Goal: Task Accomplishment & Management: Complete application form

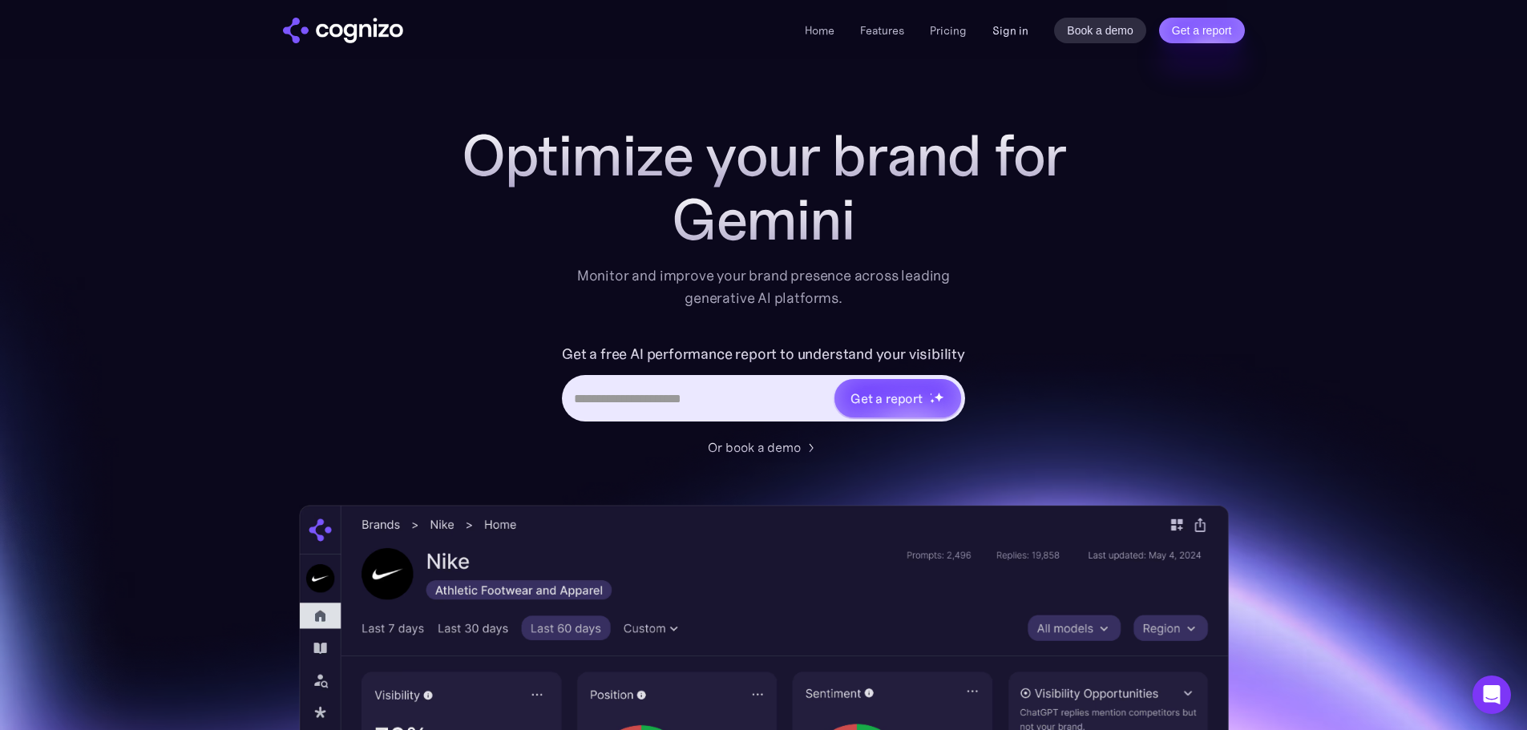
click at [1000, 29] on link "Sign in" at bounding box center [1010, 30] width 36 height 19
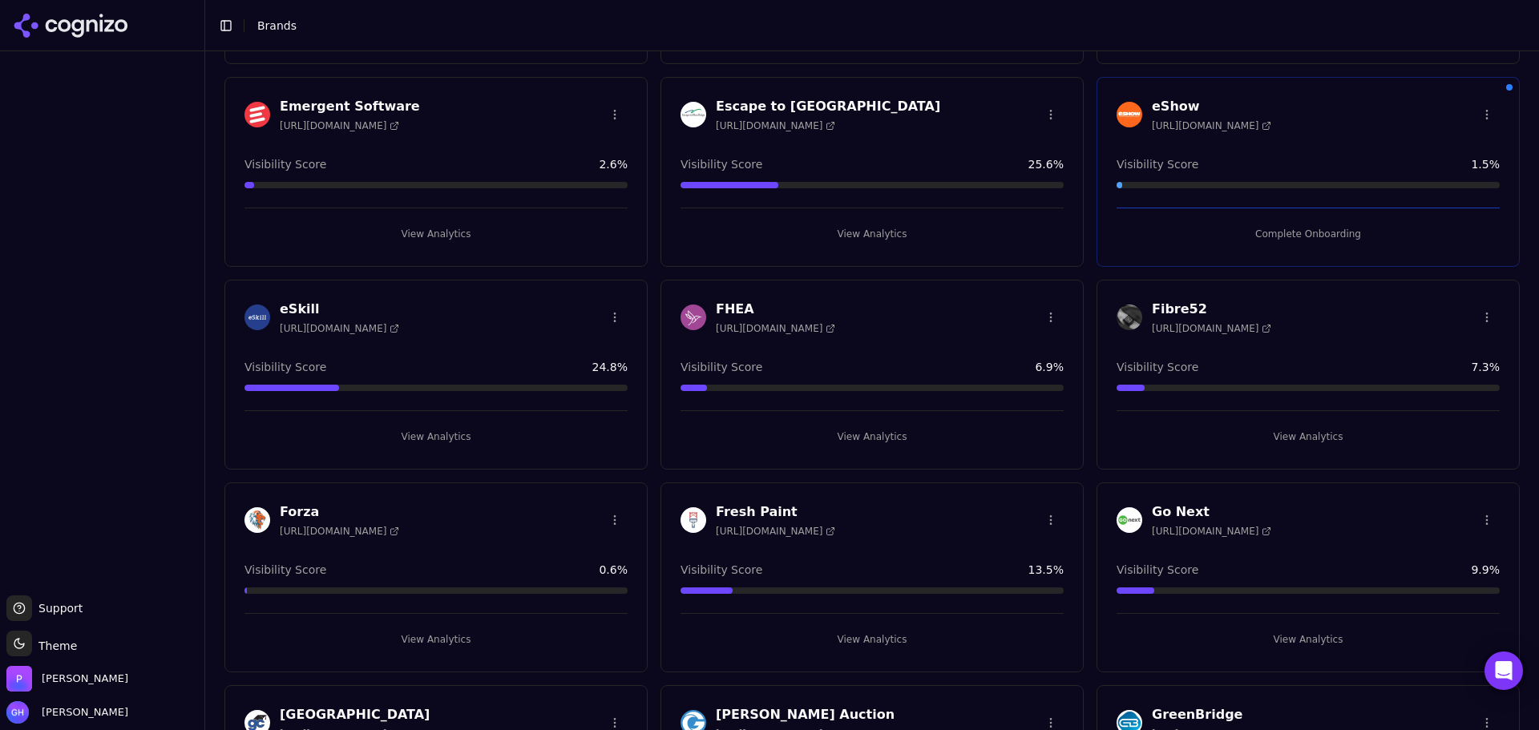
scroll to position [1363, 0]
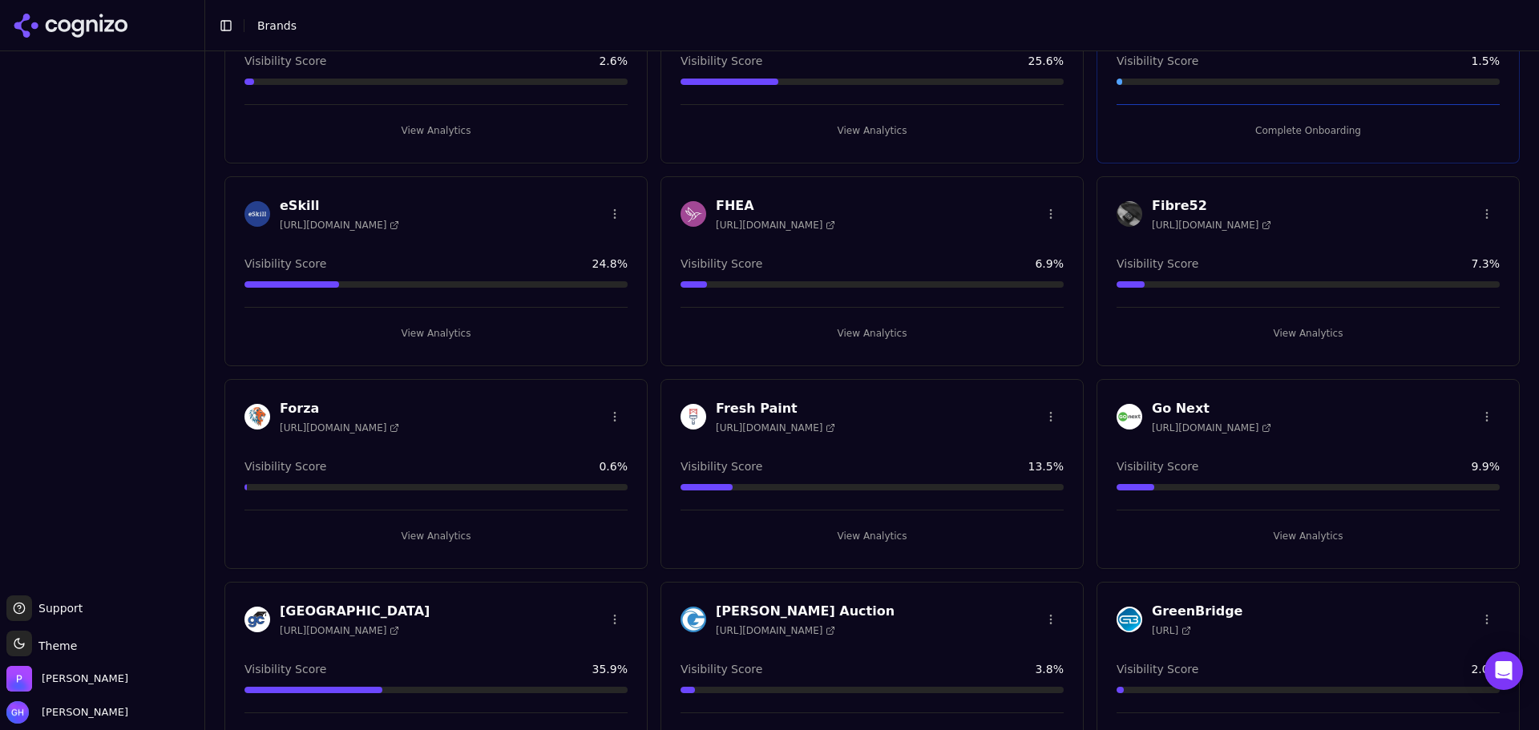
click at [414, 336] on button "View Analytics" at bounding box center [435, 334] width 383 height 26
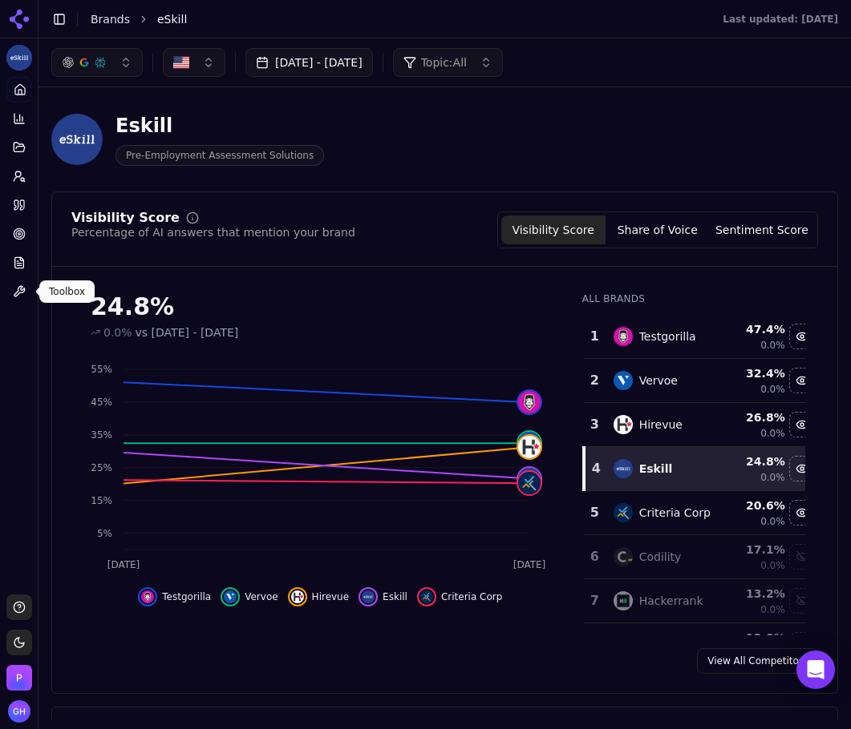
click at [641, 241] on button "Share of Voice" at bounding box center [657, 230] width 104 height 29
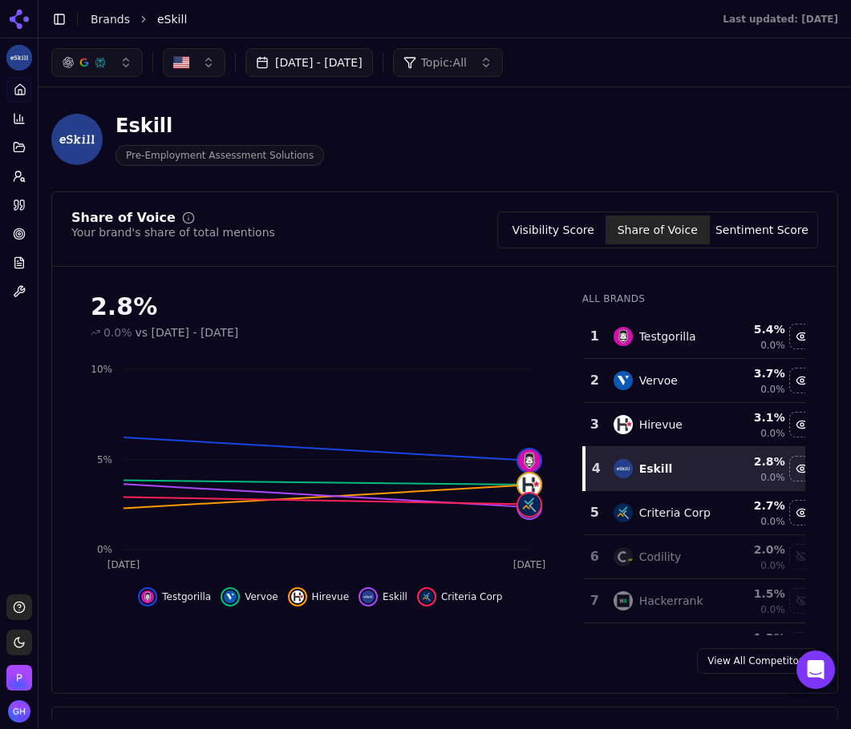
click at [762, 247] on div "Visibility Score Share of Voice Sentiment Score" at bounding box center [657, 230] width 321 height 37
click at [764, 233] on button "Sentiment Score" at bounding box center [761, 230] width 104 height 29
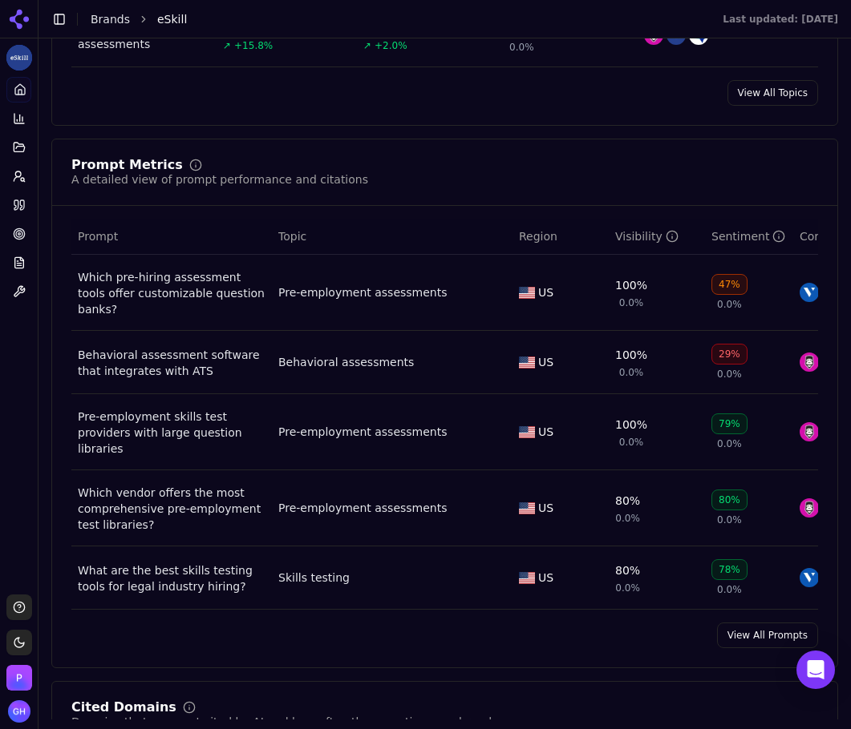
scroll to position [1202, 0]
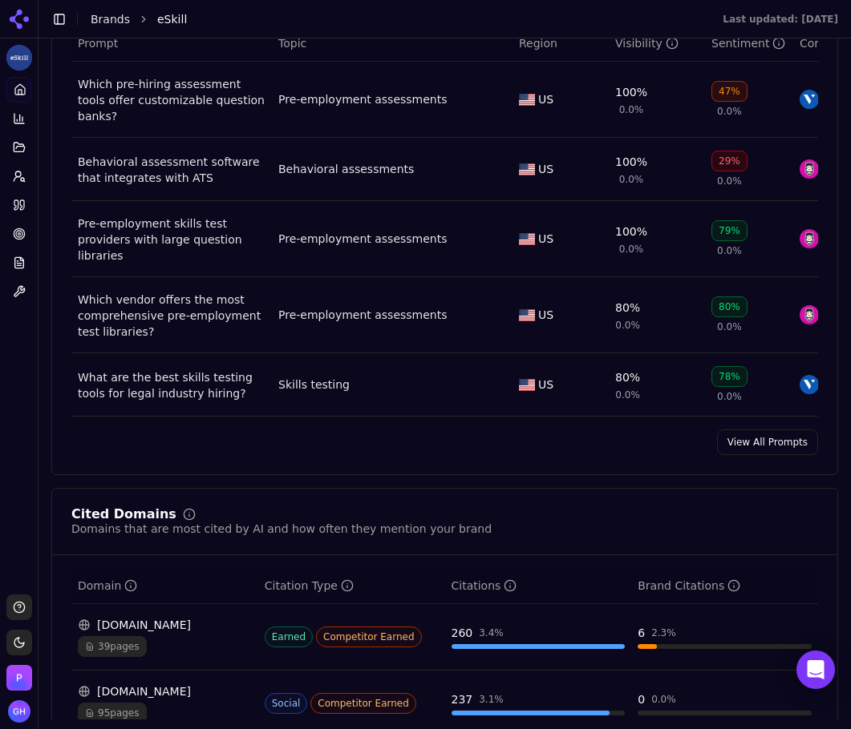
drag, startPoint x: 763, startPoint y: 429, endPoint x: 567, endPoint y: 498, distance: 208.1
click at [763, 430] on link "View All Prompts" at bounding box center [767, 443] width 101 height 26
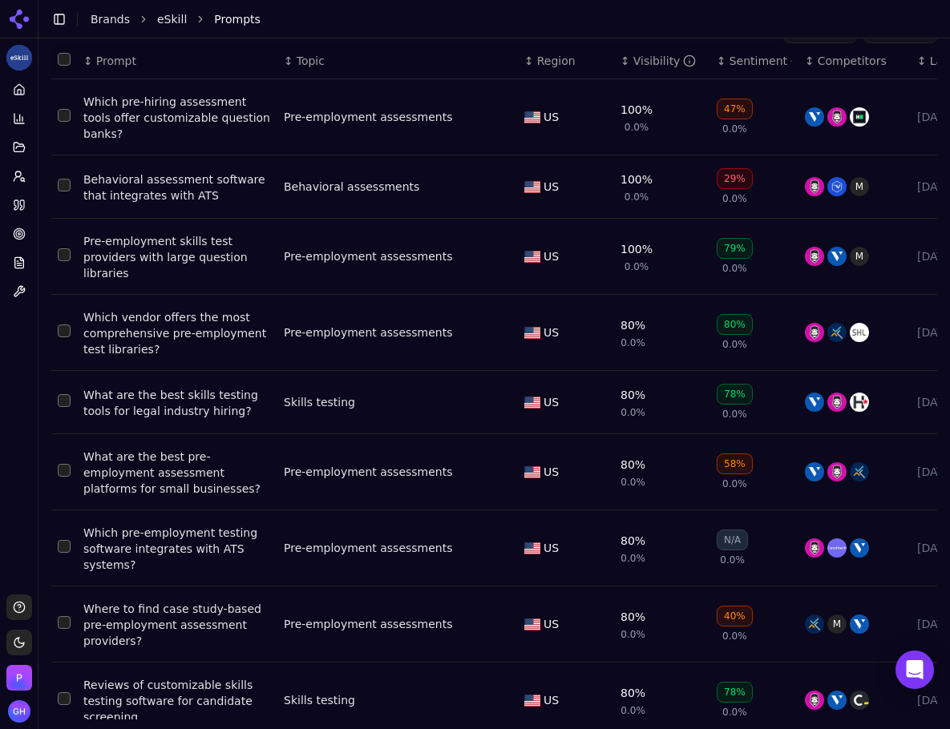
scroll to position [181, 0]
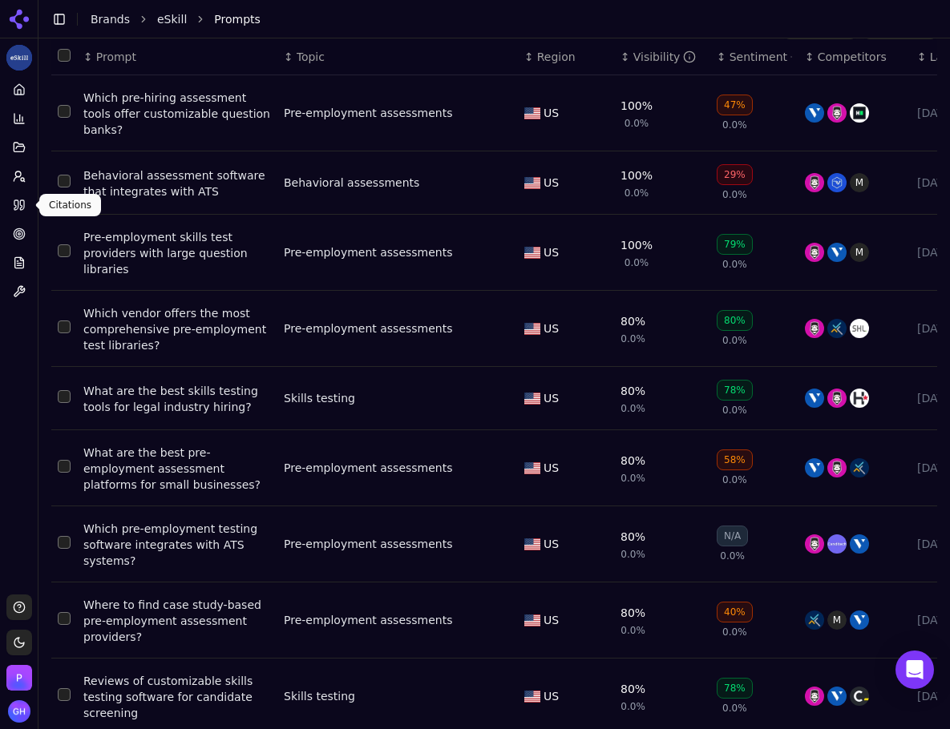
click at [22, 205] on icon at bounding box center [19, 205] width 13 height 13
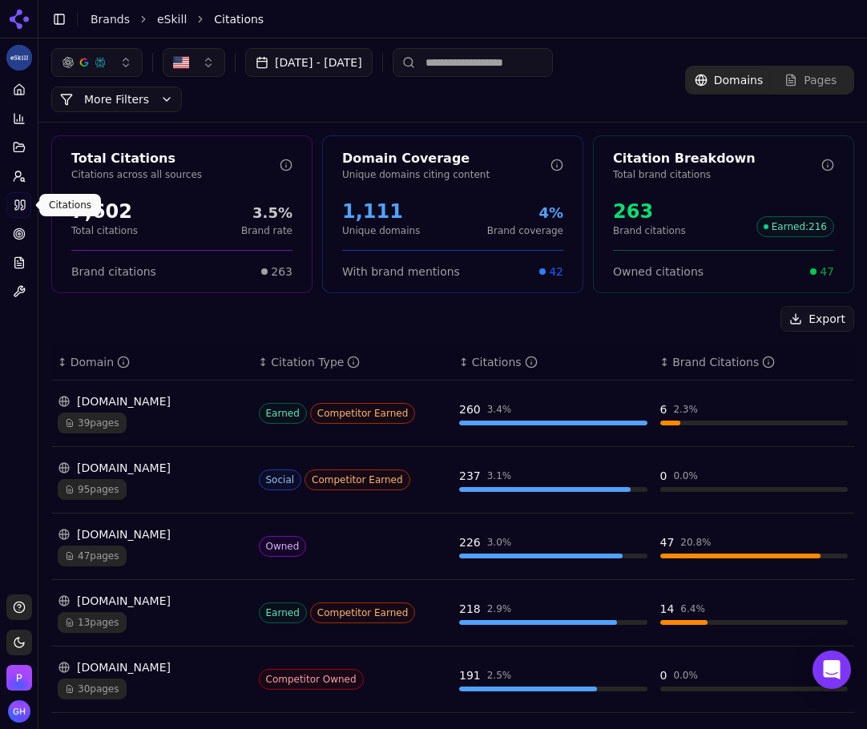
click at [345, 303] on div "Total Citations Citations across all sources 7,602 Total citations 3.5% Brand r…" at bounding box center [452, 610] width 829 height 975
click at [801, 336] on div "Export ↕ Domain ↕ Citation Type ↕ Citations ↕ Brand Citations wecreateproblems.…" at bounding box center [452, 695] width 803 height 778
click at [802, 321] on button "Export" at bounding box center [818, 319] width 74 height 26
click at [19, 204] on icon at bounding box center [17, 205] width 4 height 10
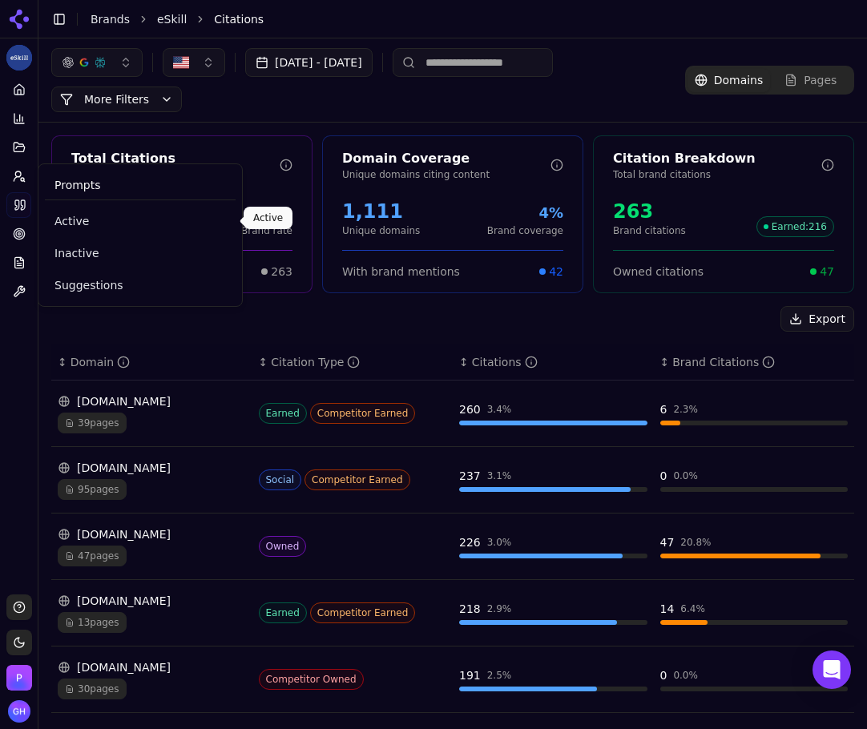
click at [81, 222] on span "Active" at bounding box center [141, 221] width 172 height 16
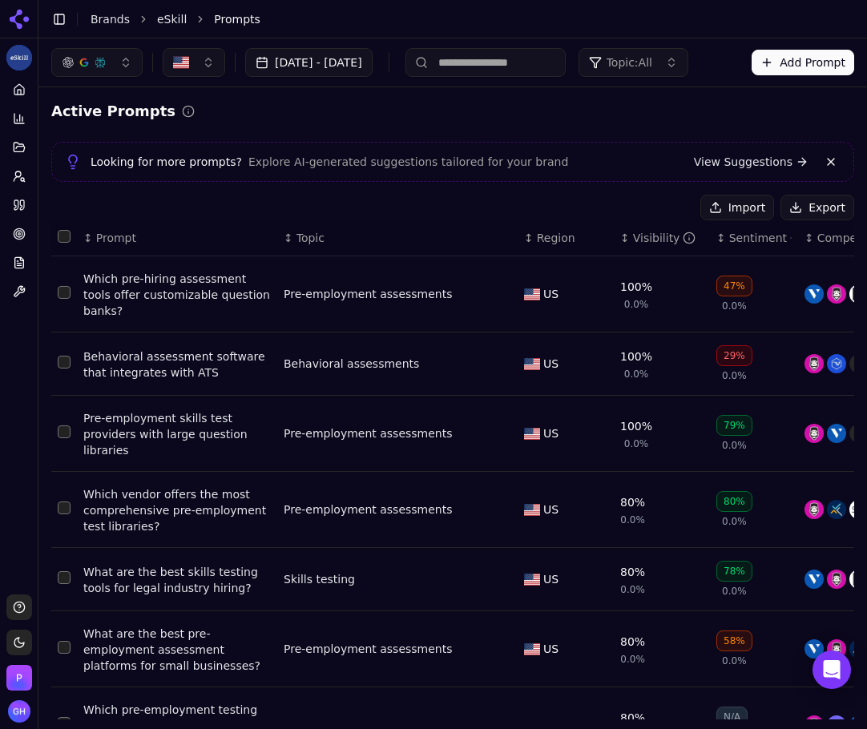
click at [796, 209] on button "Export" at bounding box center [818, 208] width 74 height 26
click at [26, 9] on icon at bounding box center [19, 19] width 26 height 26
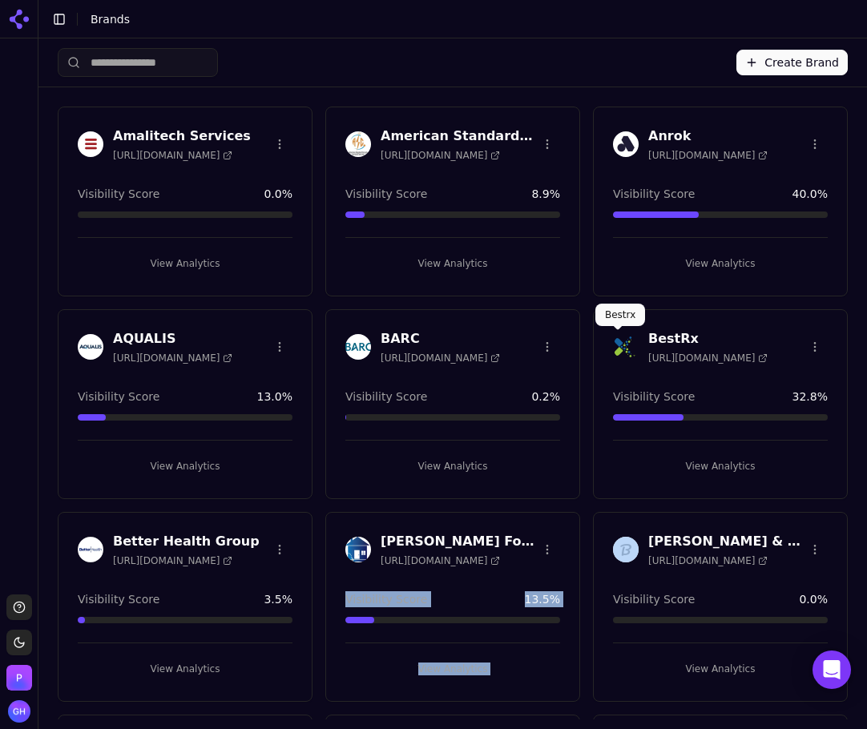
drag, startPoint x: 598, startPoint y: 516, endPoint x: 745, endPoint y: 486, distance: 149.8
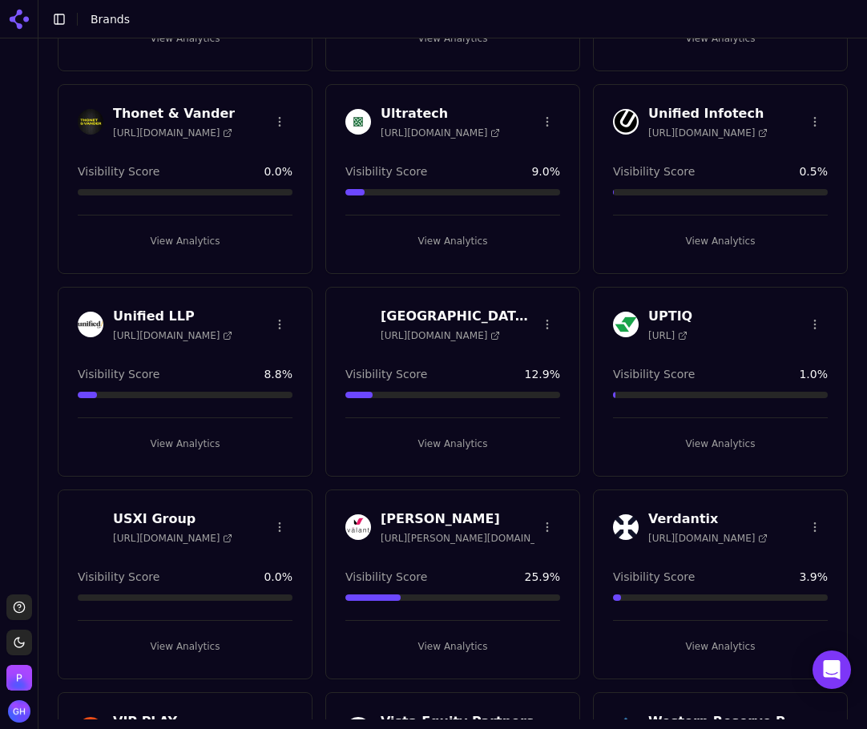
scroll to position [5210, 0]
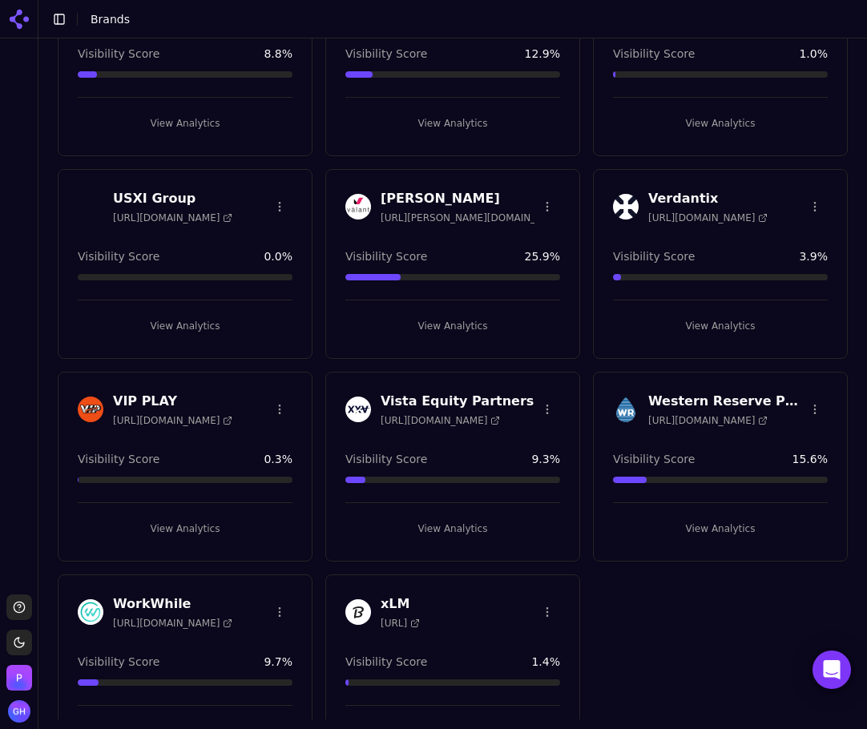
click at [709, 320] on button "View Analytics" at bounding box center [720, 326] width 215 height 26
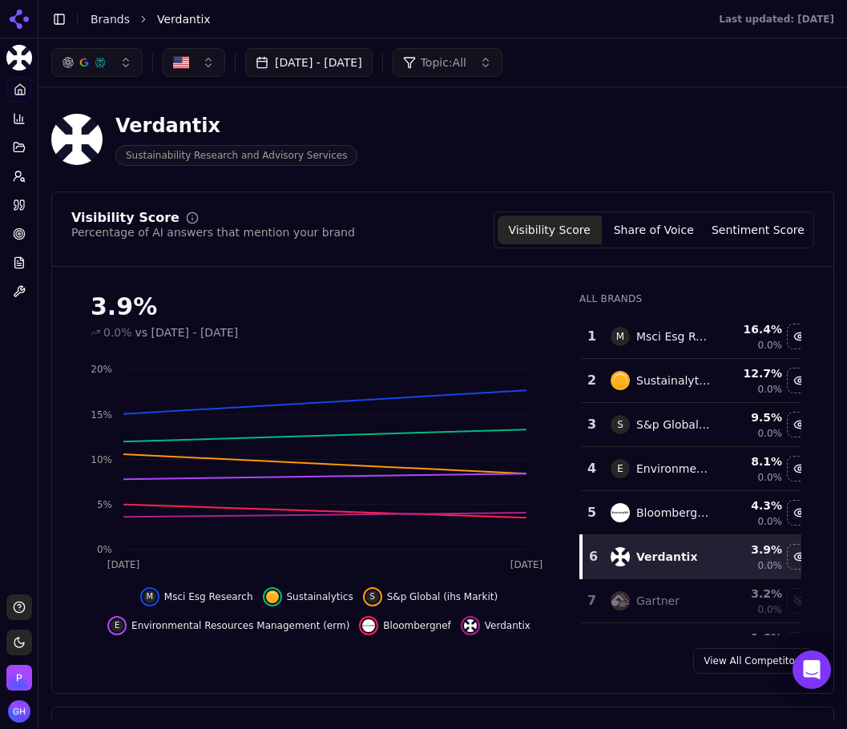
click at [616, 640] on div "Visibility Score Percentage of AI answers that mention your brand Visibility Sc…" at bounding box center [442, 443] width 783 height 503
click at [649, 234] on button "Share of Voice" at bounding box center [654, 230] width 104 height 29
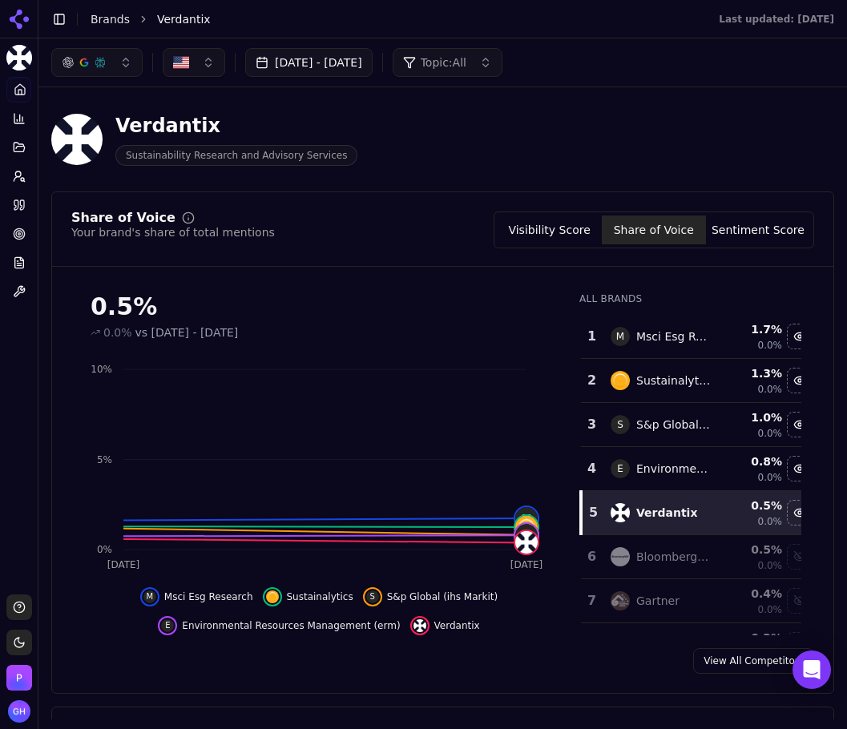
click at [761, 234] on button "Sentiment Score" at bounding box center [758, 230] width 104 height 29
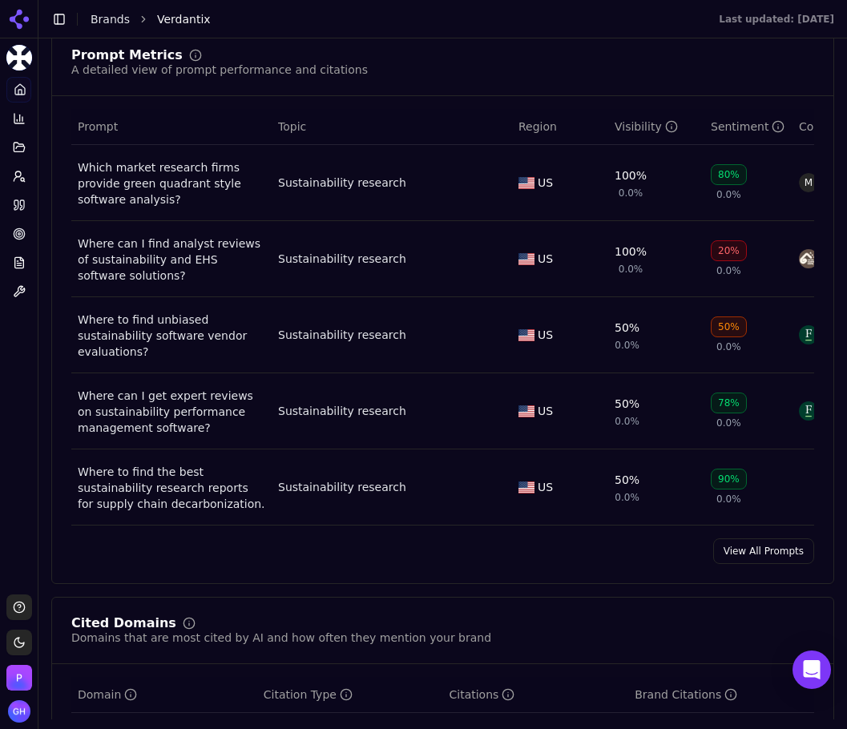
scroll to position [1122, 0]
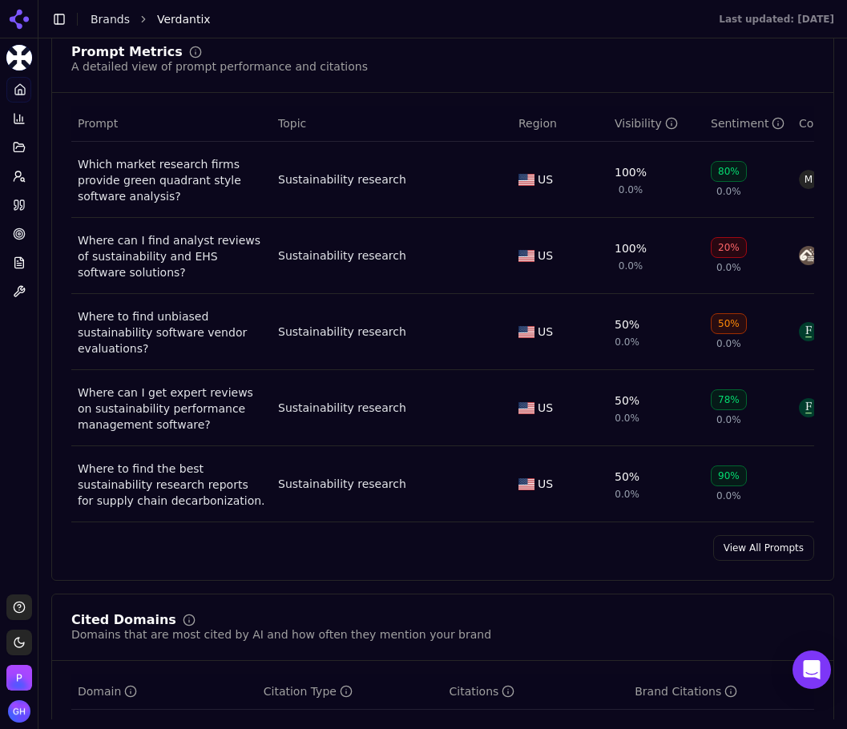
click at [754, 561] on link "View All Prompts" at bounding box center [763, 548] width 101 height 26
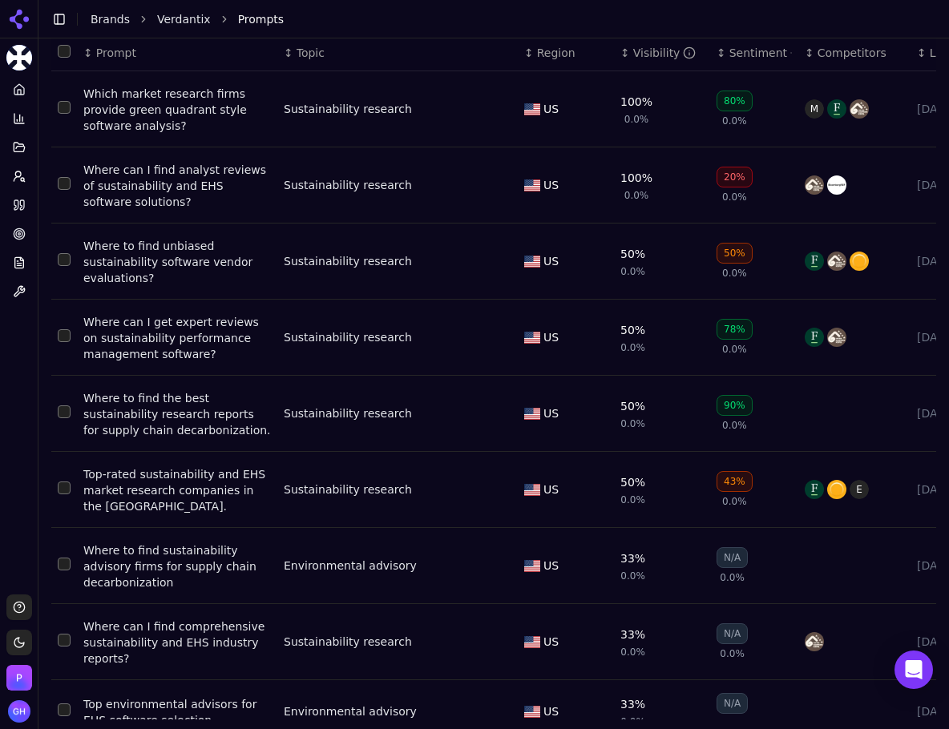
scroll to position [186, 0]
click at [10, 211] on link "Citations" at bounding box center [18, 205] width 25 height 26
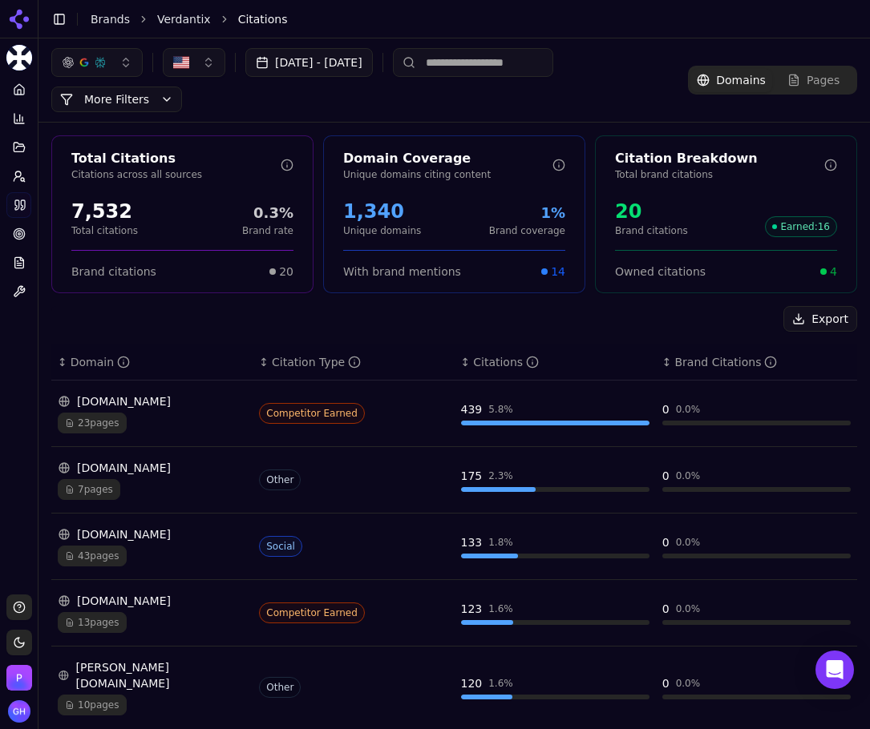
click at [348, 303] on div "Total Citations Citations across all sources 7,532 Total citations 0.3% Brand r…" at bounding box center [453, 618] width 831 height 991
click at [322, 314] on div "Export" at bounding box center [454, 319] width 806 height 26
click at [805, 333] on div "Export ↕ Domain ↕ Citation Type ↕ Citations ↕ Brand Citations sustainabilitymag…" at bounding box center [454, 703] width 806 height 794
click at [814, 321] on button "Export" at bounding box center [820, 319] width 74 height 26
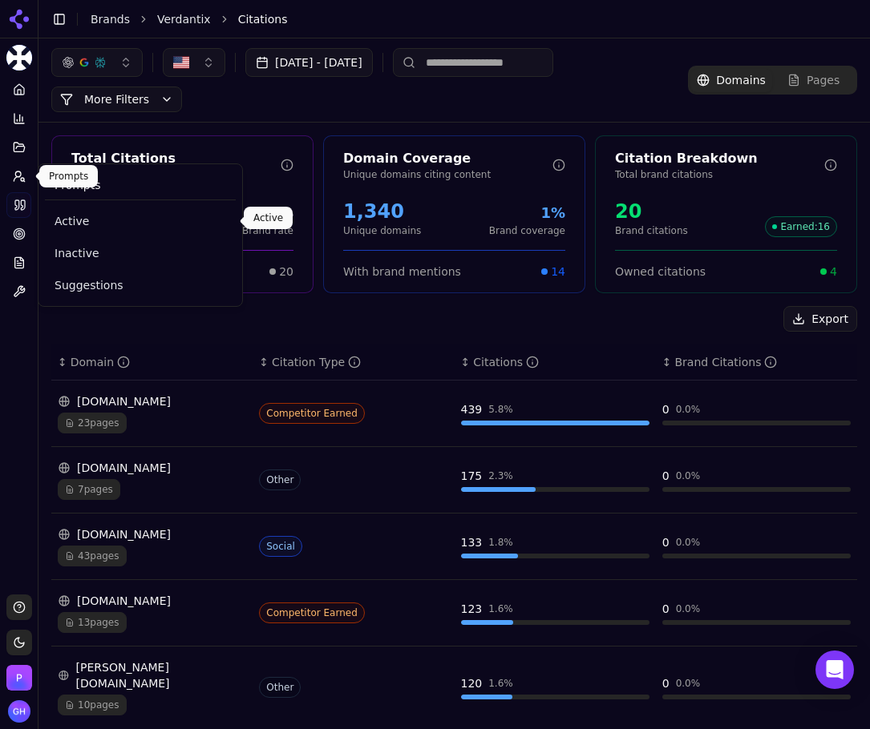
click at [79, 222] on span "Active" at bounding box center [141, 221] width 172 height 16
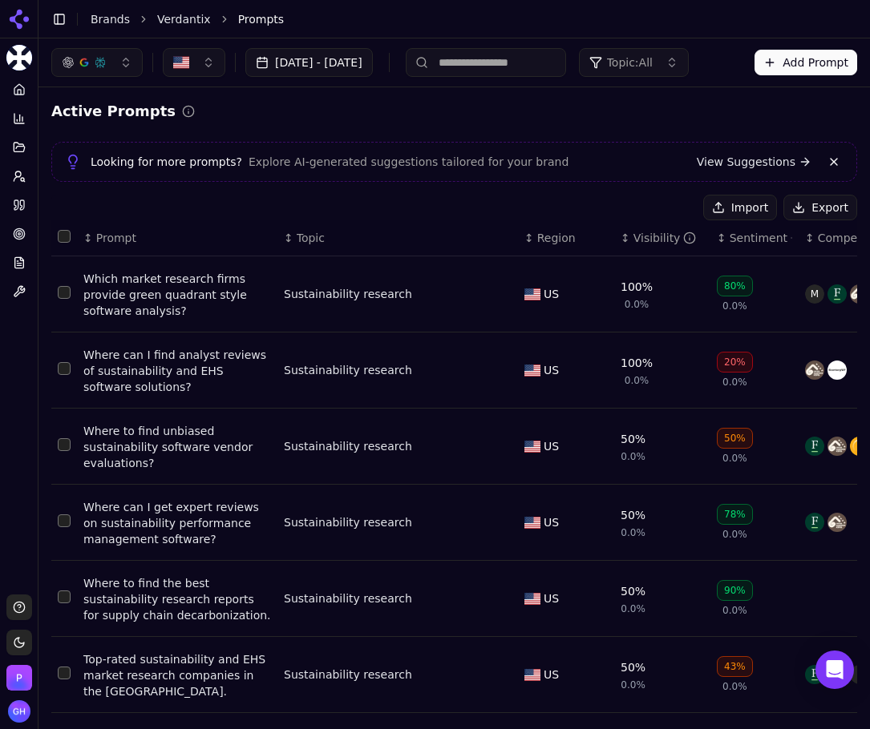
click at [810, 203] on button "Export" at bounding box center [820, 208] width 74 height 26
click at [12, 15] on icon at bounding box center [19, 19] width 26 height 26
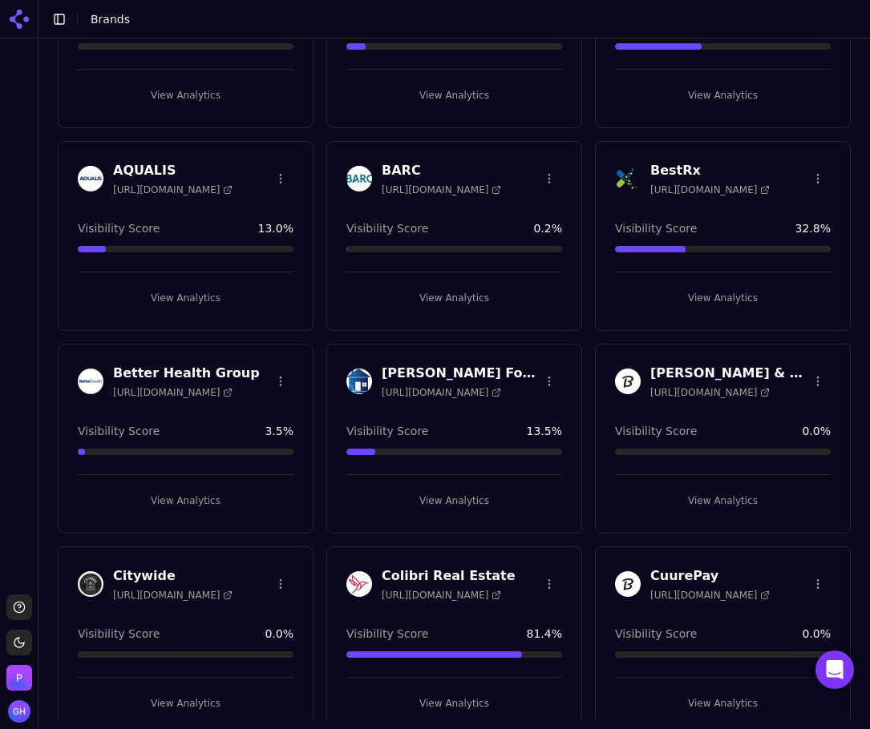
scroll to position [321, 0]
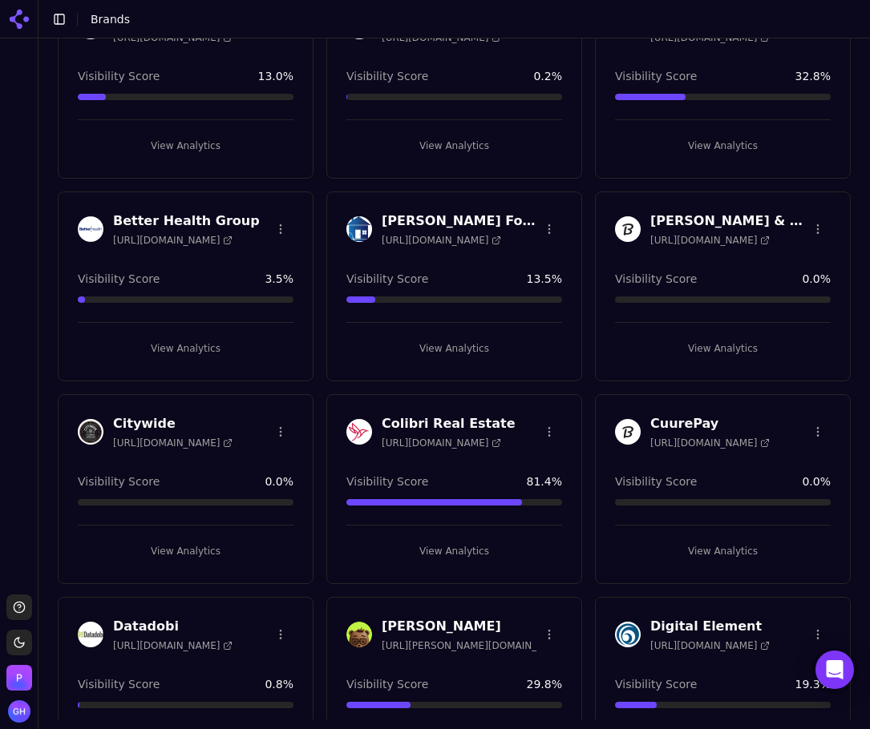
click at [184, 352] on button "View Analytics" at bounding box center [186, 349] width 216 height 26
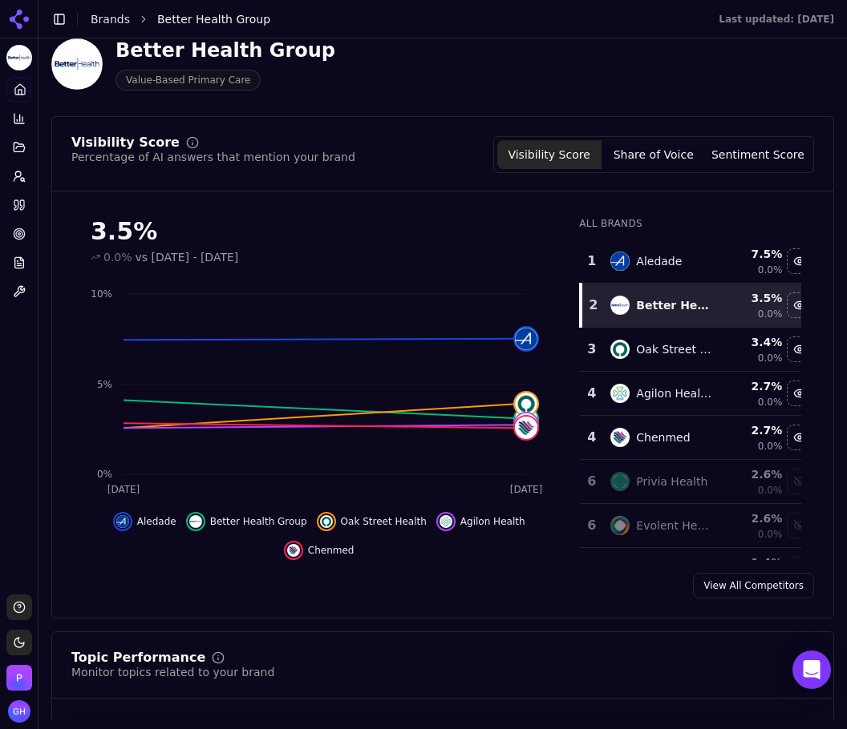
scroll to position [80, 0]
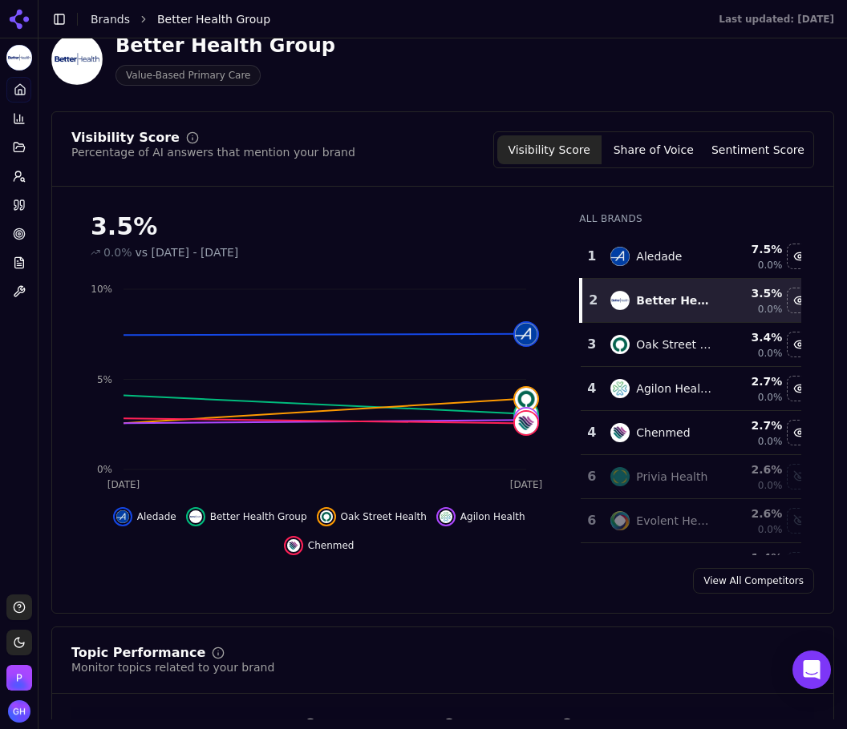
click at [685, 184] on div "Visibility Score Percentage of AI answers that mention your brand Visibility Sc…" at bounding box center [442, 158] width 781 height 55
click at [675, 166] on div "Visibility Score Share of Voice Sentiment Score" at bounding box center [653, 149] width 321 height 37
click at [673, 168] on div "Visibility Score Percentage of AI answers that mention your brand Visibility Sc…" at bounding box center [442, 158] width 781 height 55
click at [661, 152] on button "Share of Voice" at bounding box center [653, 149] width 104 height 29
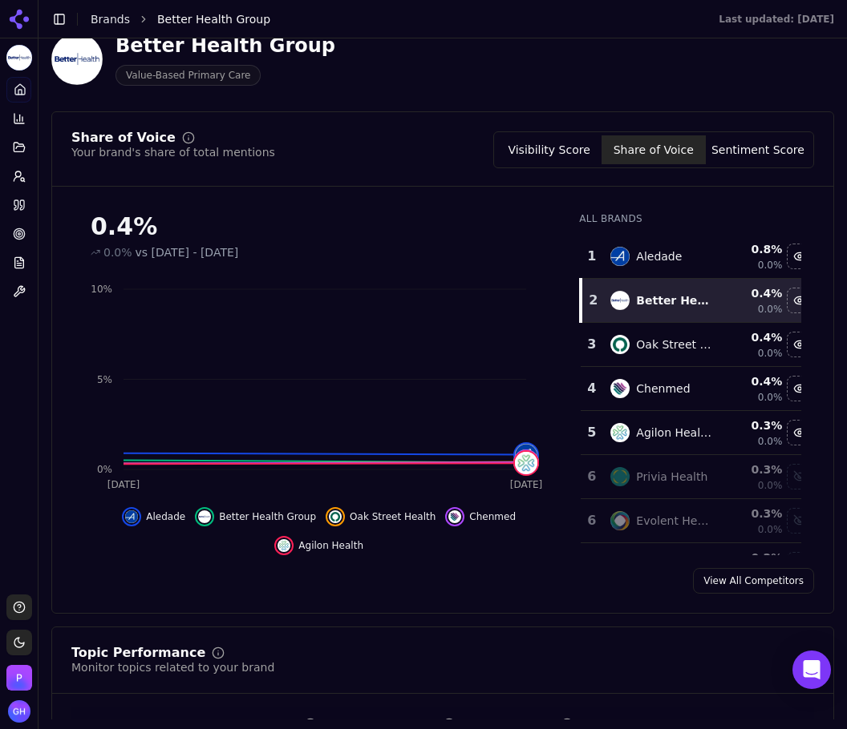
click at [753, 137] on button "Sentiment Score" at bounding box center [757, 149] width 104 height 29
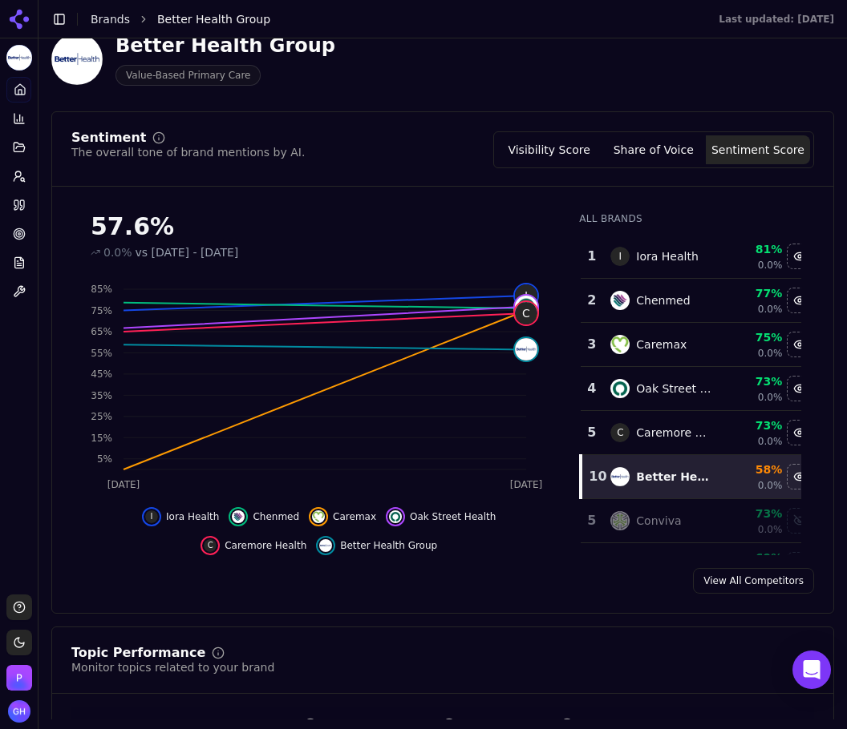
click at [26, 370] on div "Platform Home Competition Topics Prompts Citations Optimize Reports Toolbox" at bounding box center [19, 330] width 38 height 518
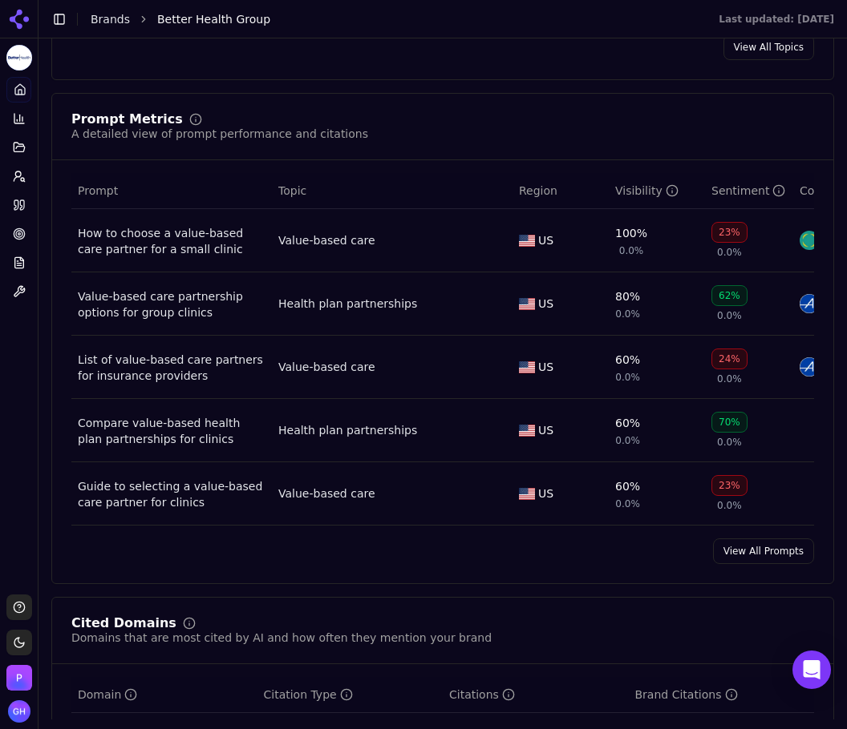
scroll to position [1122, 0]
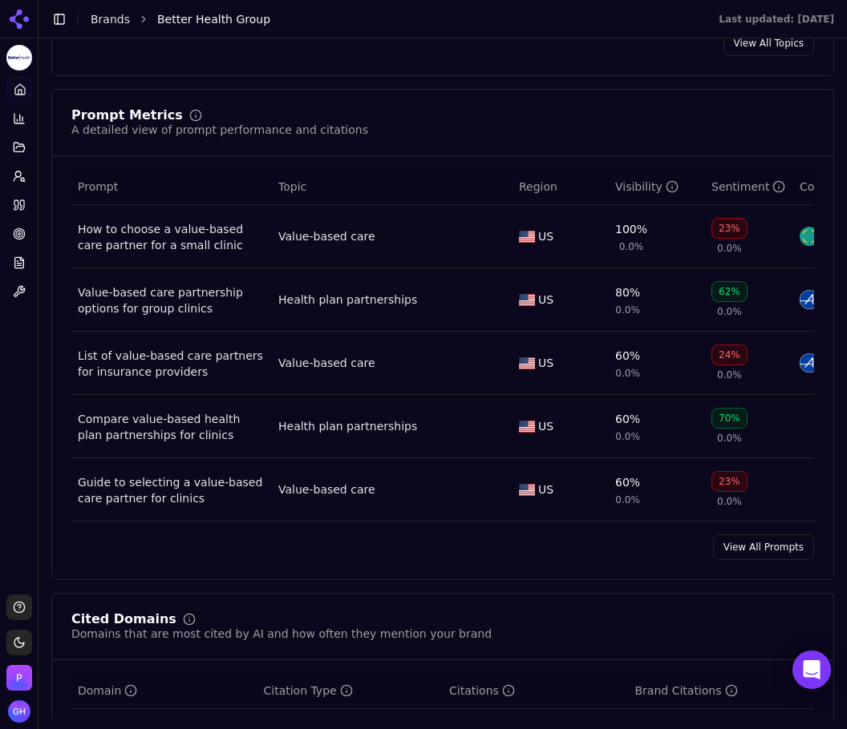
drag, startPoint x: 722, startPoint y: 554, endPoint x: 291, endPoint y: 536, distance: 431.6
click at [722, 554] on link "View All Prompts" at bounding box center [763, 548] width 101 height 26
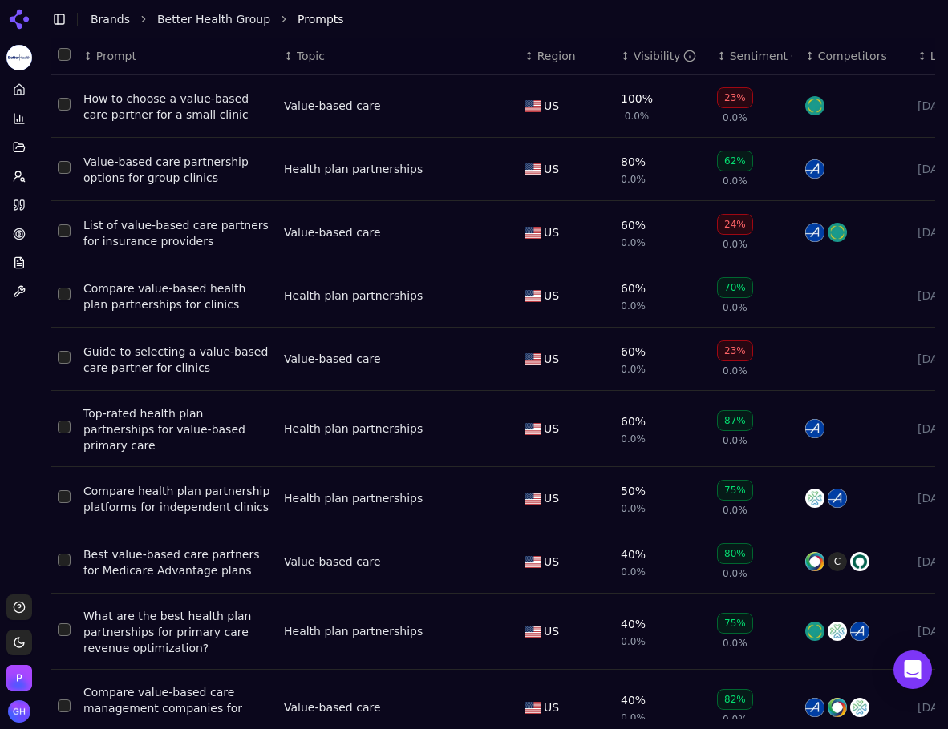
scroll to position [183, 0]
click at [17, 200] on icon at bounding box center [16, 205] width 4 height 10
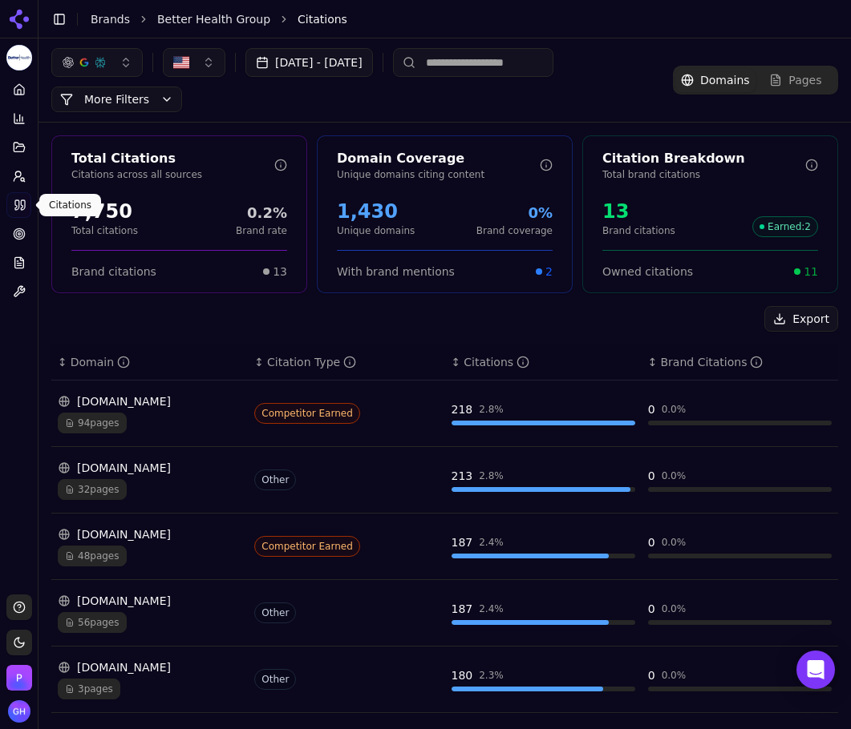
click at [488, 318] on div "Export" at bounding box center [444, 319] width 786 height 26
click at [273, 303] on div "Total Citations Citations across all sources 7,750 Total citations 0.2% Brand r…" at bounding box center [444, 610] width 812 height 975
click at [254, 358] on div "↕ Citation Type" at bounding box center [346, 362] width 184 height 16
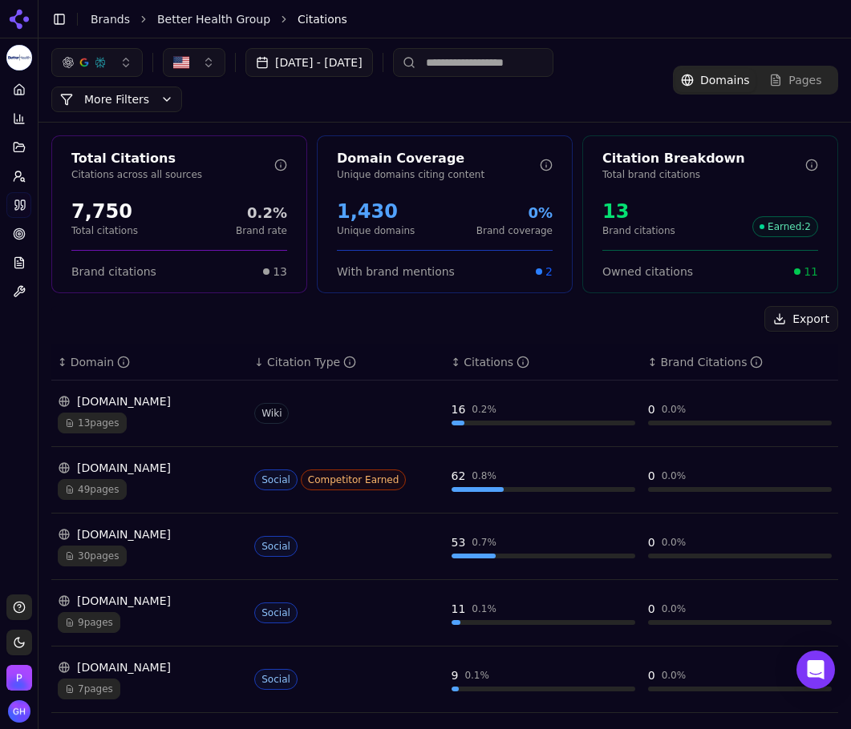
click at [254, 358] on div "↓ Citation Type" at bounding box center [346, 362] width 184 height 16
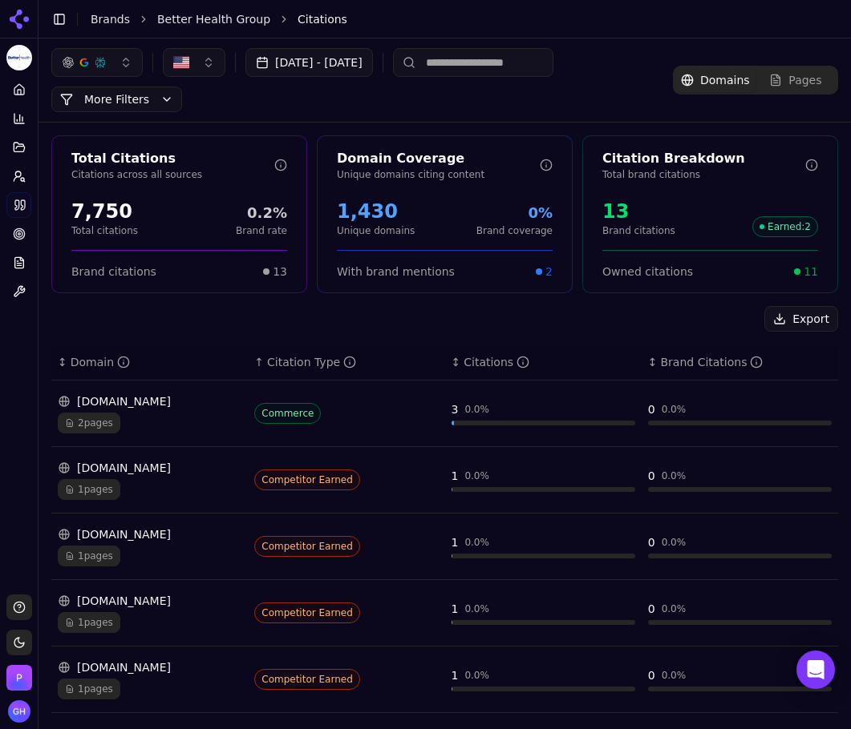
click at [254, 358] on div "↑ Citation Type" at bounding box center [346, 362] width 184 height 16
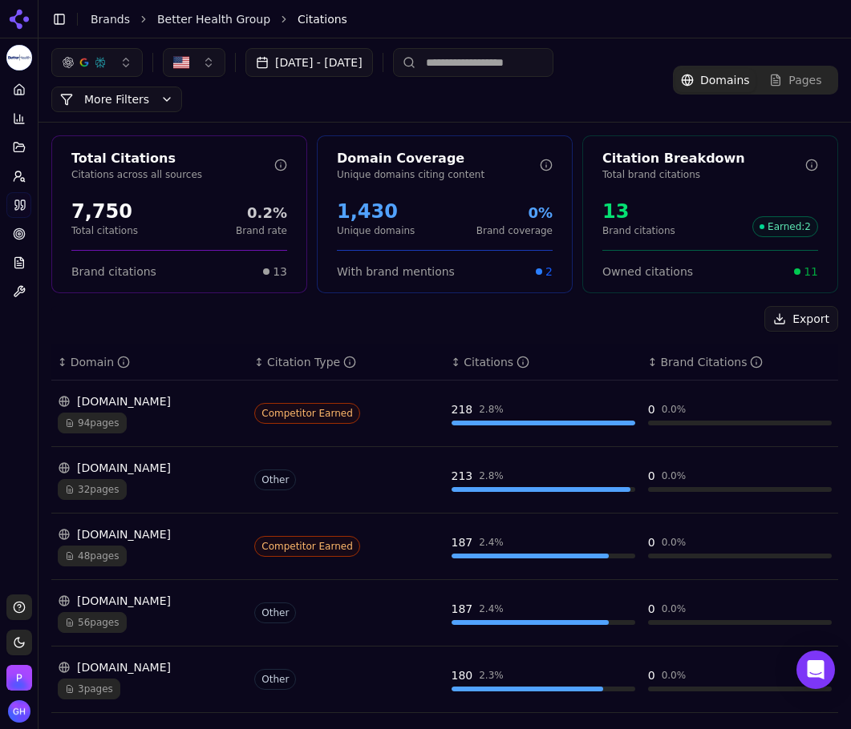
click at [185, 314] on div "Export" at bounding box center [444, 319] width 786 height 26
click at [798, 319] on button "Export" at bounding box center [801, 319] width 74 height 26
click at [14, 168] on button "Prompts" at bounding box center [18, 177] width 25 height 26
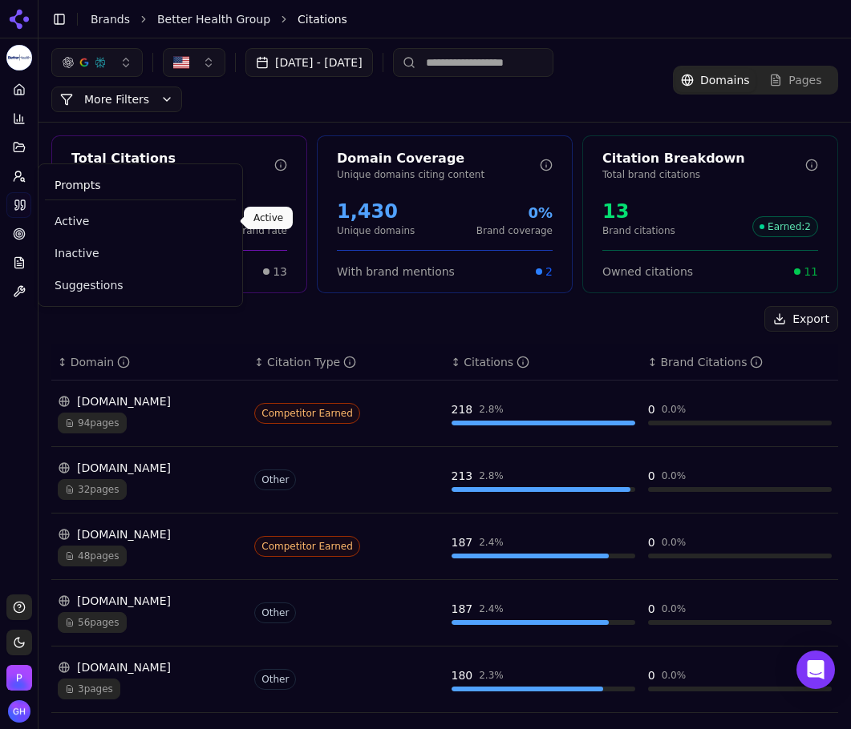
click at [143, 218] on span "Active" at bounding box center [141, 221] width 172 height 16
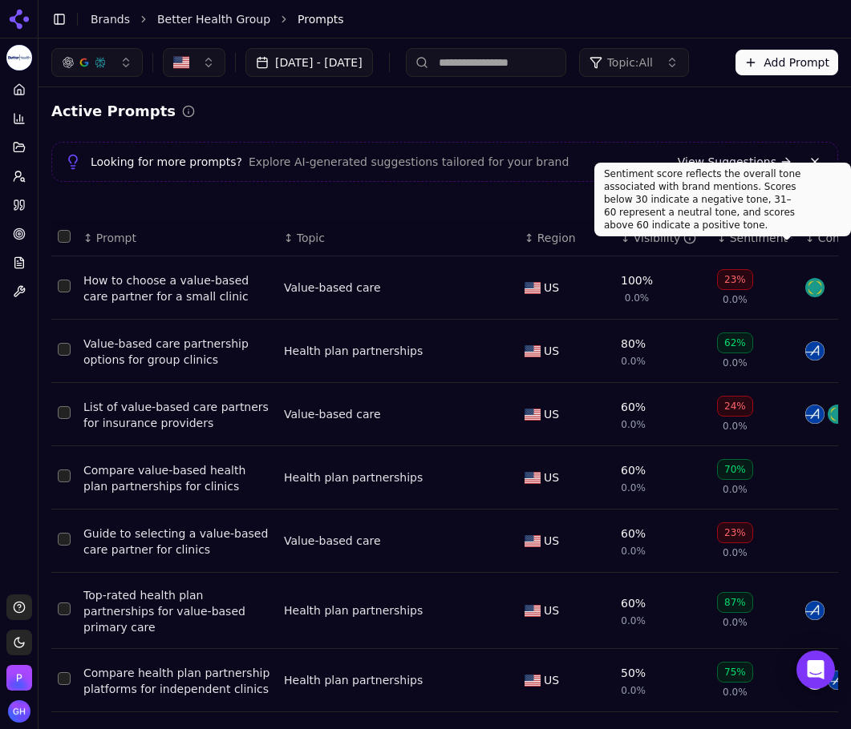
drag, startPoint x: 794, startPoint y: 228, endPoint x: 794, endPoint y: 198, distance: 30.5
click at [794, 204] on div "Sentiment score reflects the overall tone associated with brand mentions. Score…" at bounding box center [722, 200] width 257 height 74
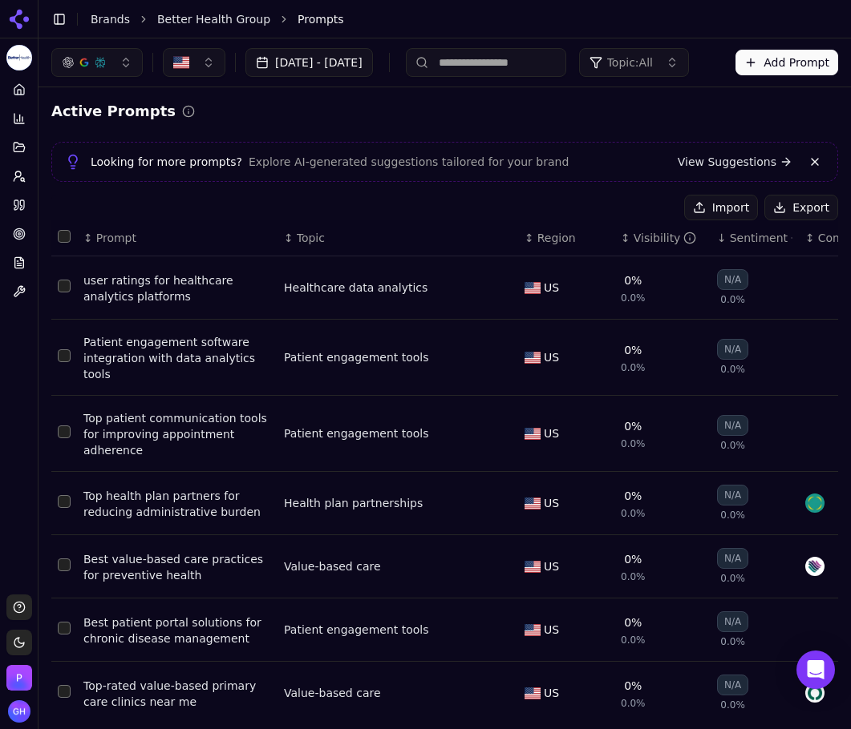
click at [564, 196] on div "Import Export" at bounding box center [444, 208] width 786 height 26
click at [814, 212] on button "Export" at bounding box center [801, 208] width 74 height 26
drag, startPoint x: 111, startPoint y: 24, endPoint x: 295, endPoint y: 177, distance: 239.0
click at [111, 24] on link "Brands" at bounding box center [110, 19] width 39 height 13
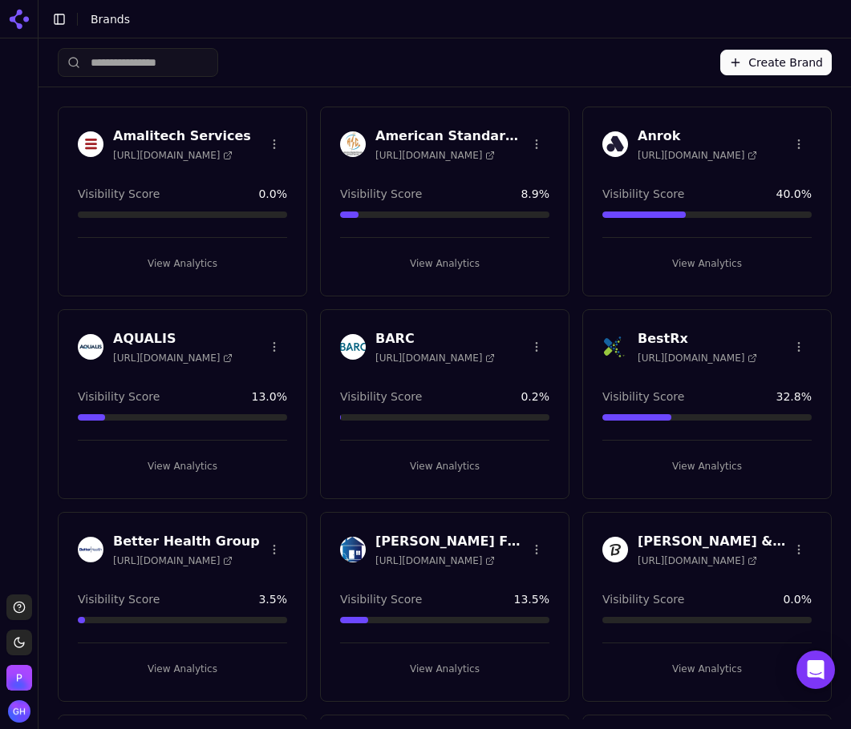
click at [180, 657] on button "View Analytics" at bounding box center [182, 670] width 209 height 26
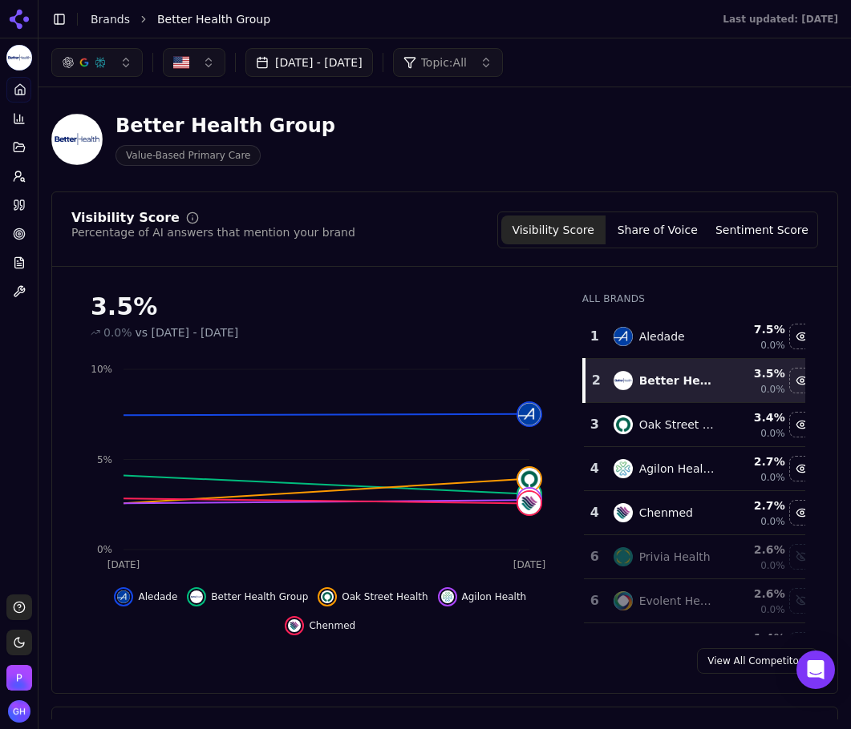
drag, startPoint x: 23, startPoint y: 14, endPoint x: 74, endPoint y: 255, distance: 245.7
click at [22, 14] on icon at bounding box center [19, 19] width 26 height 26
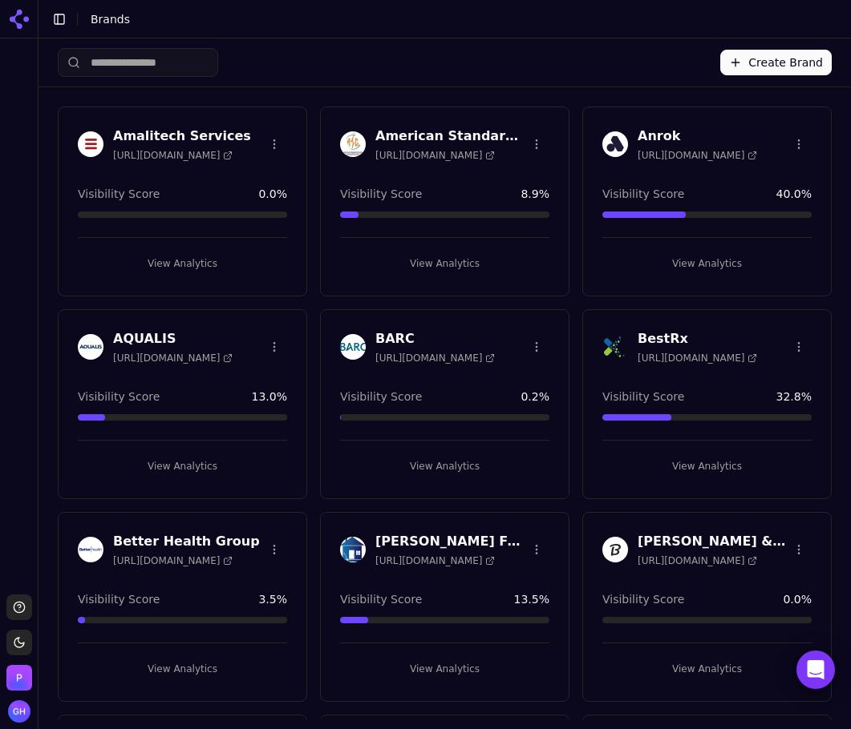
click at [761, 65] on button "Create Brand" at bounding box center [775, 63] width 111 height 26
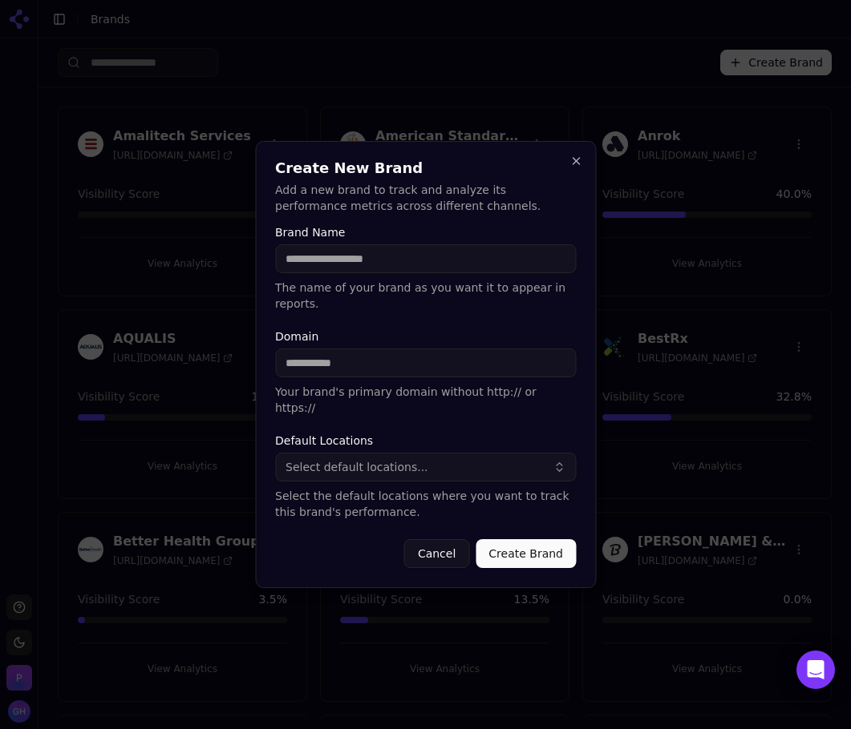
click at [604, 59] on div at bounding box center [425, 364] width 851 height 729
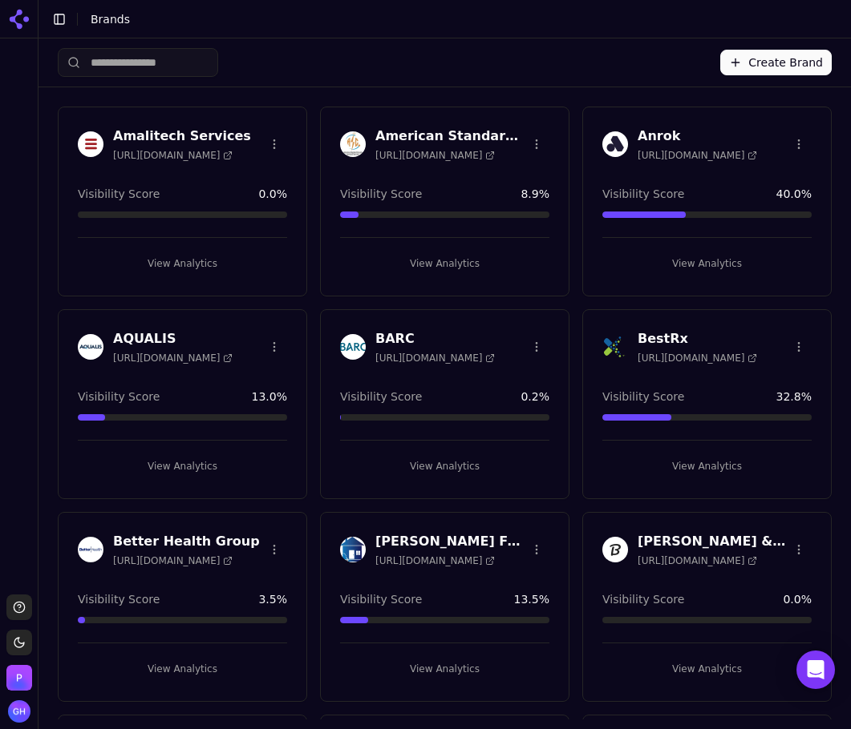
click at [423, 463] on button "View Analytics" at bounding box center [444, 467] width 209 height 26
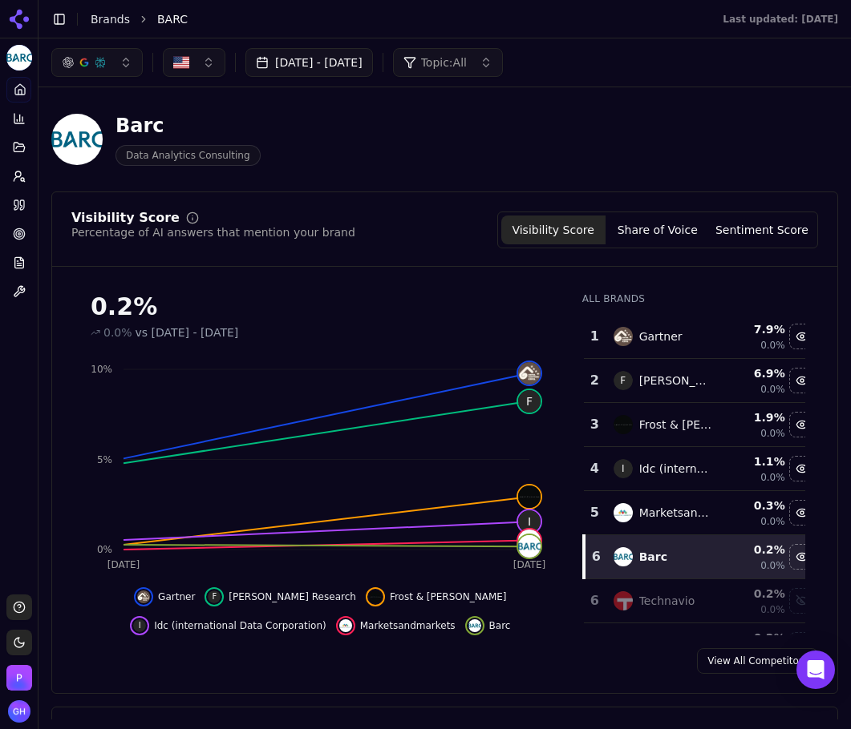
click at [646, 236] on button "Share of Voice" at bounding box center [657, 230] width 104 height 29
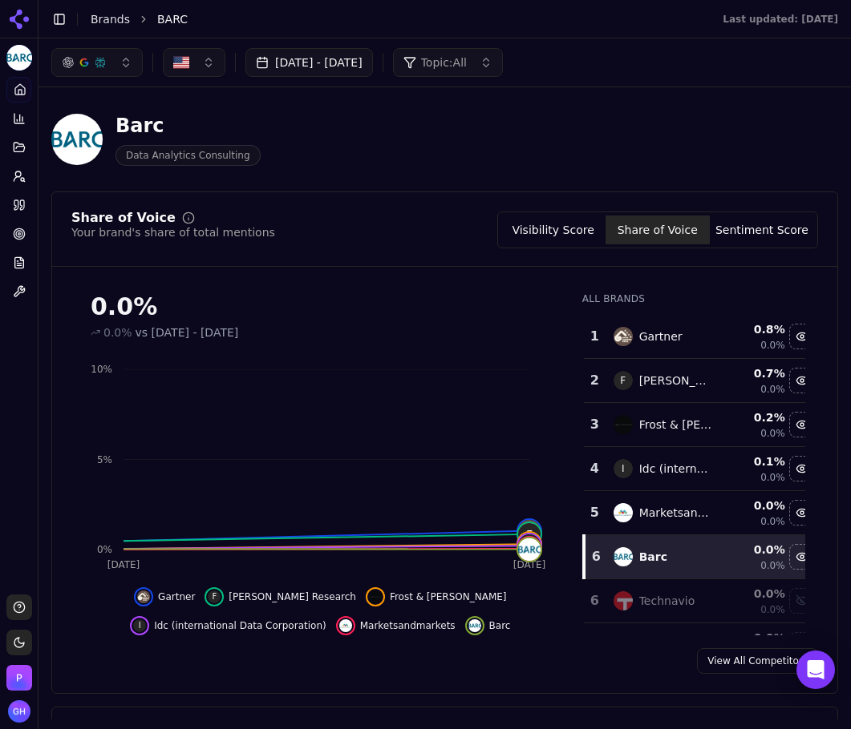
click at [745, 245] on div "Visibility Score Share of Voice Sentiment Score" at bounding box center [657, 230] width 321 height 37
click at [754, 239] on button "Sentiment Score" at bounding box center [761, 230] width 104 height 29
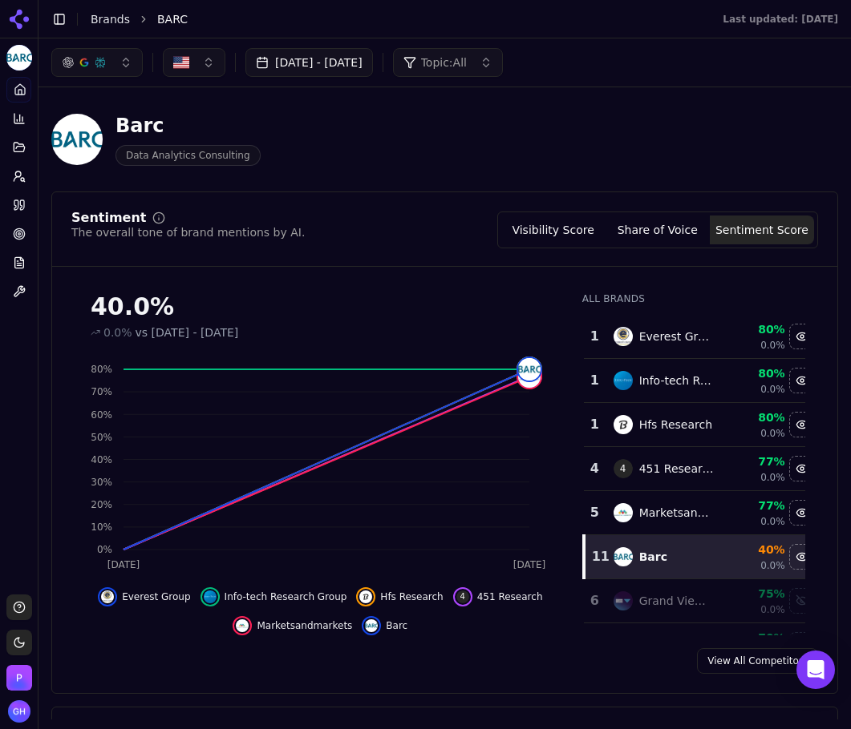
click at [312, 211] on div "Sentiment The overall tone of brand mentions by AI. Visibility Score Share of V…" at bounding box center [444, 443] width 786 height 503
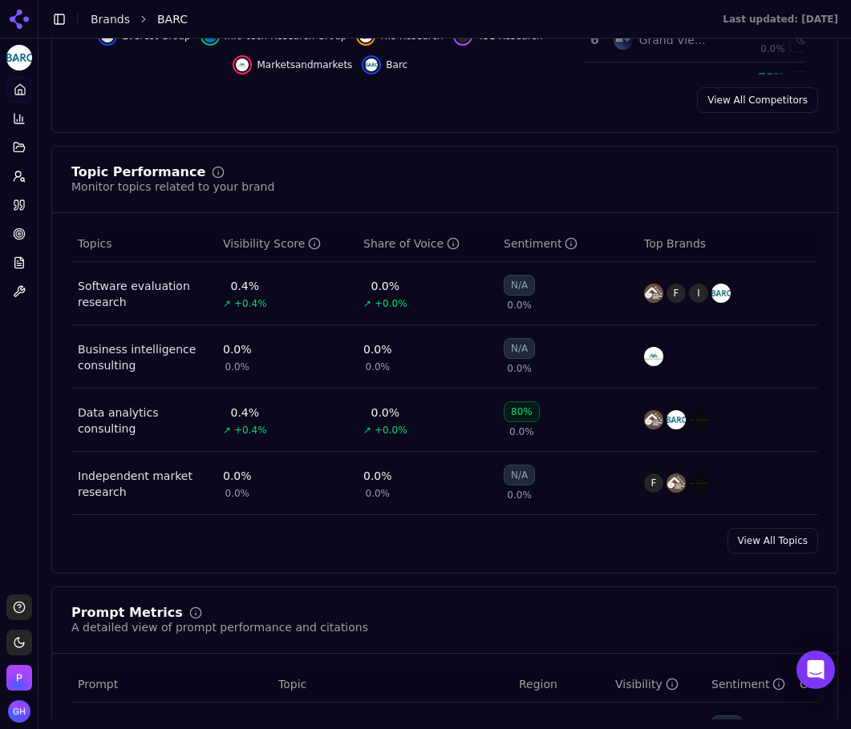
click at [13, 428] on div "Platform Home Competition Topics Prompts Citations Optimize Reports Toolbox" at bounding box center [19, 330] width 38 height 518
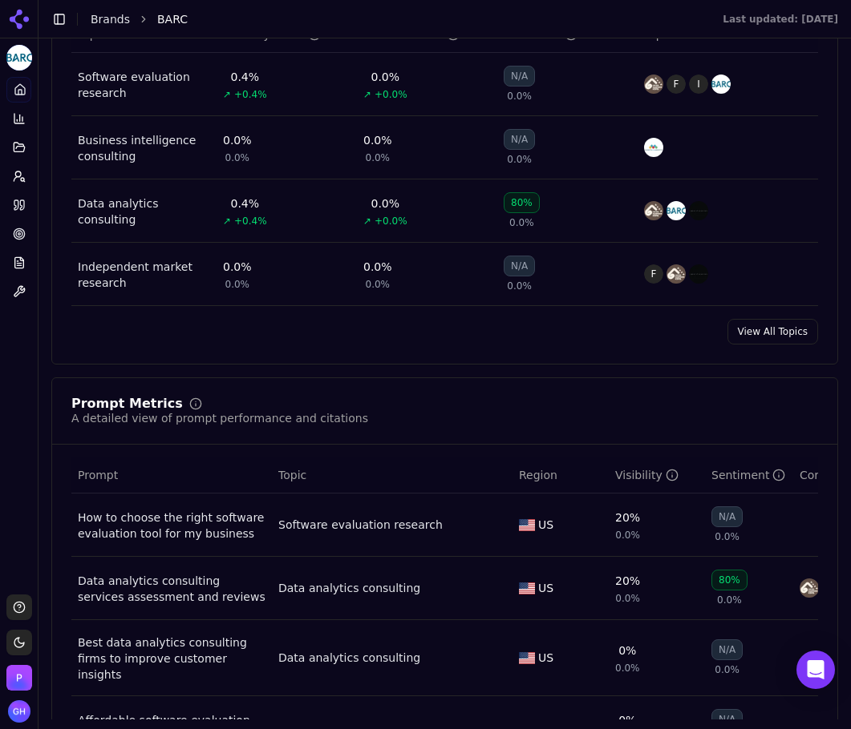
scroll to position [1042, 0]
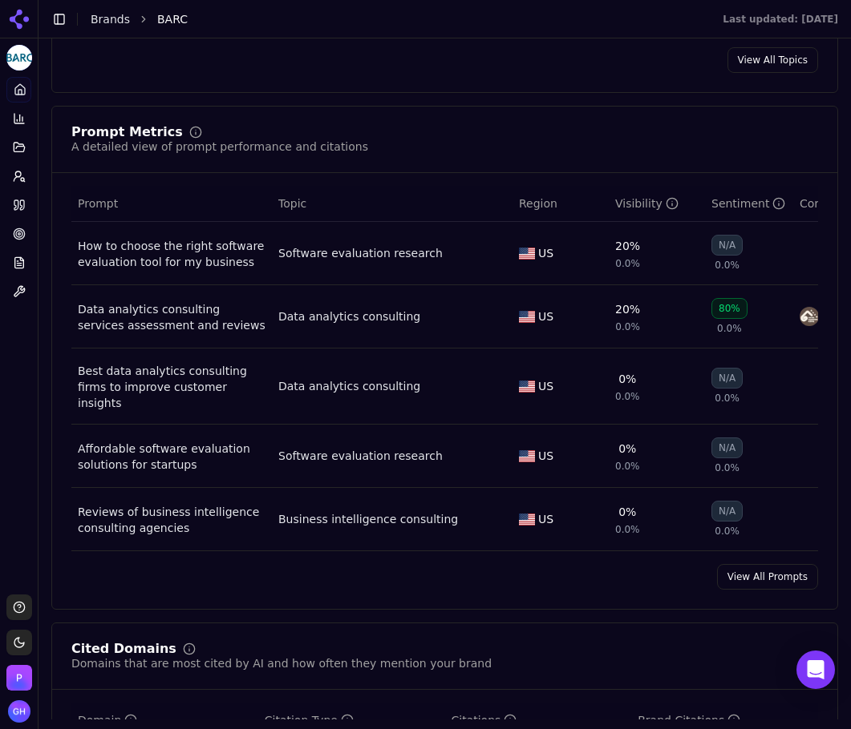
drag, startPoint x: 769, startPoint y: 569, endPoint x: 841, endPoint y: 586, distance: 74.1
click at [769, 569] on link "View All Prompts" at bounding box center [767, 577] width 101 height 26
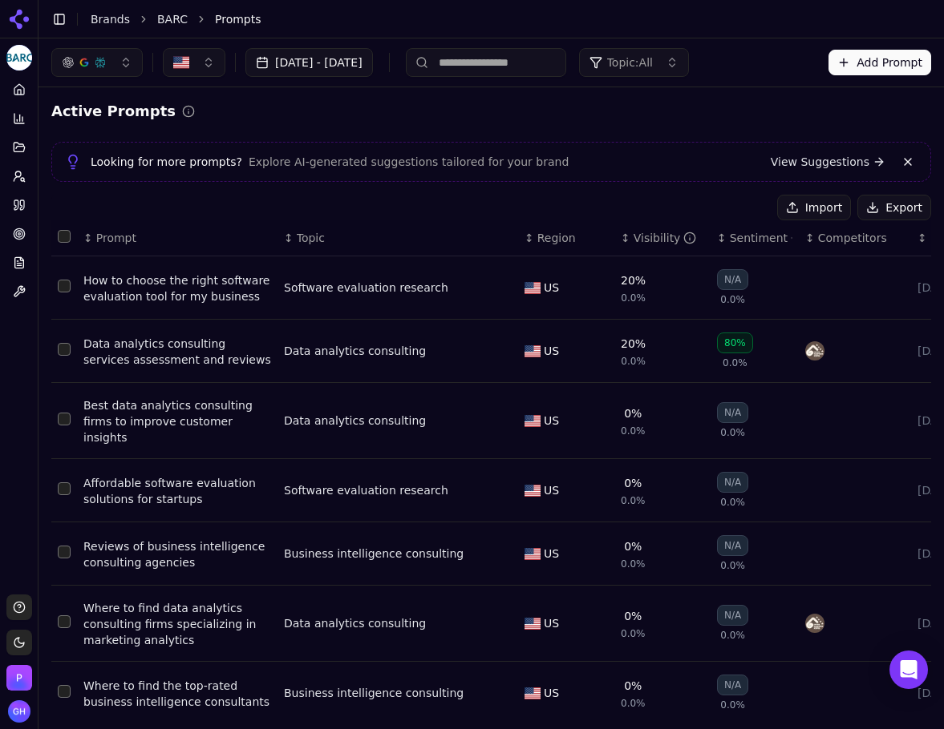
click at [866, 213] on button "Export" at bounding box center [894, 208] width 74 height 26
click at [15, 203] on icon at bounding box center [19, 205] width 13 height 13
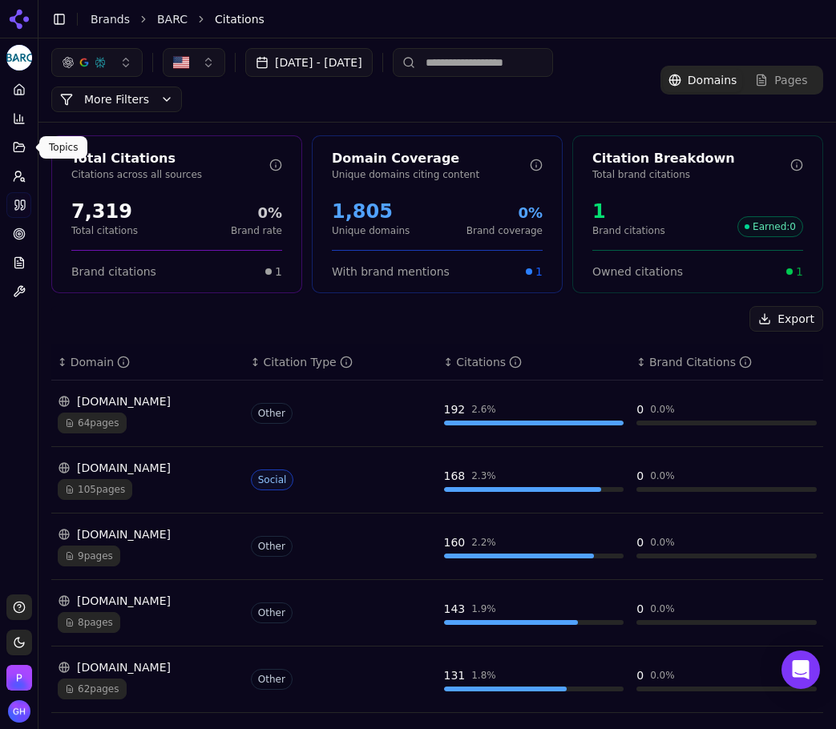
click at [460, 307] on div "Export" at bounding box center [437, 319] width 772 height 26
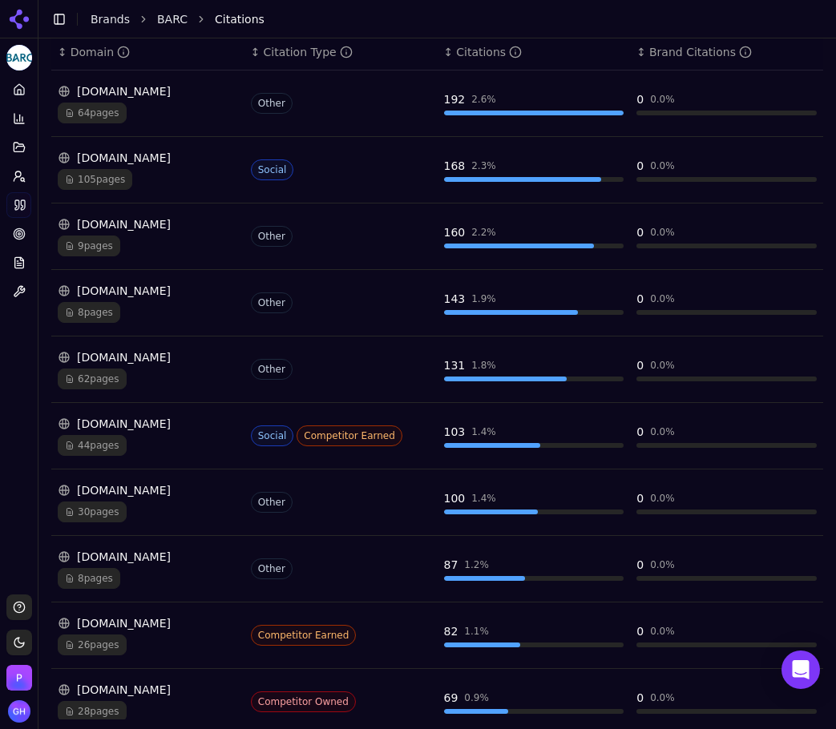
scroll to position [311, 0]
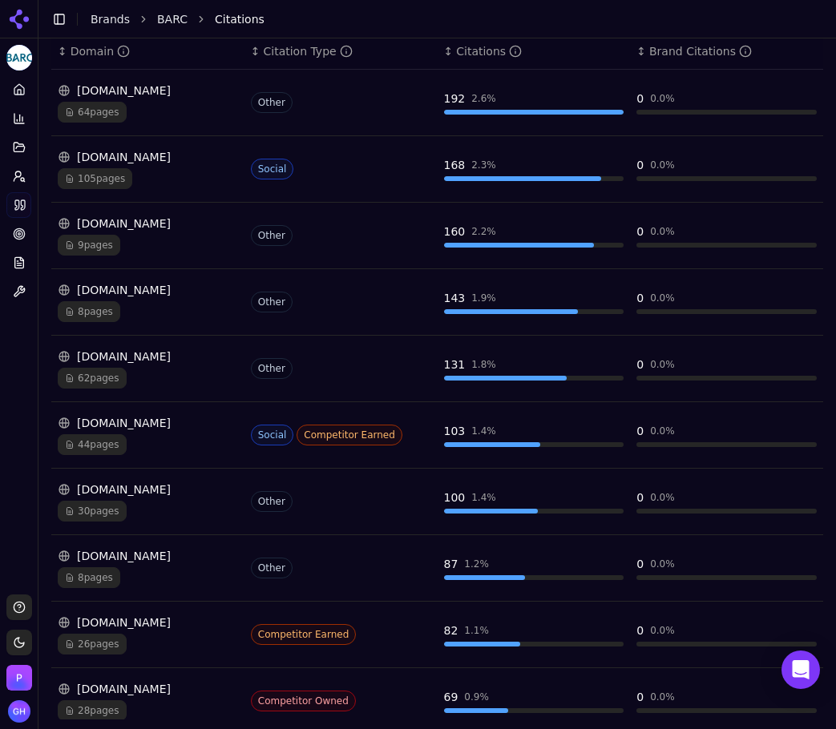
drag, startPoint x: 21, startPoint y: 389, endPoint x: 1, endPoint y: 388, distance: 20.1
click at [21, 389] on div "Platform Home Competition Topics Prompts Citations Optimize Reports Toolbox" at bounding box center [19, 330] width 38 height 518
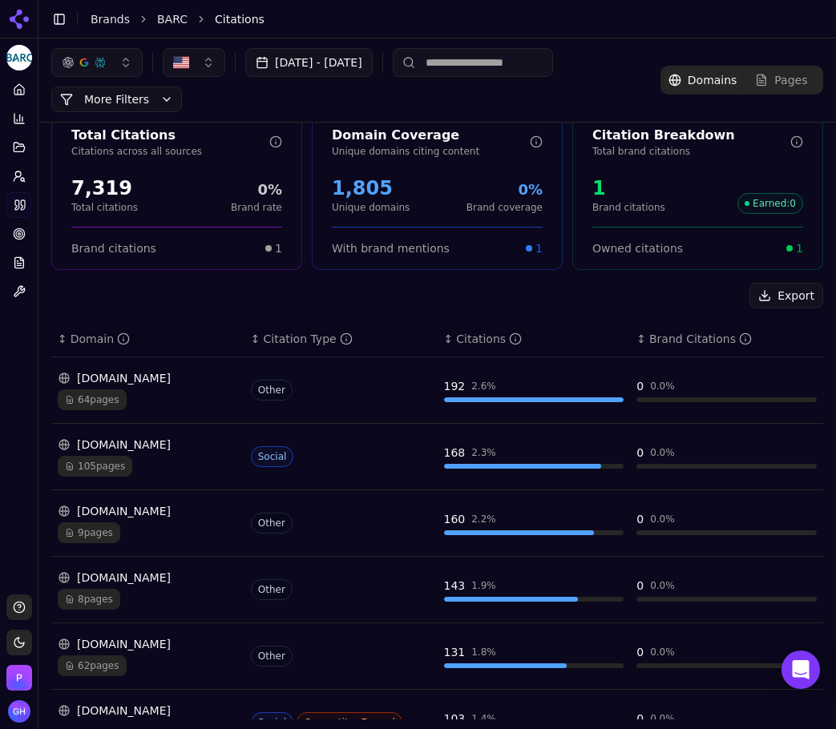
scroll to position [0, 0]
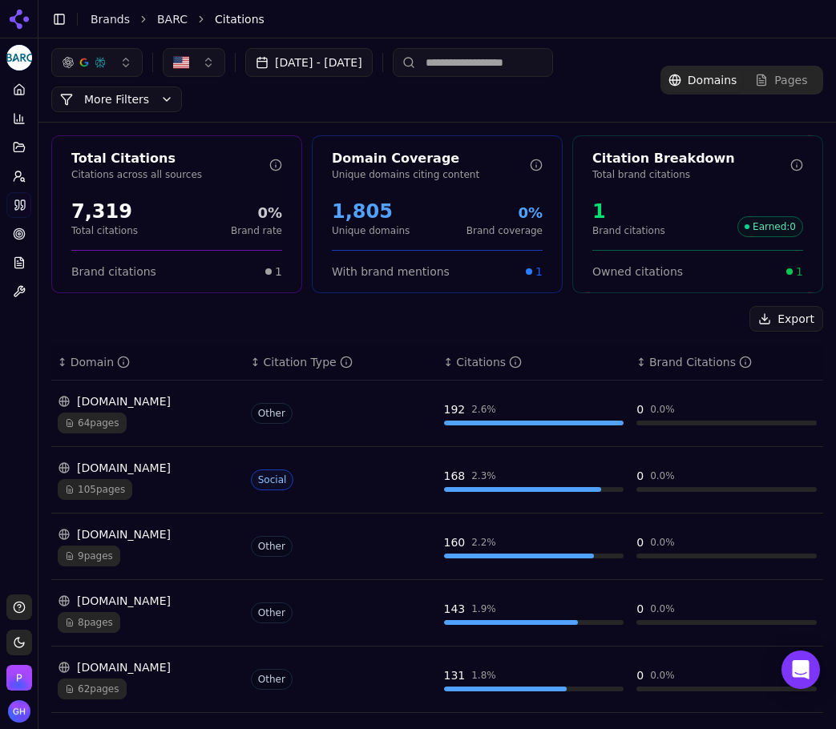
click at [750, 314] on button "Export" at bounding box center [787, 319] width 74 height 26
click at [23, 15] on icon at bounding box center [19, 19] width 26 height 26
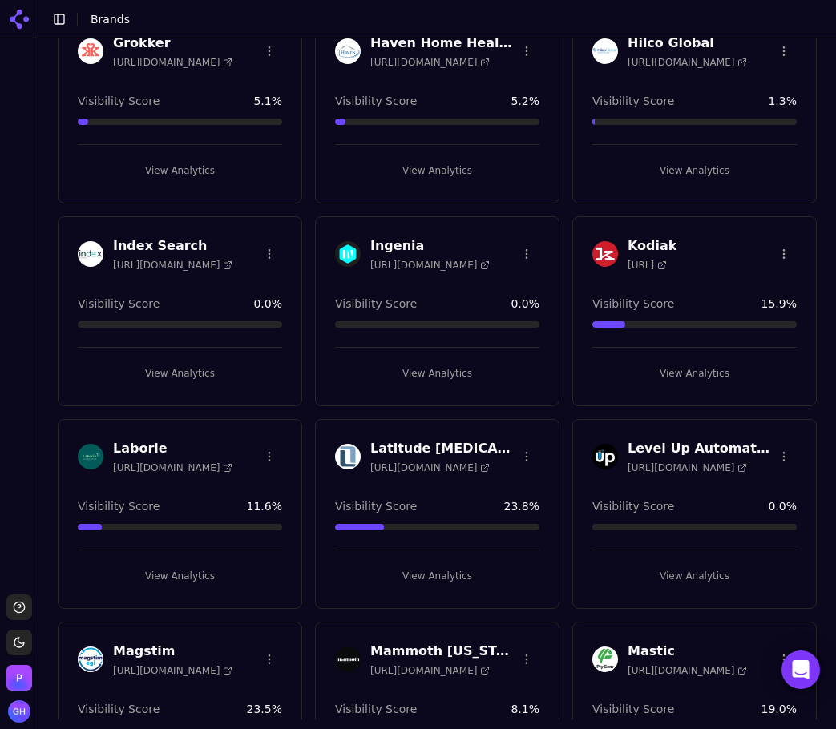
scroll to position [2208, 0]
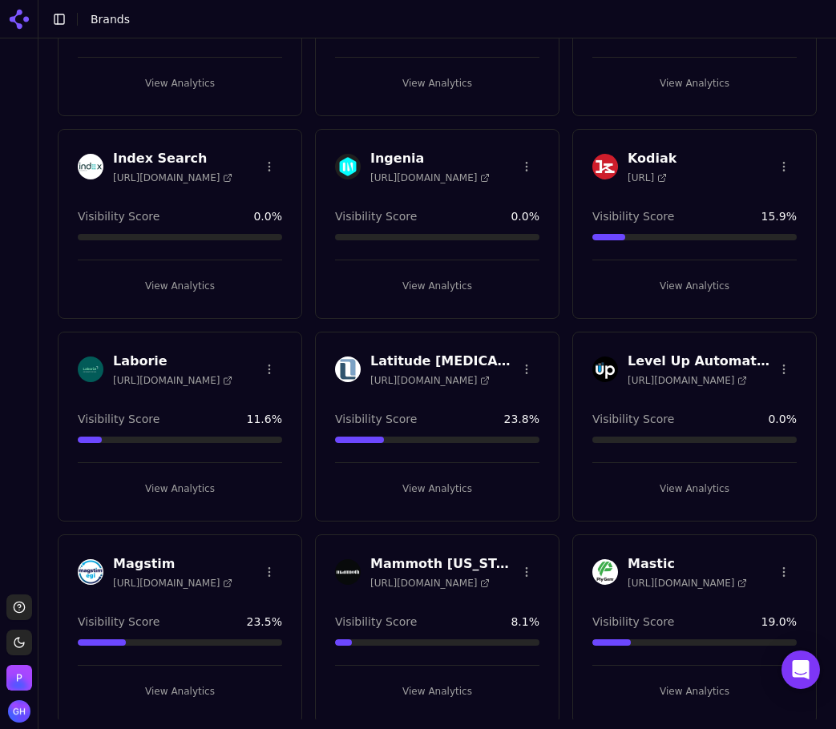
click at [682, 489] on button "View Analytics" at bounding box center [694, 489] width 204 height 26
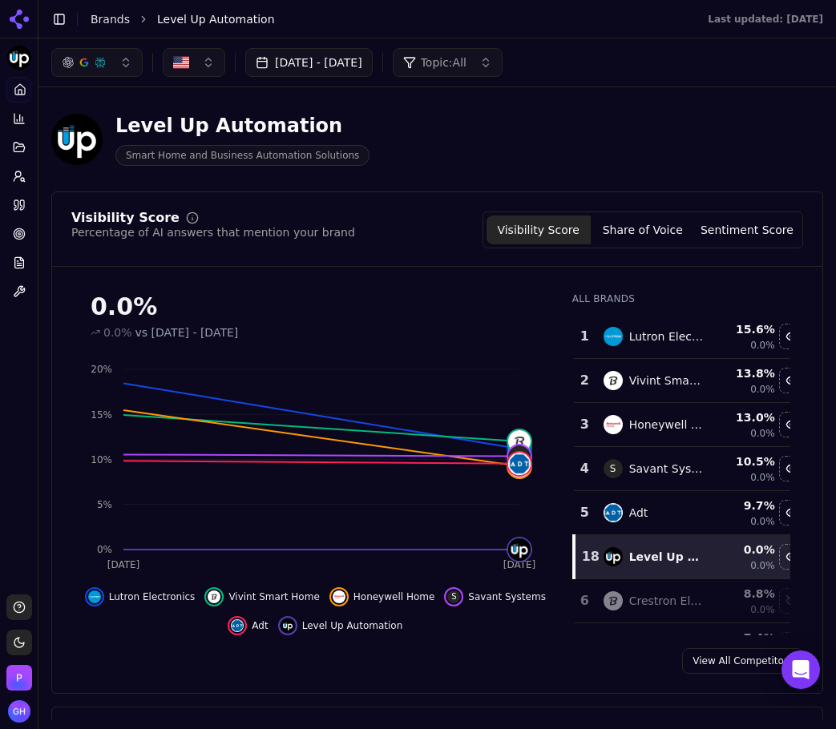
click at [574, 168] on div "Level Up Automation Smart Home and Business Automation Solutions" at bounding box center [437, 139] width 772 height 79
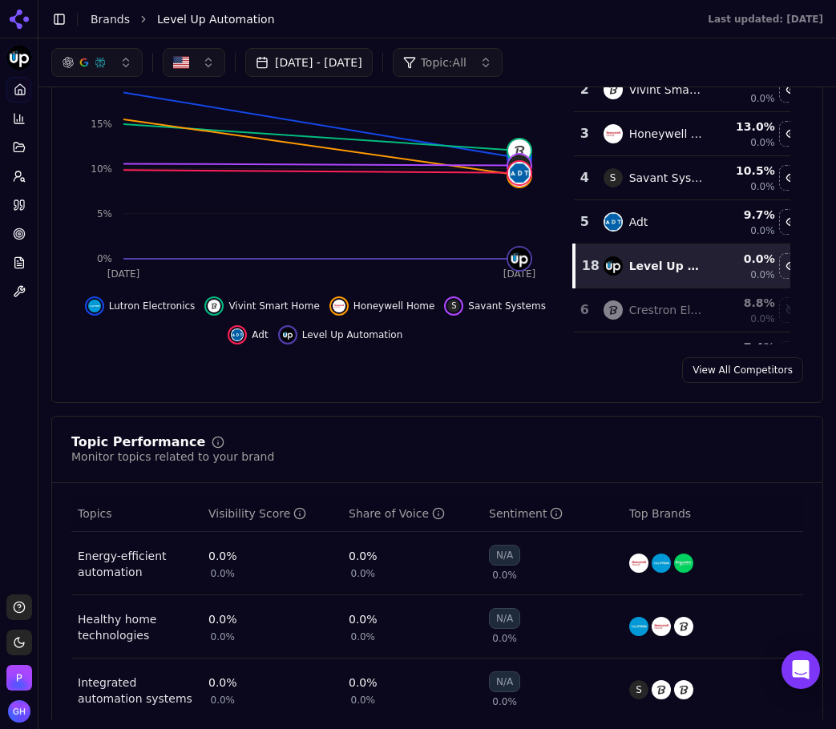
scroll to position [80, 0]
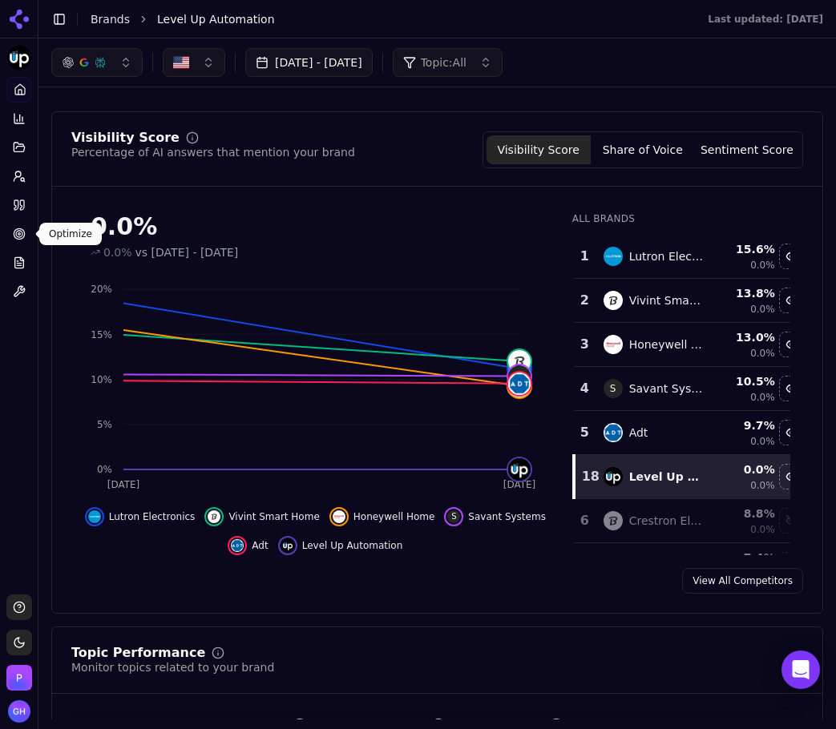
click at [18, 215] on link "Citations" at bounding box center [18, 205] width 25 height 26
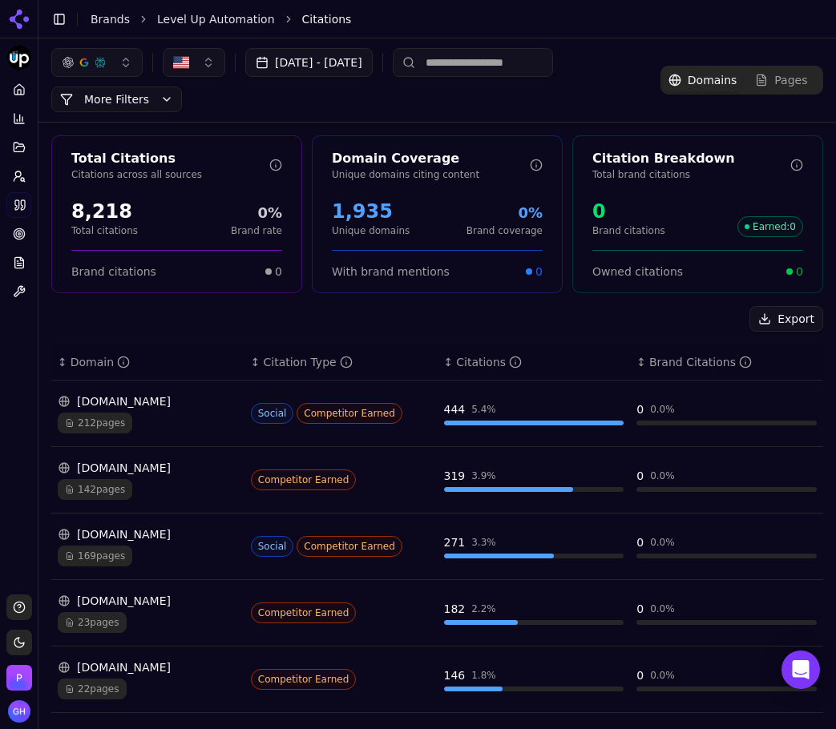
click at [487, 63] on input at bounding box center [473, 62] width 160 height 29
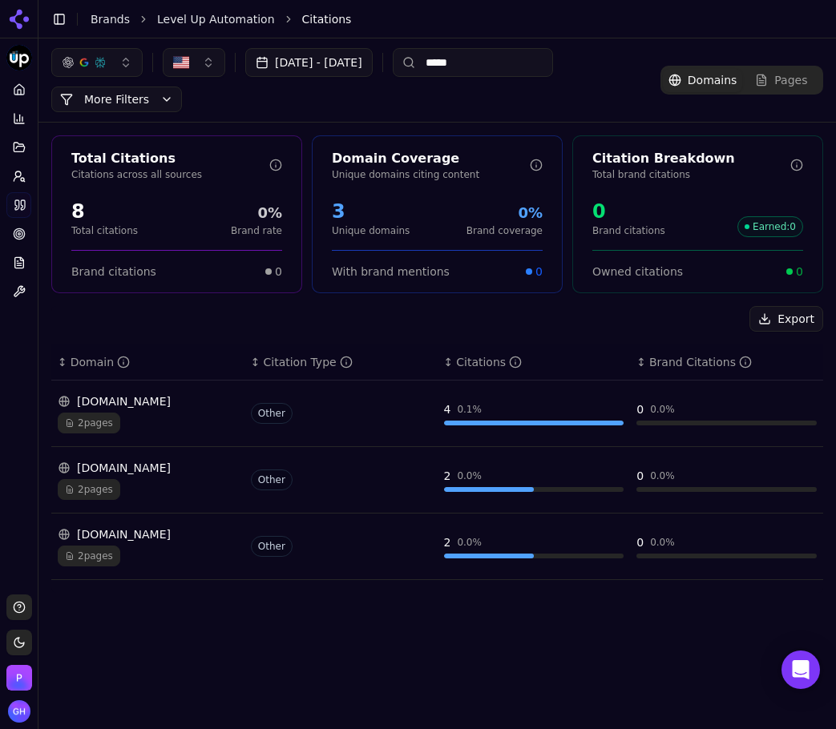
type input "*****"
click at [165, 465] on div "[DOMAIN_NAME]" at bounding box center [148, 468] width 180 height 16
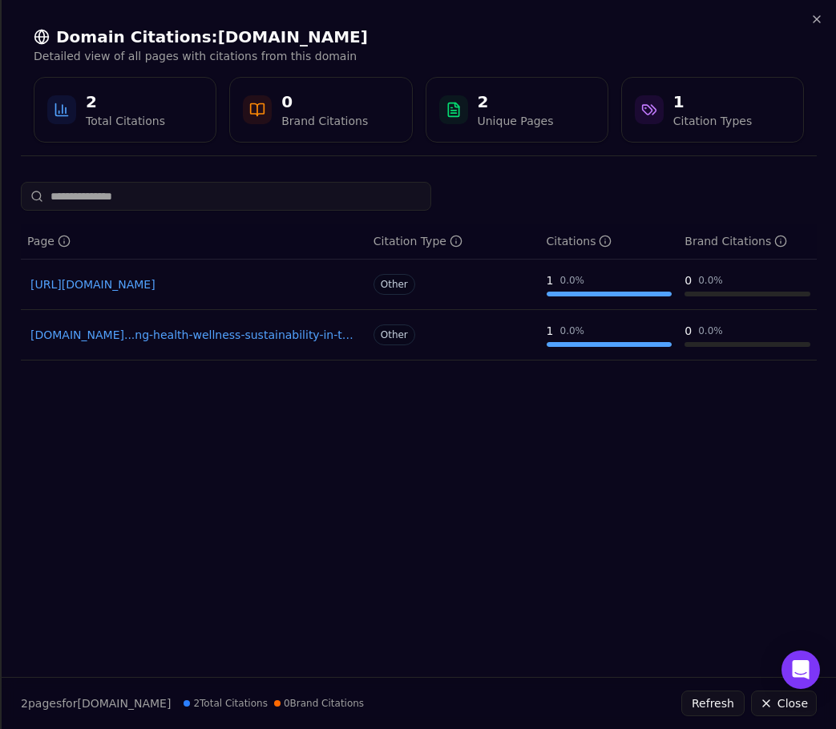
drag, startPoint x: 805, startPoint y: 18, endPoint x: 811, endPoint y: 13, distance: 8.5
click at [806, 18] on div "Domain Citations: [DOMAIN_NAME] Detailed view of all pages with citations from …" at bounding box center [419, 84] width 796 height 143
click at [810, 10] on div "Domain Citations: [DOMAIN_NAME] Detailed view of all pages with citations from …" at bounding box center [419, 84] width 834 height 169
click at [810, 18] on div "Domain Citations: [DOMAIN_NAME] Detailed view of all pages with citations from …" at bounding box center [419, 84] width 796 height 143
click at [717, 98] on div "1" at bounding box center [712, 102] width 79 height 22
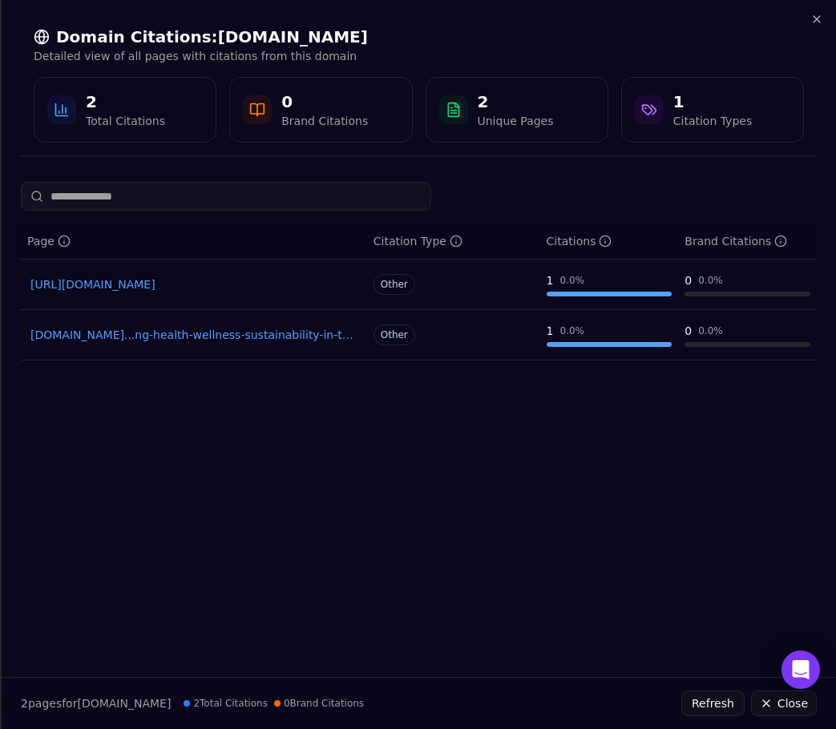
click at [676, 131] on div "1 Citation Types" at bounding box center [712, 110] width 183 height 66
drag, startPoint x: 802, startPoint y: 26, endPoint x: 814, endPoint y: 19, distance: 13.6
click at [803, 26] on h2 "Domain Citations: levelupyourhome.com" at bounding box center [419, 37] width 770 height 22
click at [814, 19] on icon "button" at bounding box center [816, 19] width 13 height 13
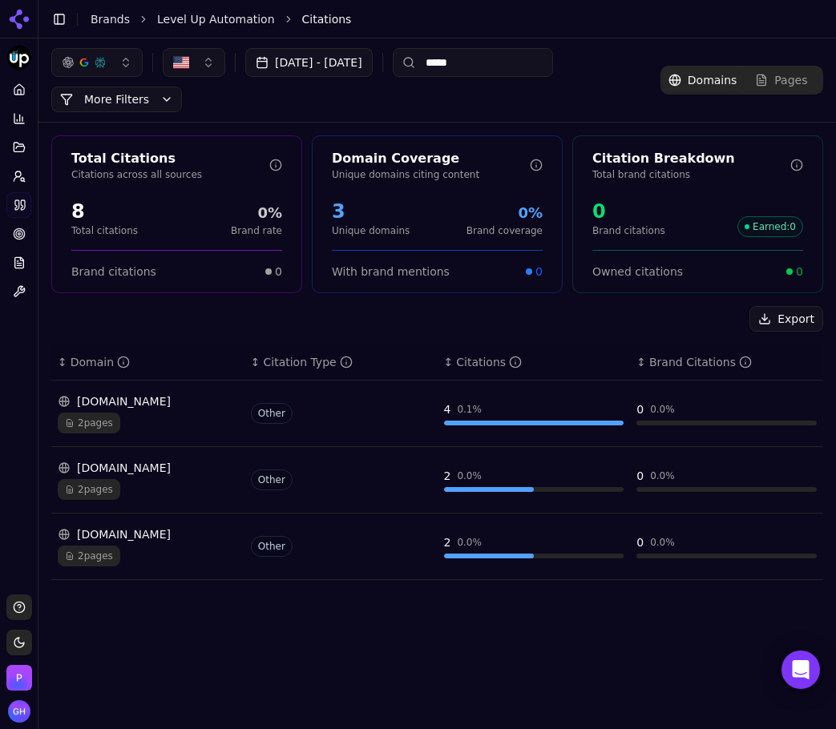
click at [14, 10] on icon at bounding box center [19, 19] width 26 height 26
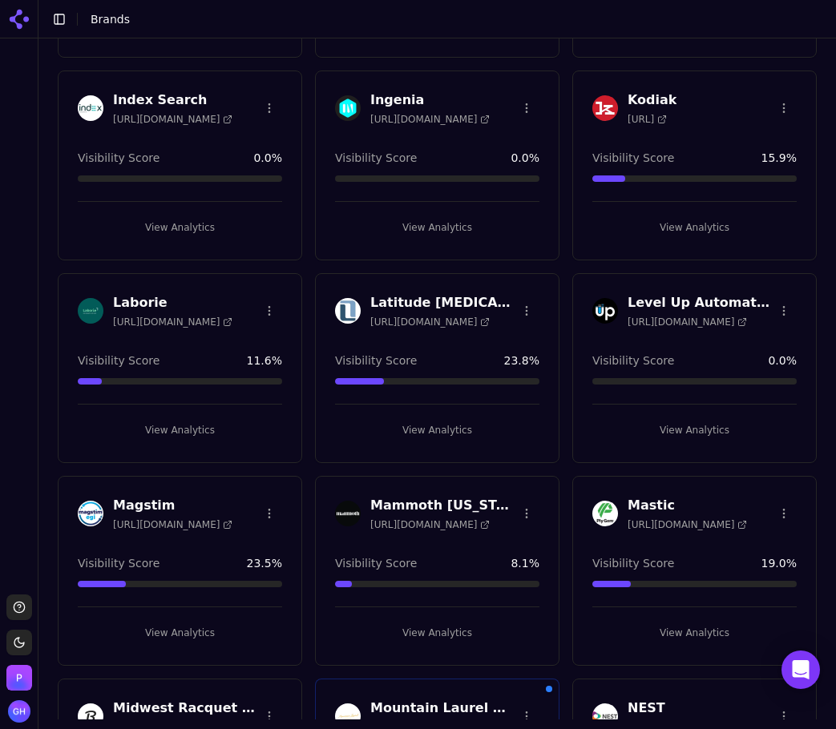
scroll to position [2274, 0]
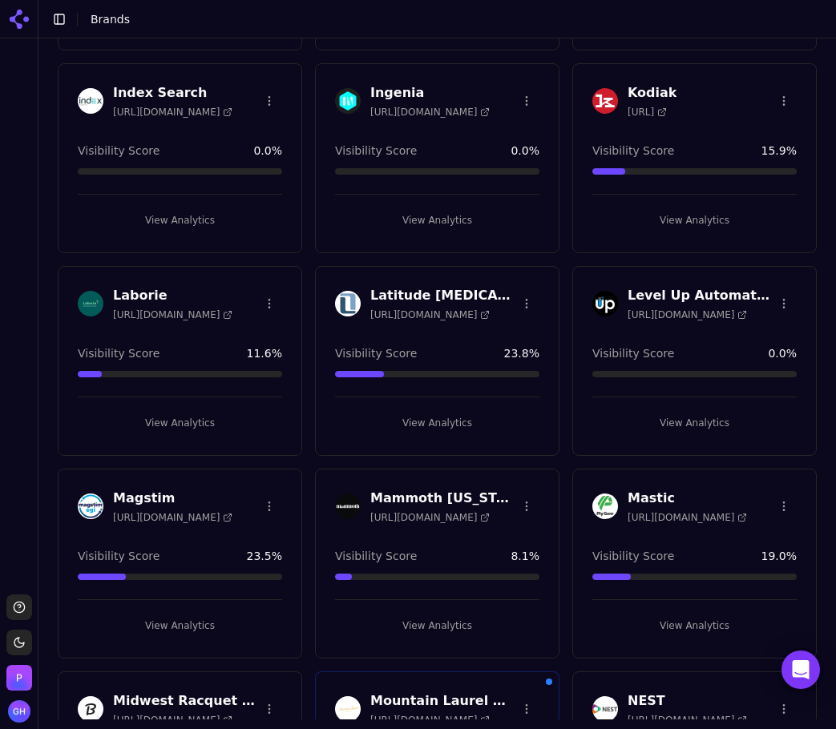
click at [774, 293] on html "Support Toggle theme Perrill Toggle Sidebar Brands Create Brand Amalitech Servi…" at bounding box center [418, 364] width 836 height 729
click at [714, 333] on div "Edit Brand" at bounding box center [733, 337] width 95 height 26
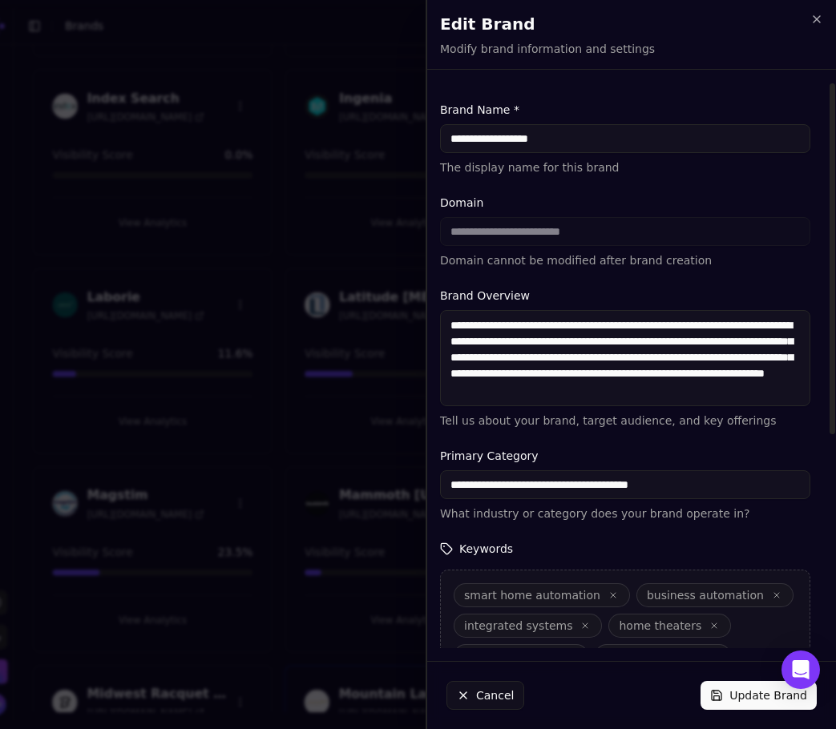
drag, startPoint x: 584, startPoint y: 146, endPoint x: 495, endPoint y: 136, distance: 89.5
click at [495, 136] on input "**********" at bounding box center [625, 138] width 370 height 29
type input "********"
click at [725, 689] on button "Update Brand" at bounding box center [759, 695] width 116 height 29
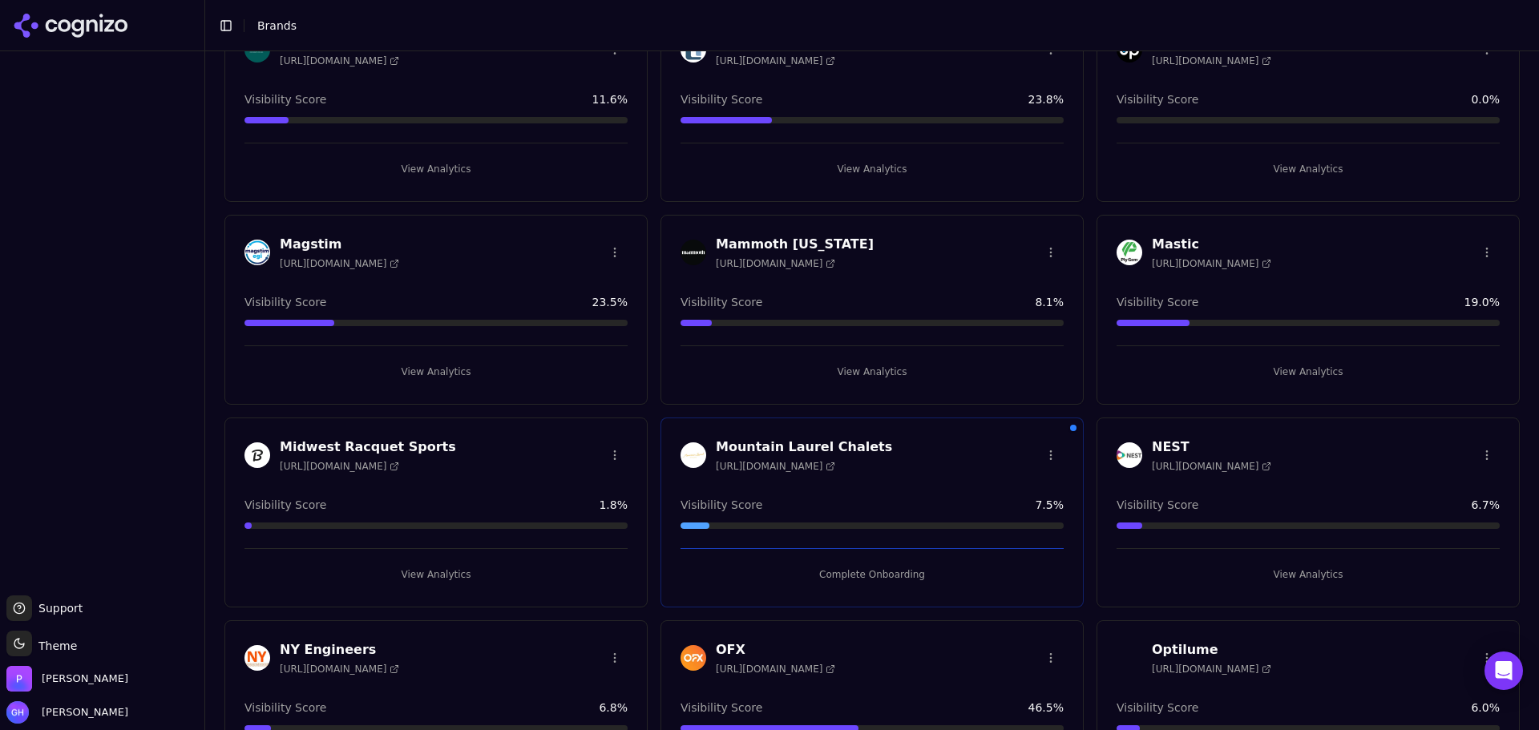
scroll to position [2381, 0]
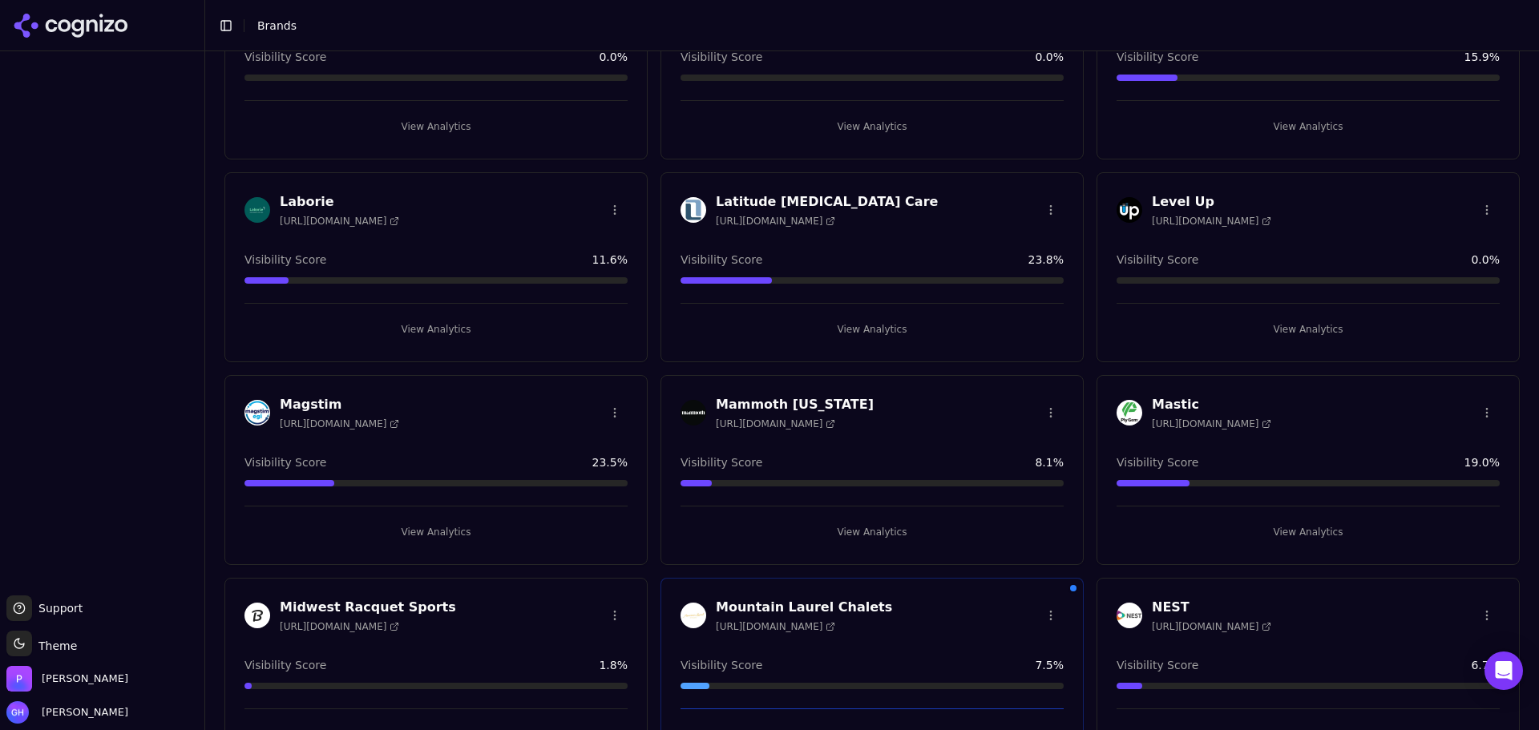
click at [835, 321] on button "View Analytics" at bounding box center [1308, 330] width 383 height 26
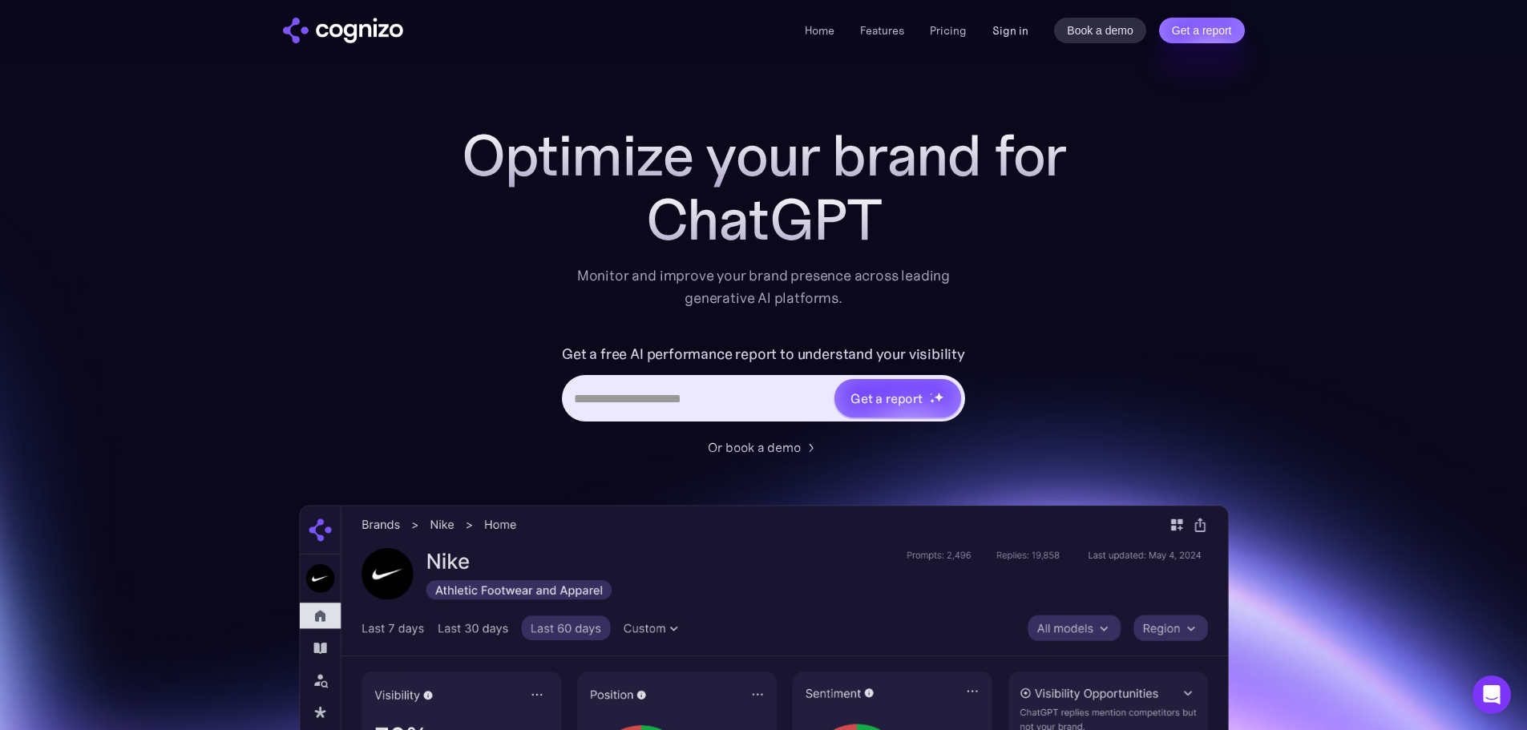
click at [1009, 21] on link "Sign in" at bounding box center [1010, 30] width 36 height 19
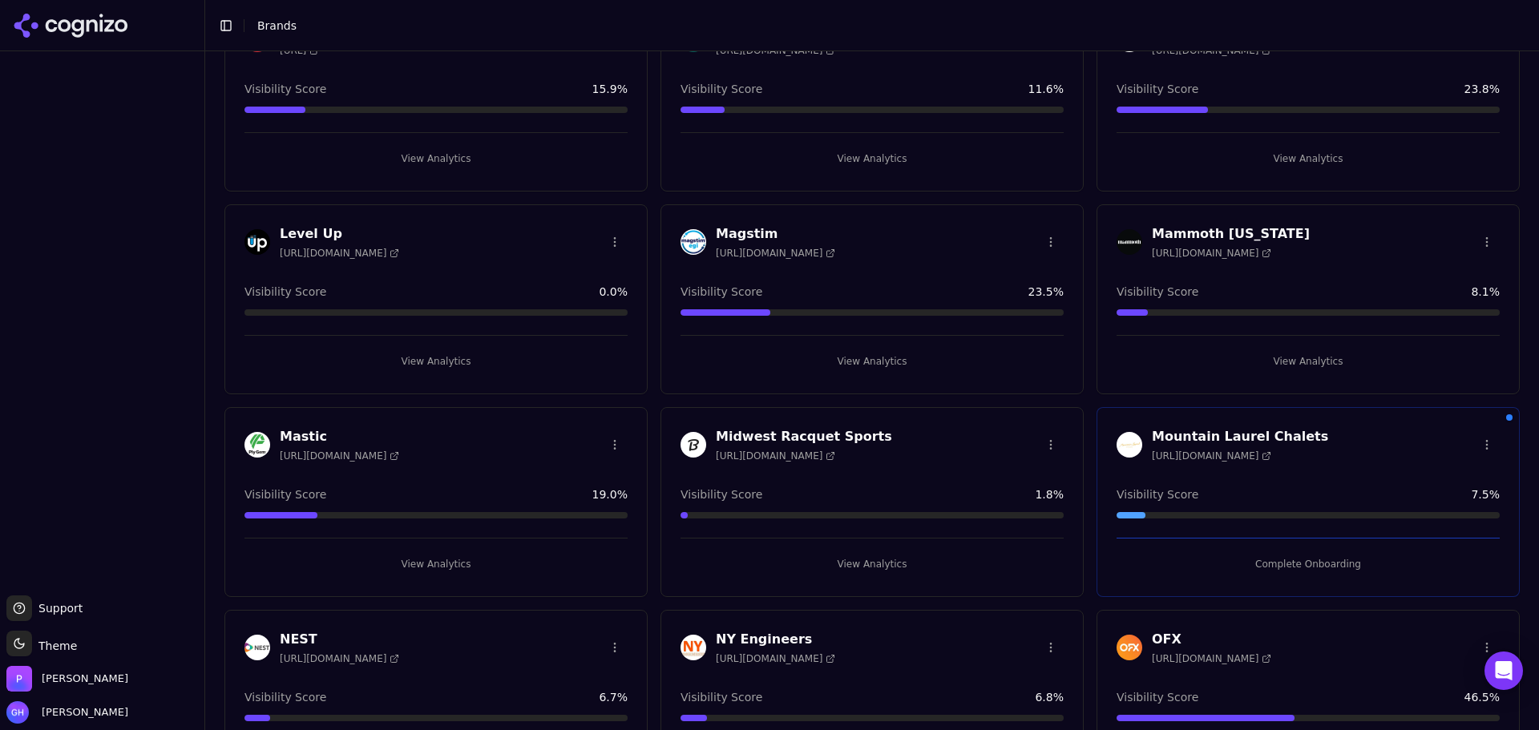
scroll to position [2467, 0]
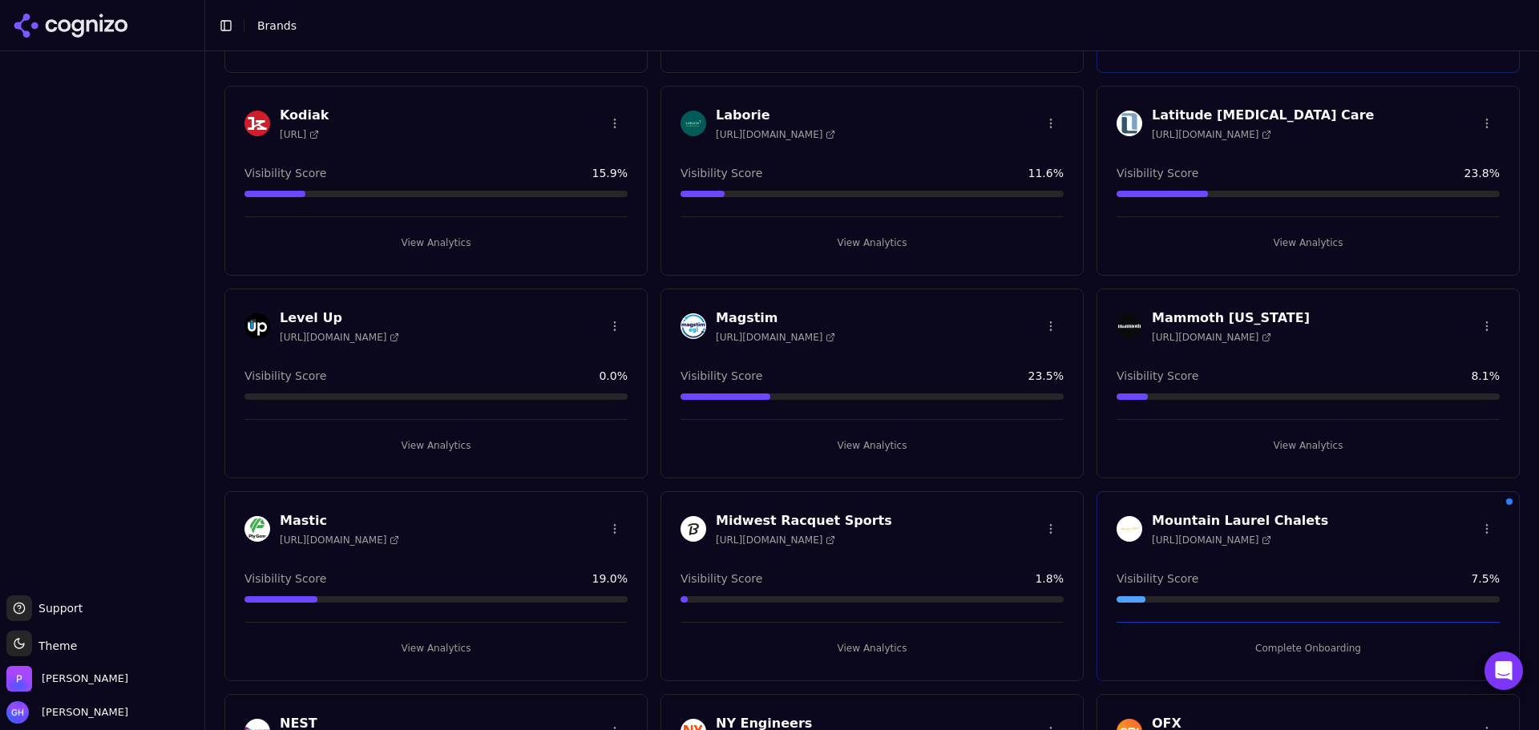
click at [302, 440] on button "View Analytics" at bounding box center [435, 446] width 383 height 26
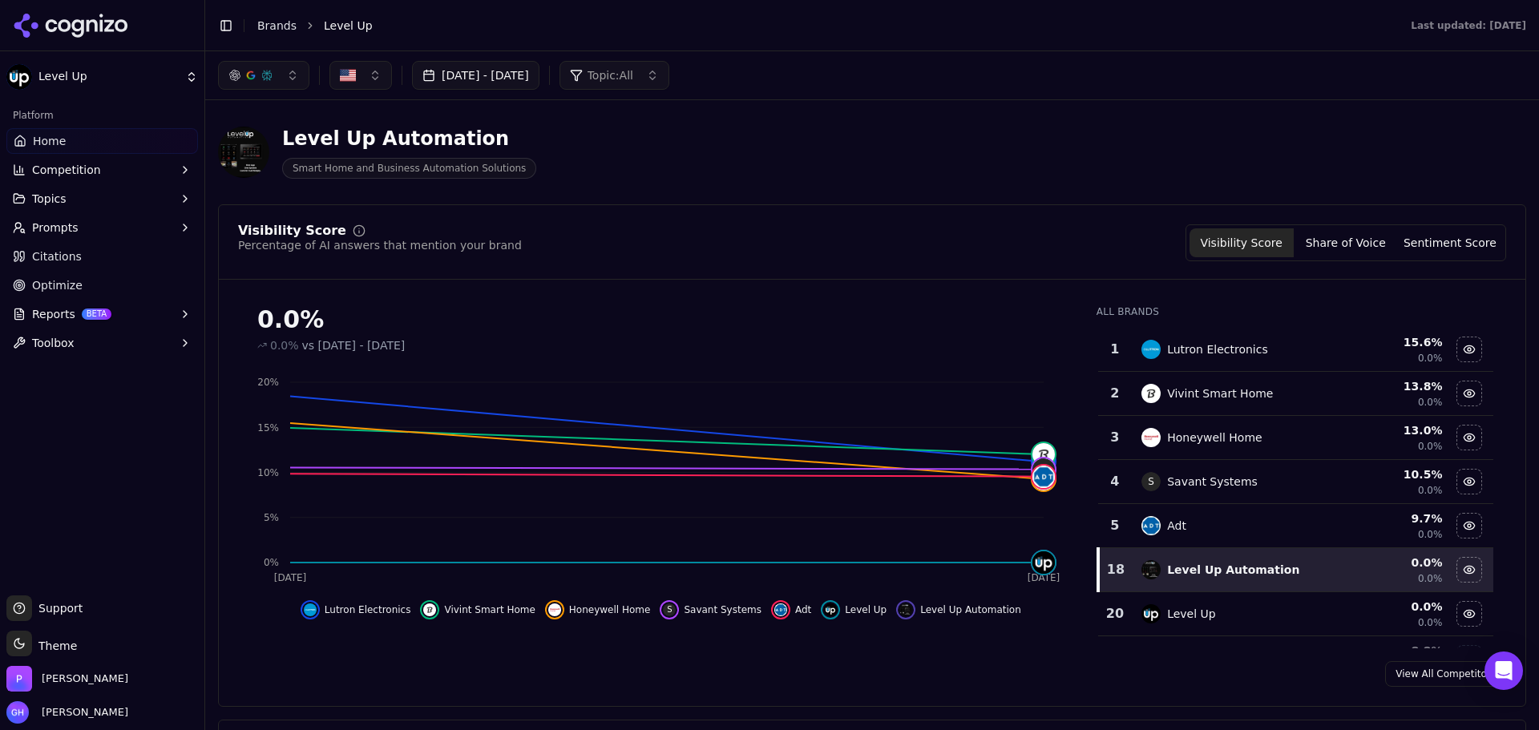
click at [75, 253] on span "Citations" at bounding box center [57, 257] width 50 height 16
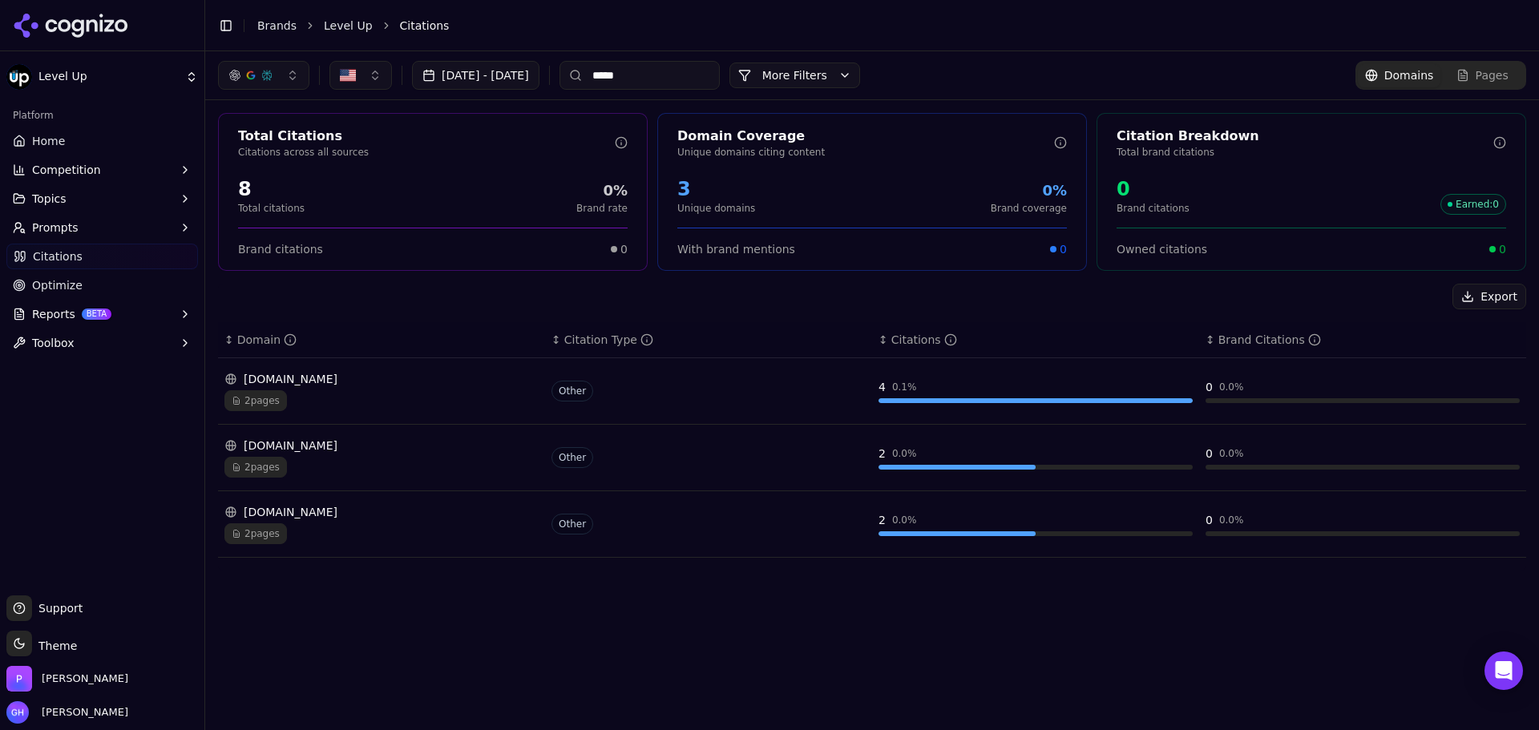
click at [788, 674] on div "[DATE] - [DATE] ***** More More Filters Domains Pages Total Citations Citations…" at bounding box center [872, 390] width 1334 height 679
click at [297, 449] on div "[DOMAIN_NAME]" at bounding box center [381, 446] width 314 height 16
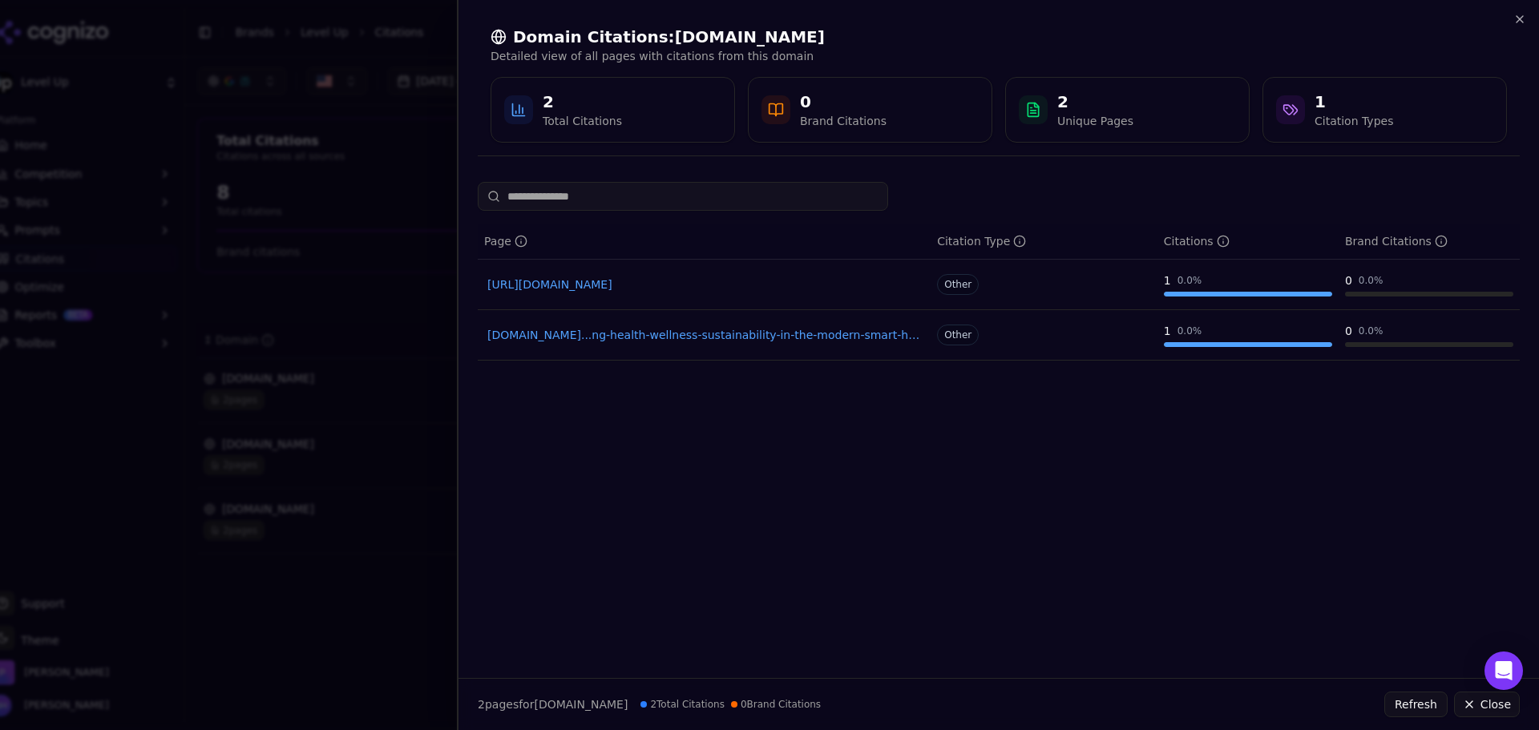
click at [1524, 10] on div "Domain Citations: [DOMAIN_NAME] Detailed view of all pages with citations from …" at bounding box center [999, 84] width 1081 height 169
click at [1521, 18] on icon "button" at bounding box center [1519, 19] width 13 height 13
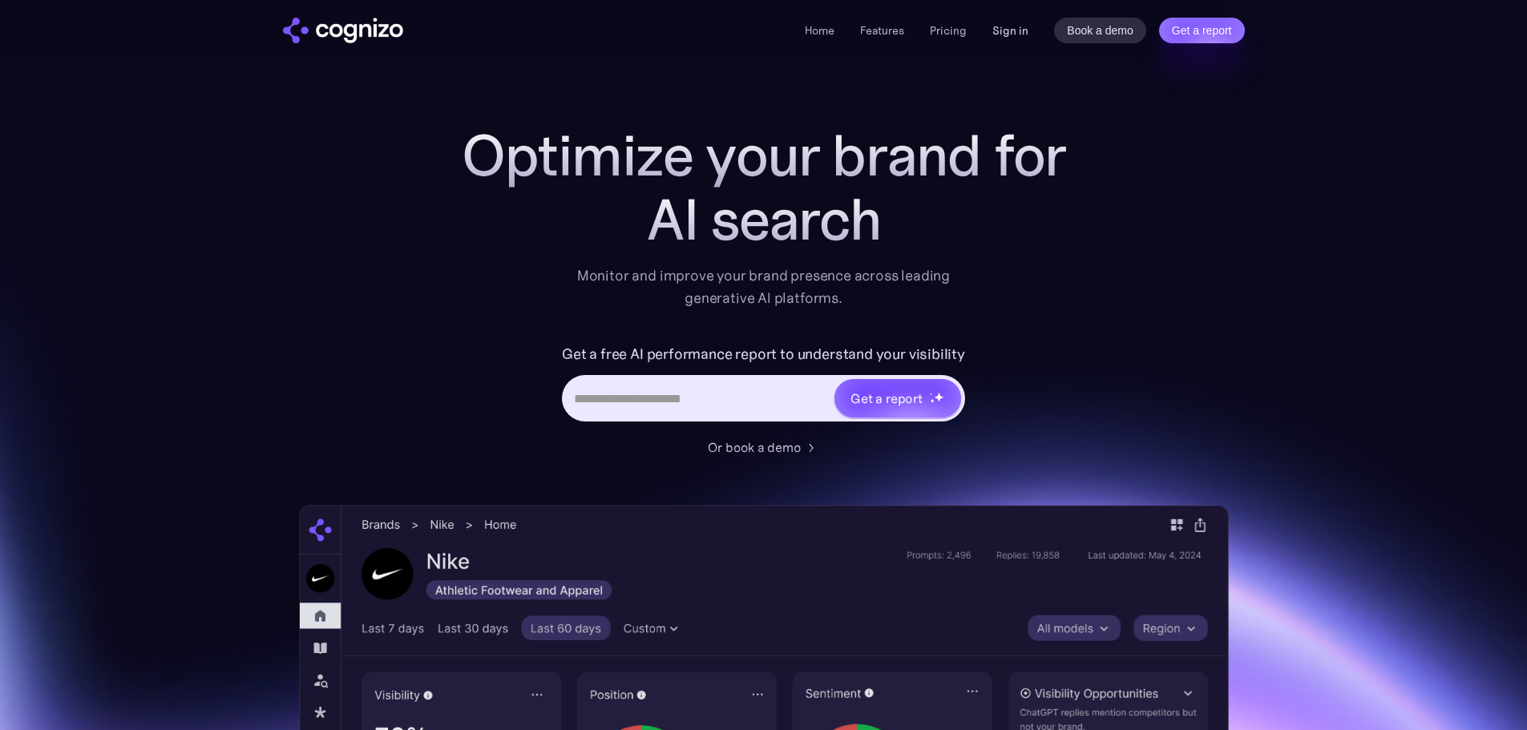
click at [1026, 34] on link "Sign in" at bounding box center [1010, 30] width 36 height 19
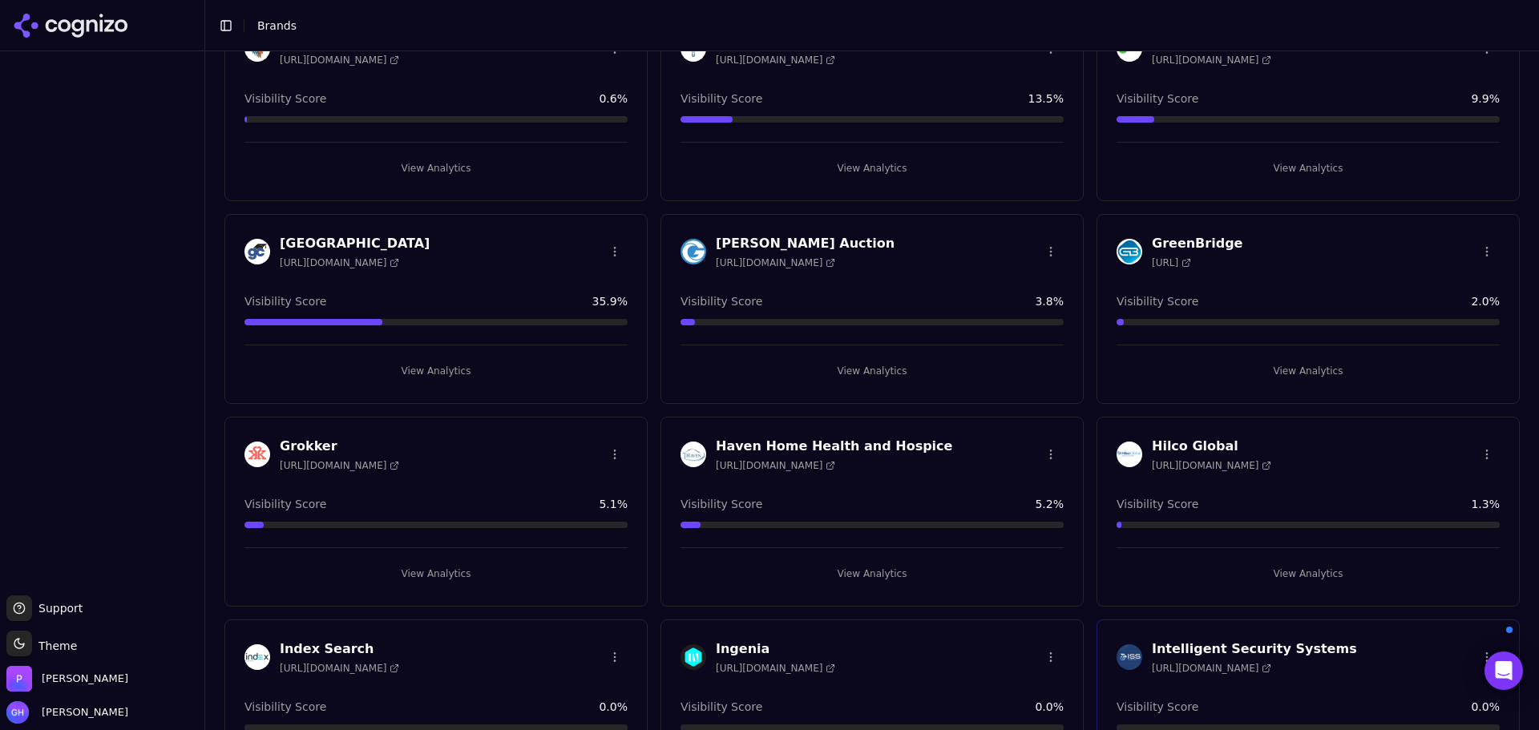
scroll to position [1971, 0]
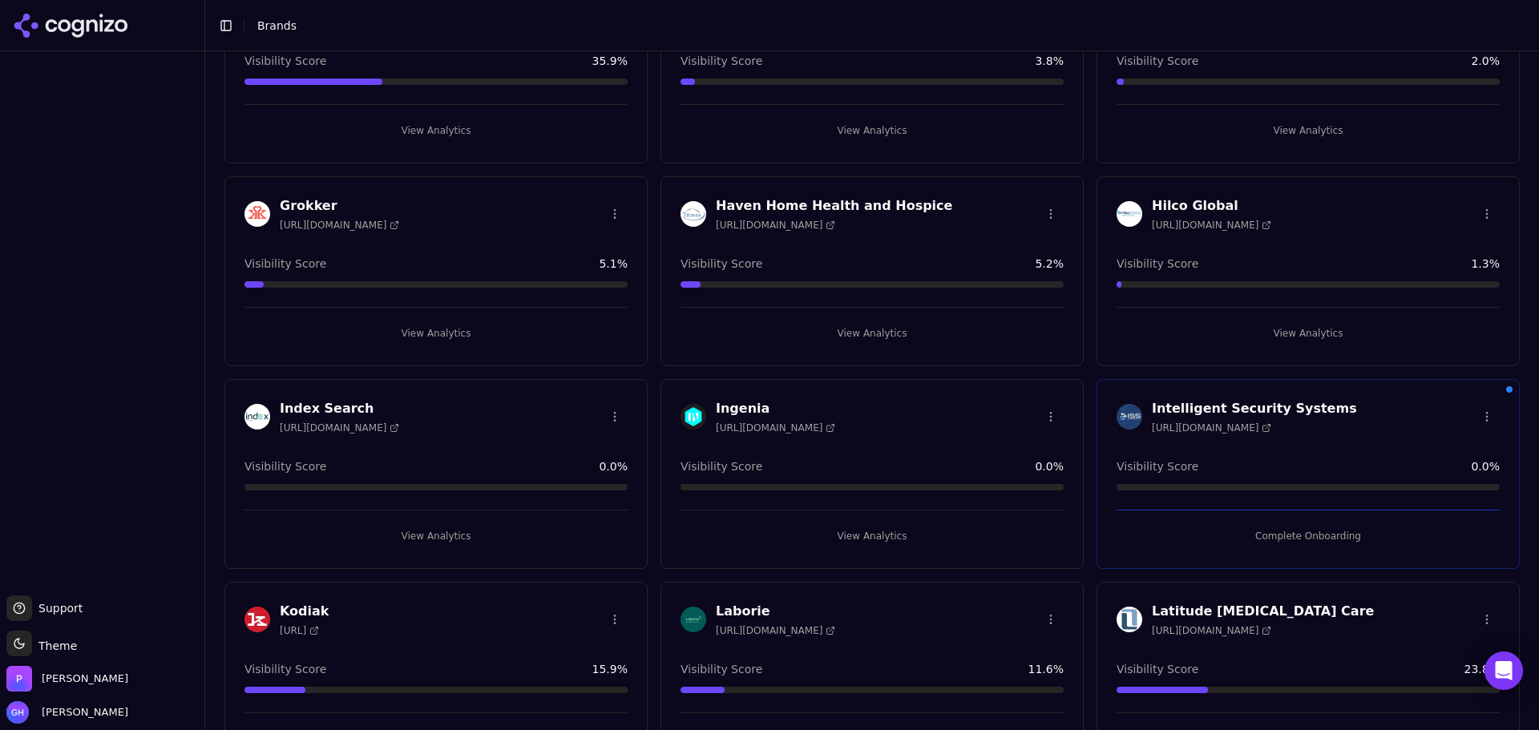
click at [1302, 532] on button "Complete Onboarding" at bounding box center [1308, 536] width 383 height 26
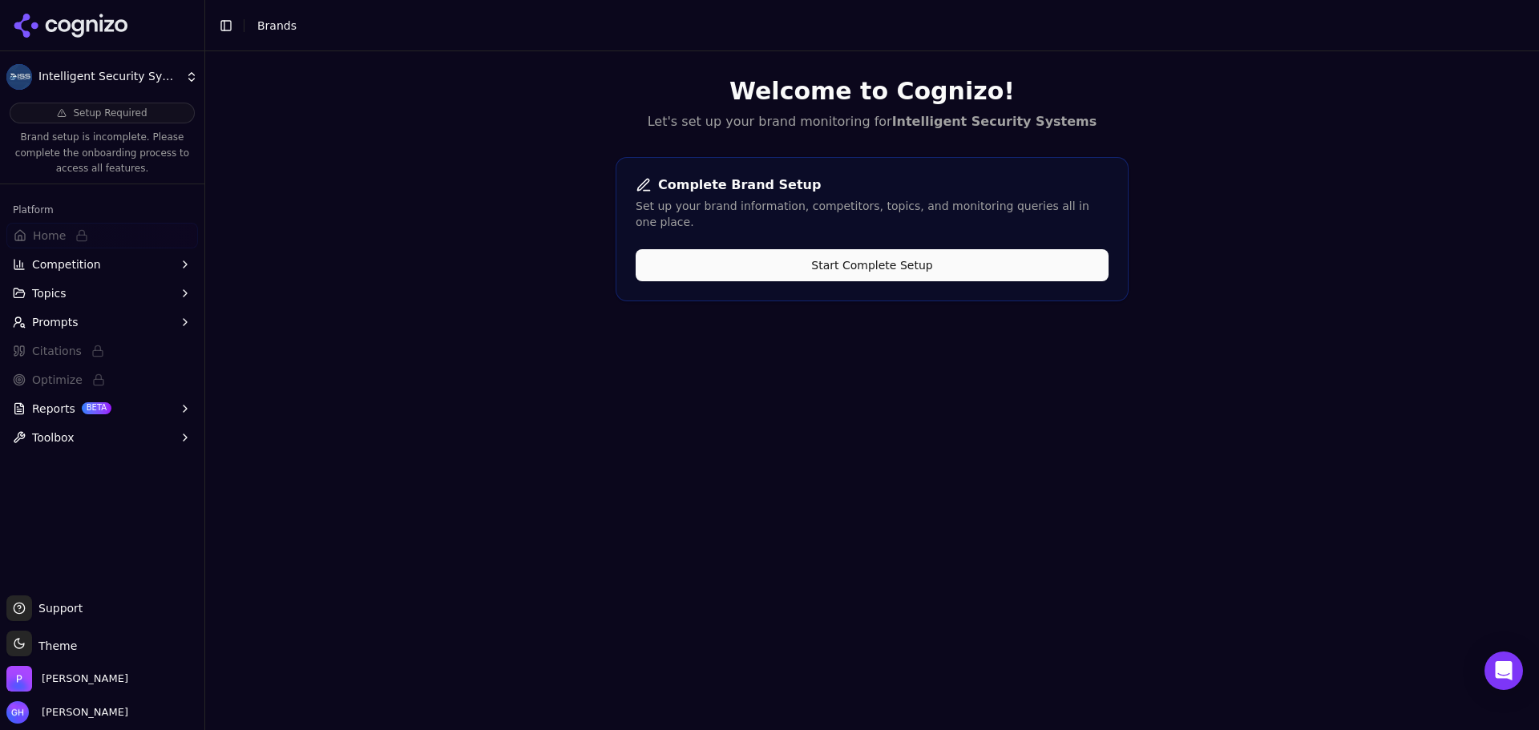
click at [705, 258] on button "Start Complete Setup" at bounding box center [872, 265] width 473 height 32
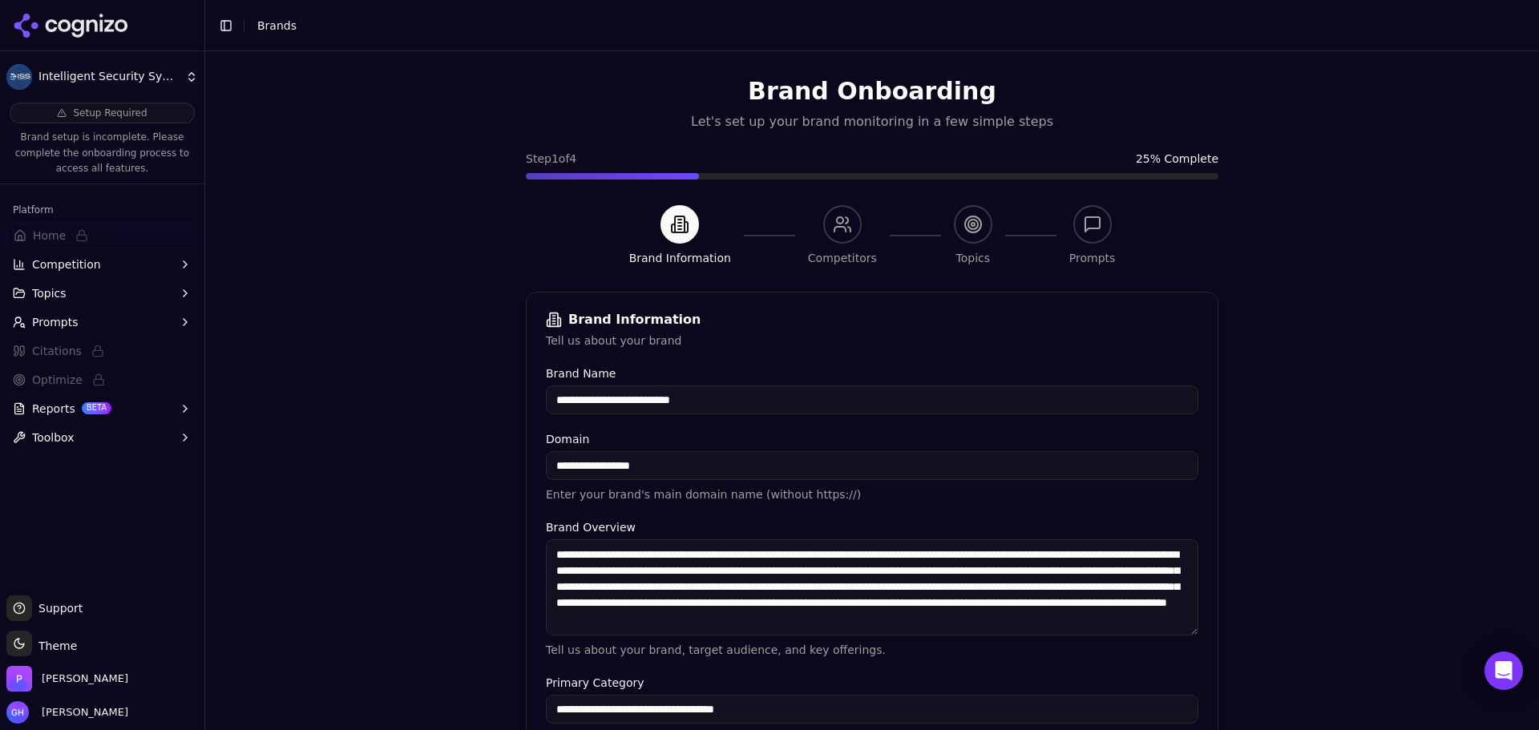
click at [688, 382] on div "**********" at bounding box center [872, 391] width 653 height 46
click at [653, 497] on p "Enter your brand's main domain name (without https://)" at bounding box center [872, 495] width 653 height 16
click at [644, 455] on input "**********" at bounding box center [872, 465] width 653 height 29
click at [690, 466] on input "**********" at bounding box center [872, 465] width 653 height 29
click at [707, 428] on div "**********" at bounding box center [872, 670] width 653 height 604
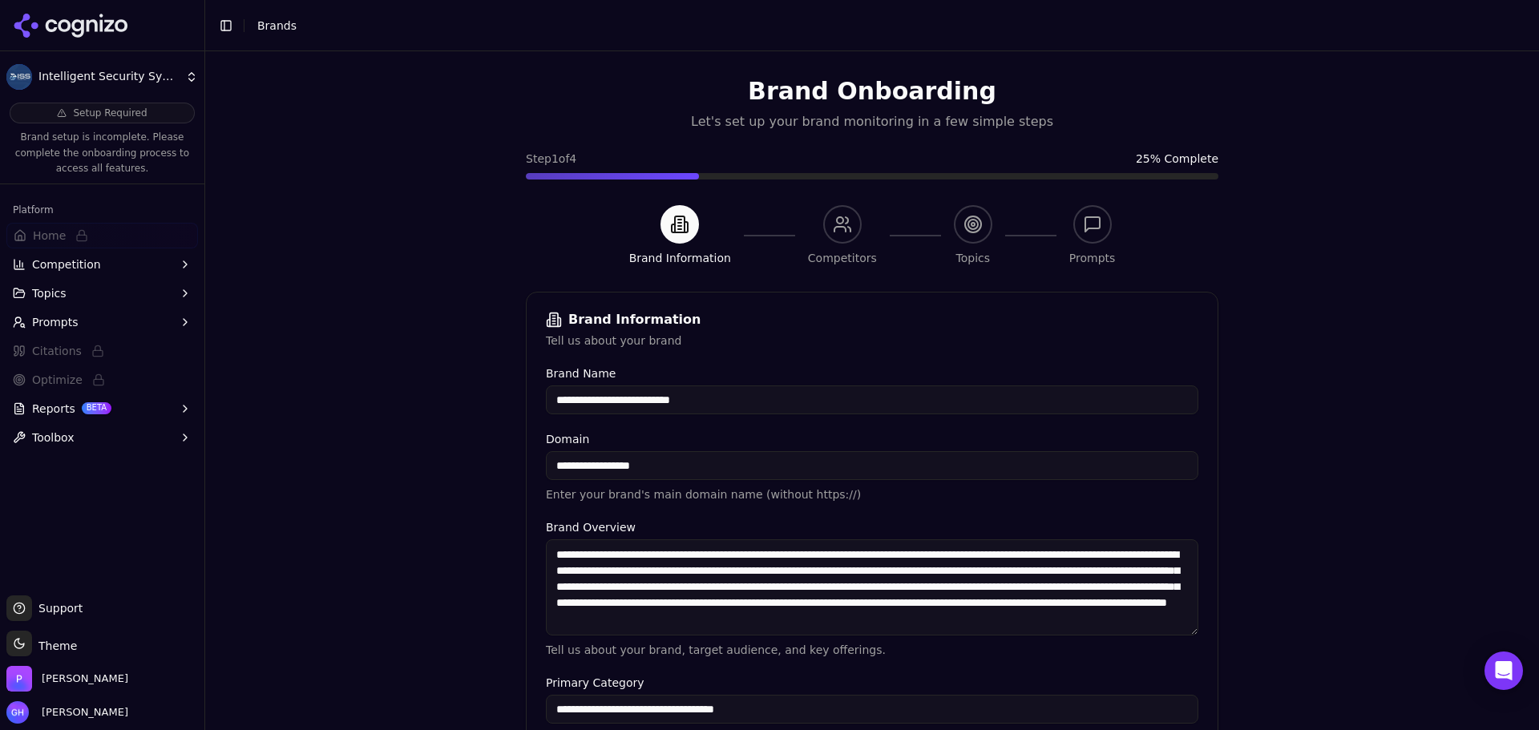
click at [712, 398] on input "**********" at bounding box center [872, 400] width 653 height 29
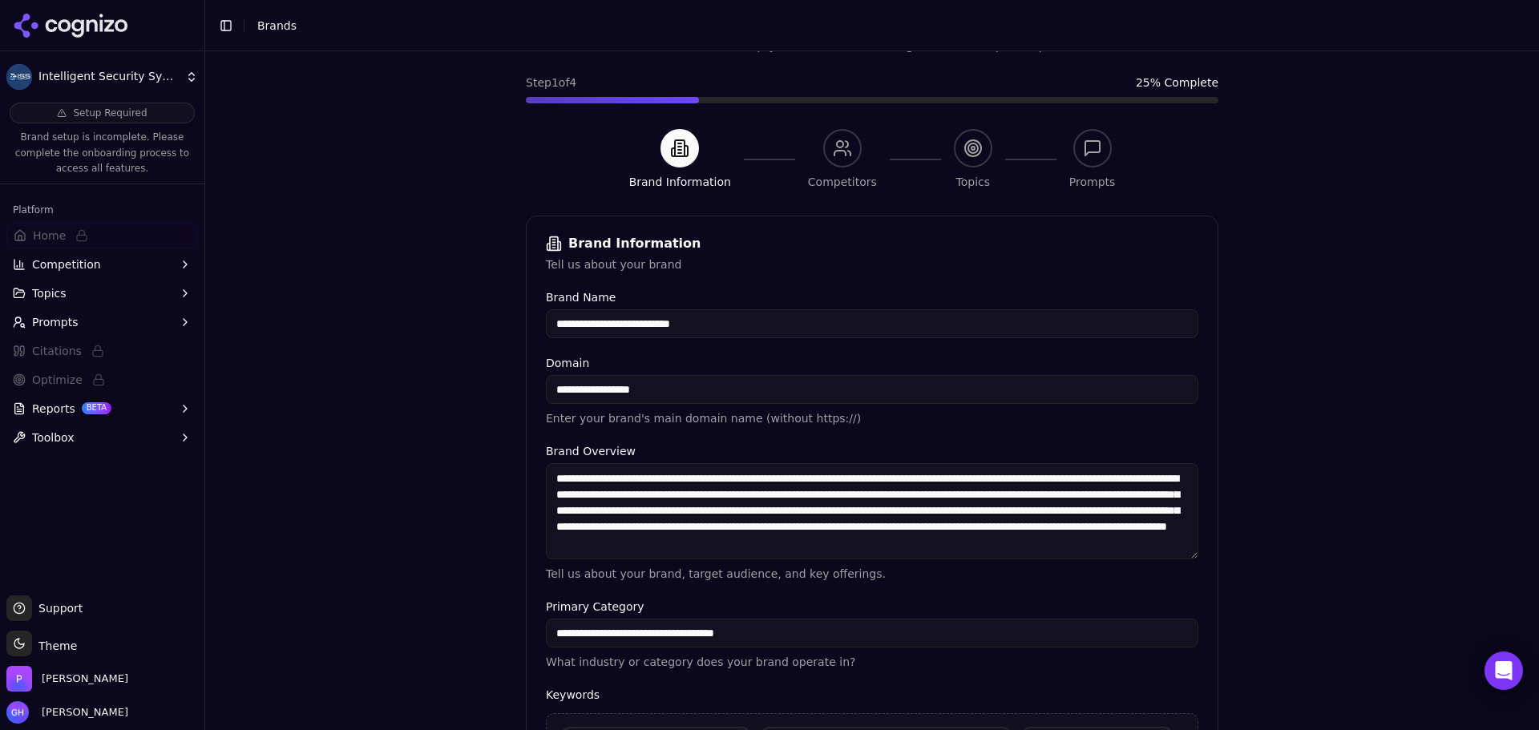
scroll to position [336, 0]
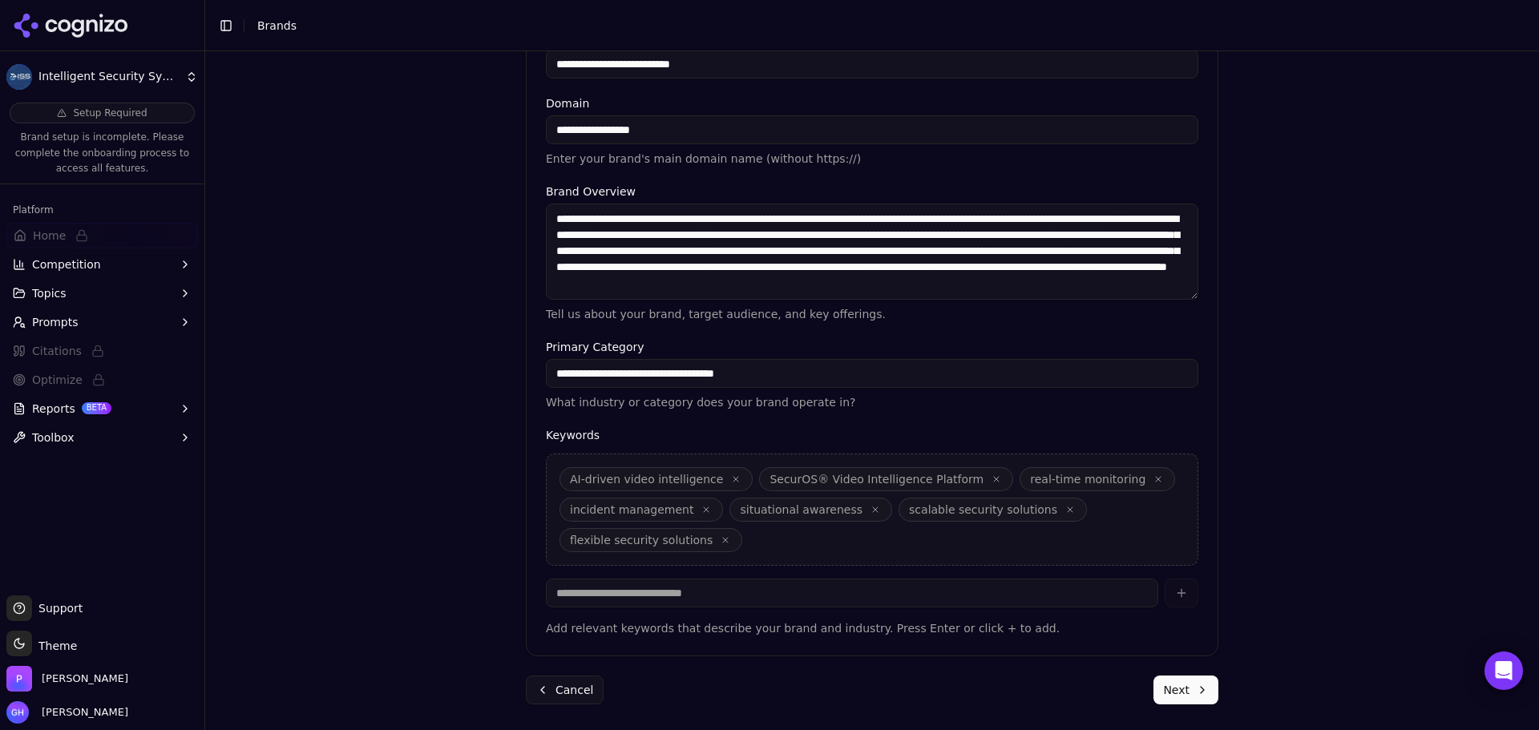
drag, startPoint x: 1188, startPoint y: 693, endPoint x: 1169, endPoint y: 687, distance: 20.3
click at [1187, 693] on button "Next" at bounding box center [1186, 690] width 65 height 29
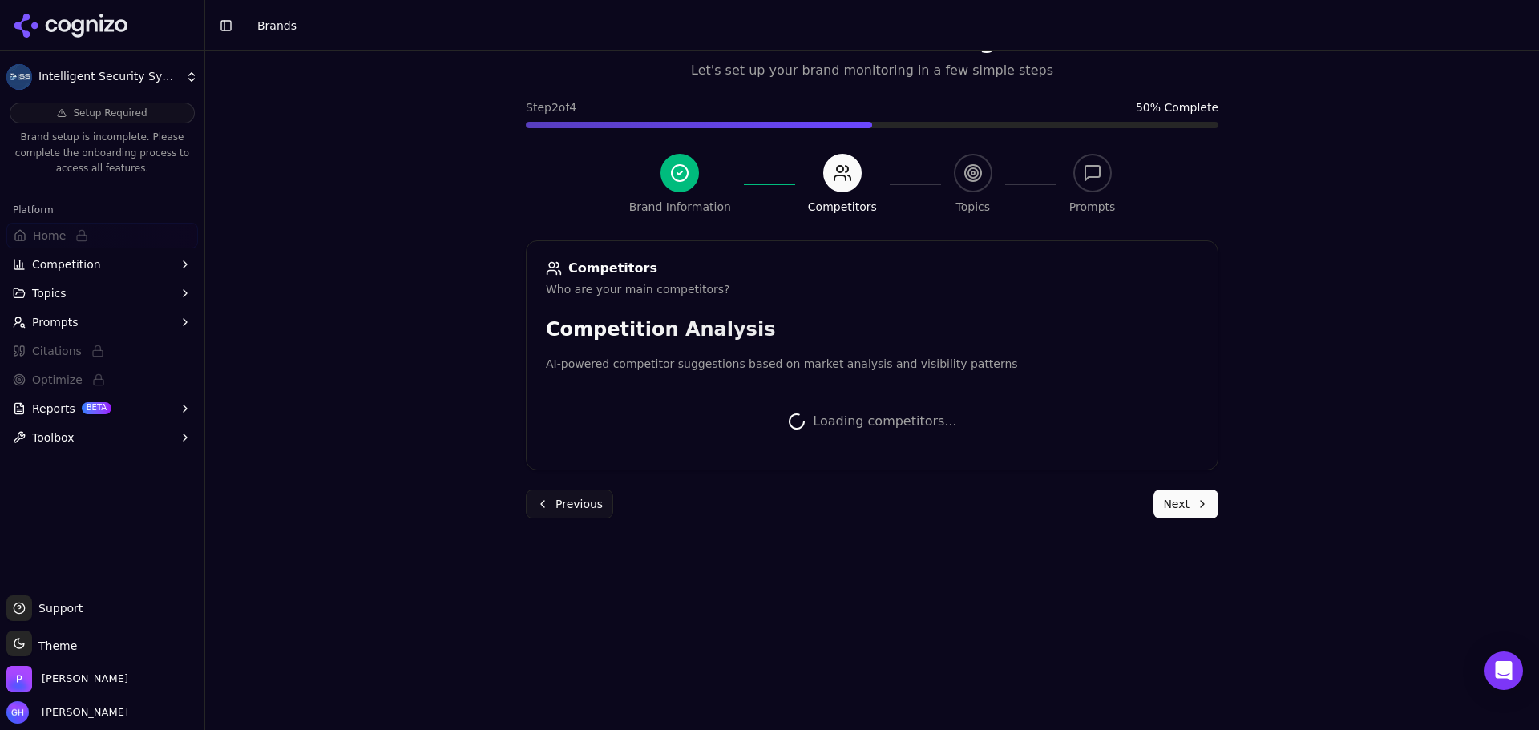
scroll to position [302, 0]
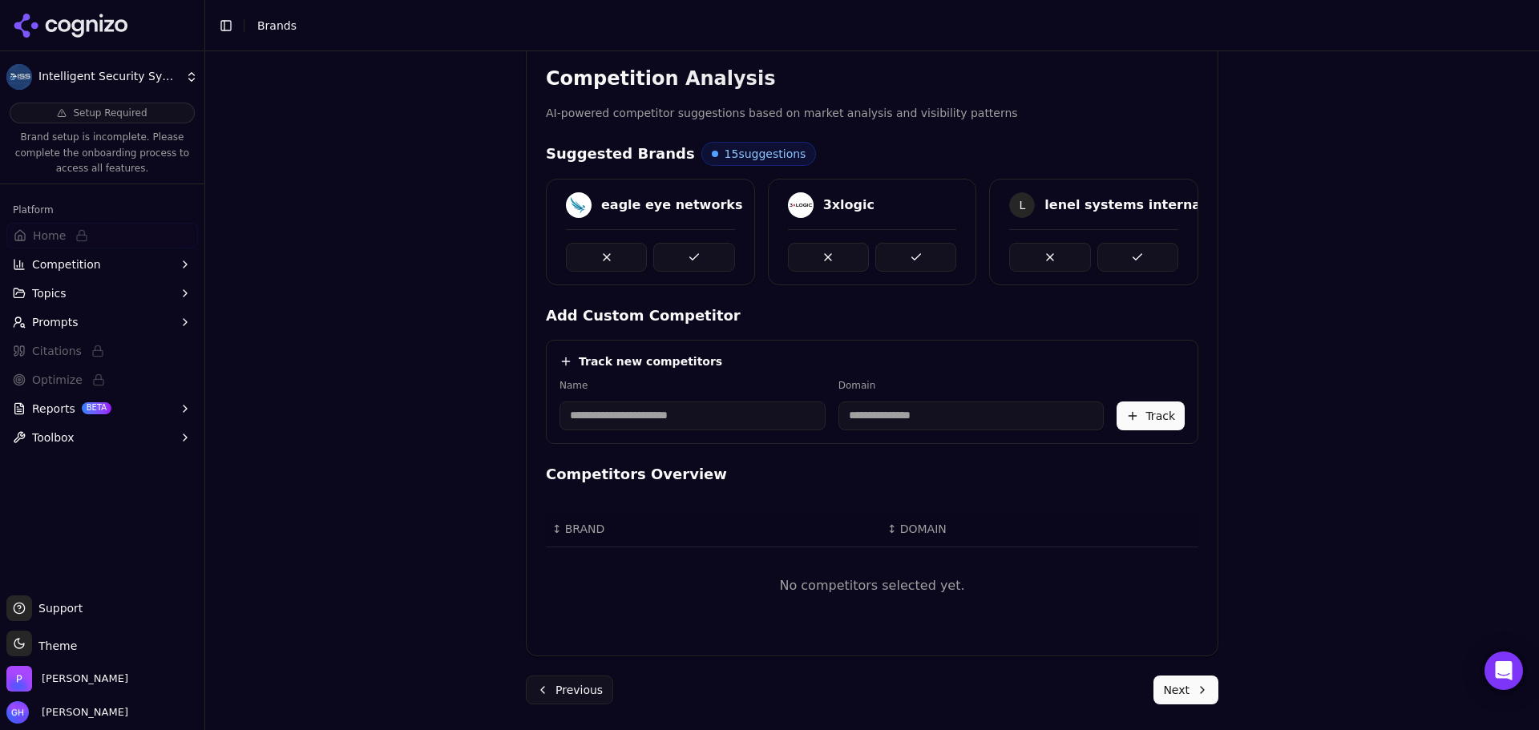
click at [666, 418] on input at bounding box center [693, 416] width 266 height 29
type input "*******"
click at [786, 361] on div "Track new competitors" at bounding box center [872, 362] width 625 height 16
type input "**********"
click at [1134, 386] on div "**********" at bounding box center [872, 404] width 625 height 51
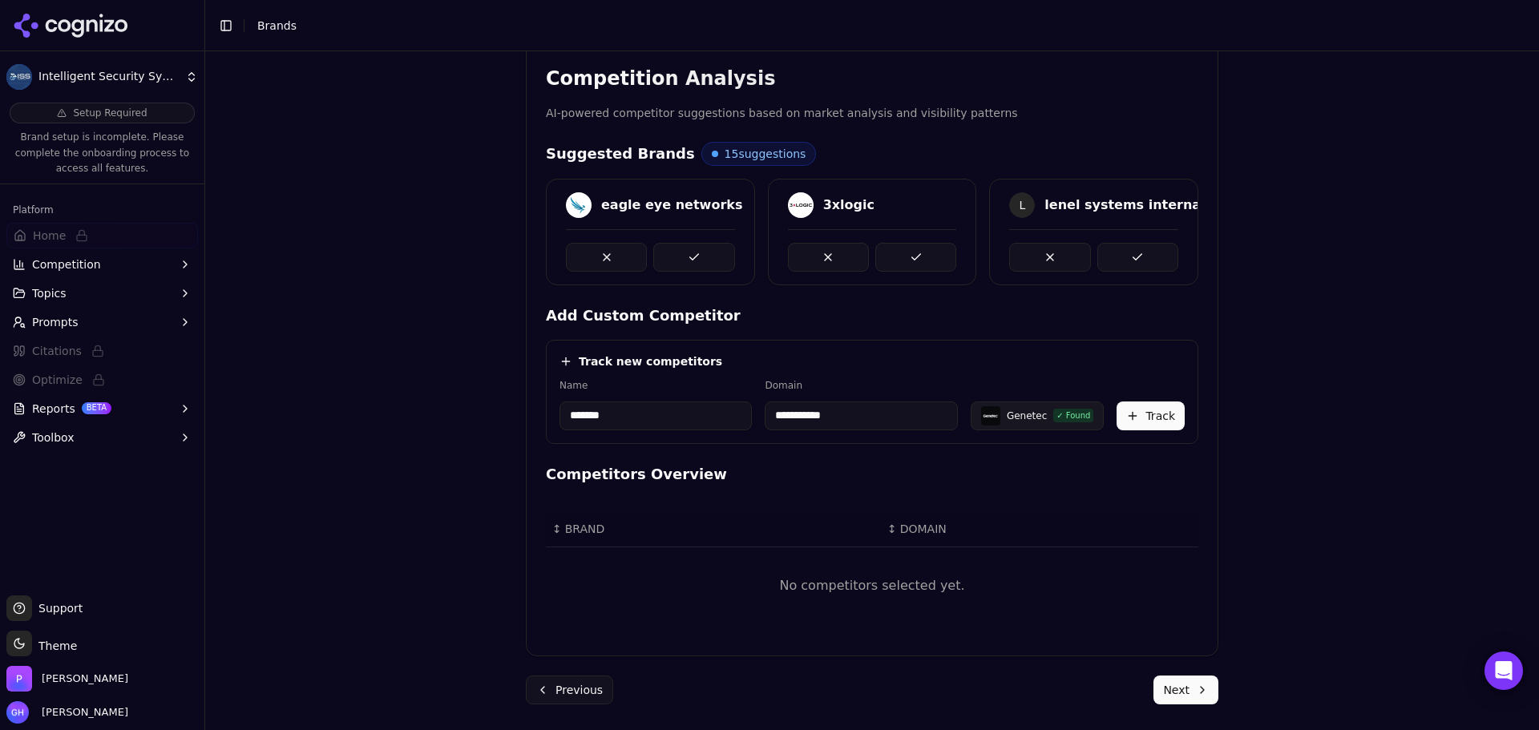
click at [1137, 428] on button "Track" at bounding box center [1151, 416] width 68 height 29
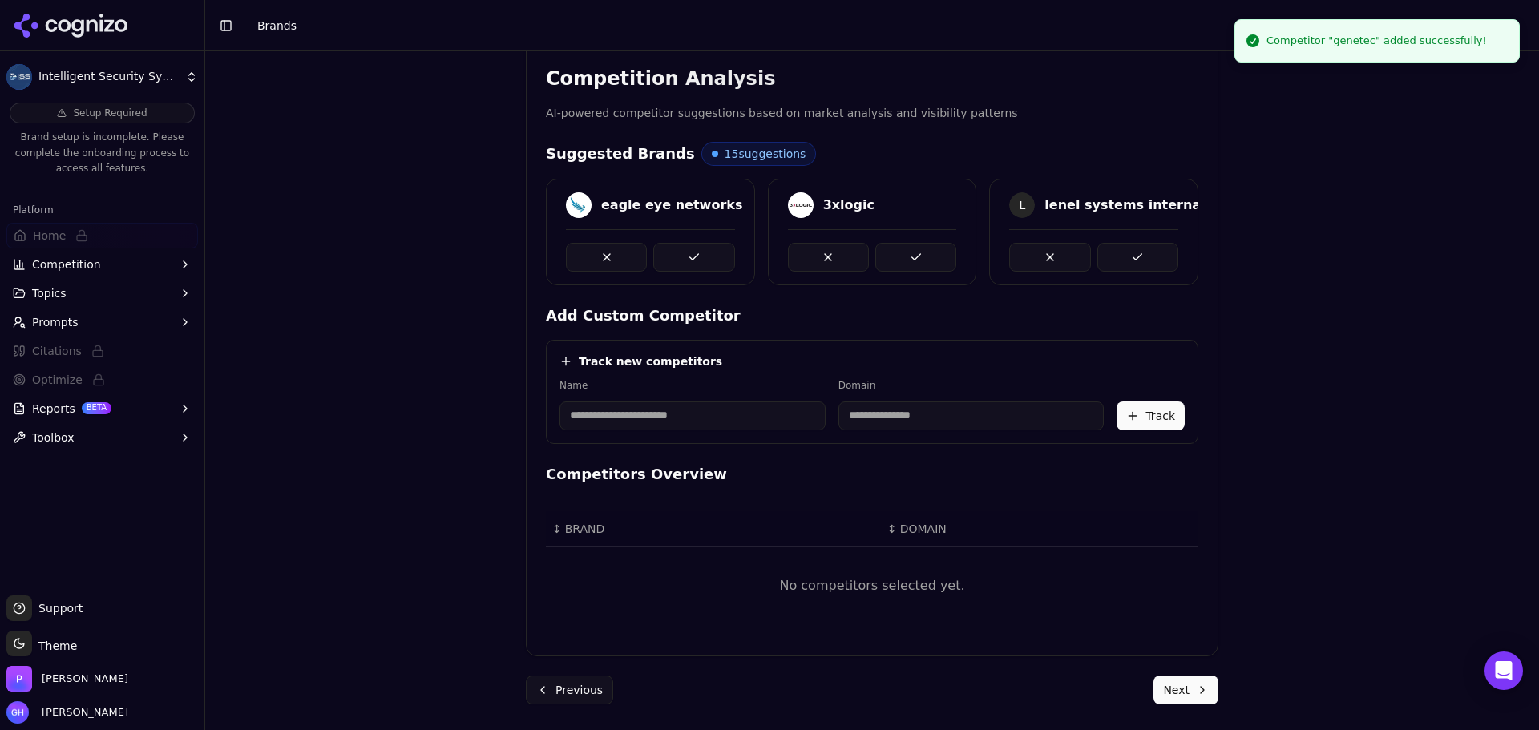
scroll to position [288, 0]
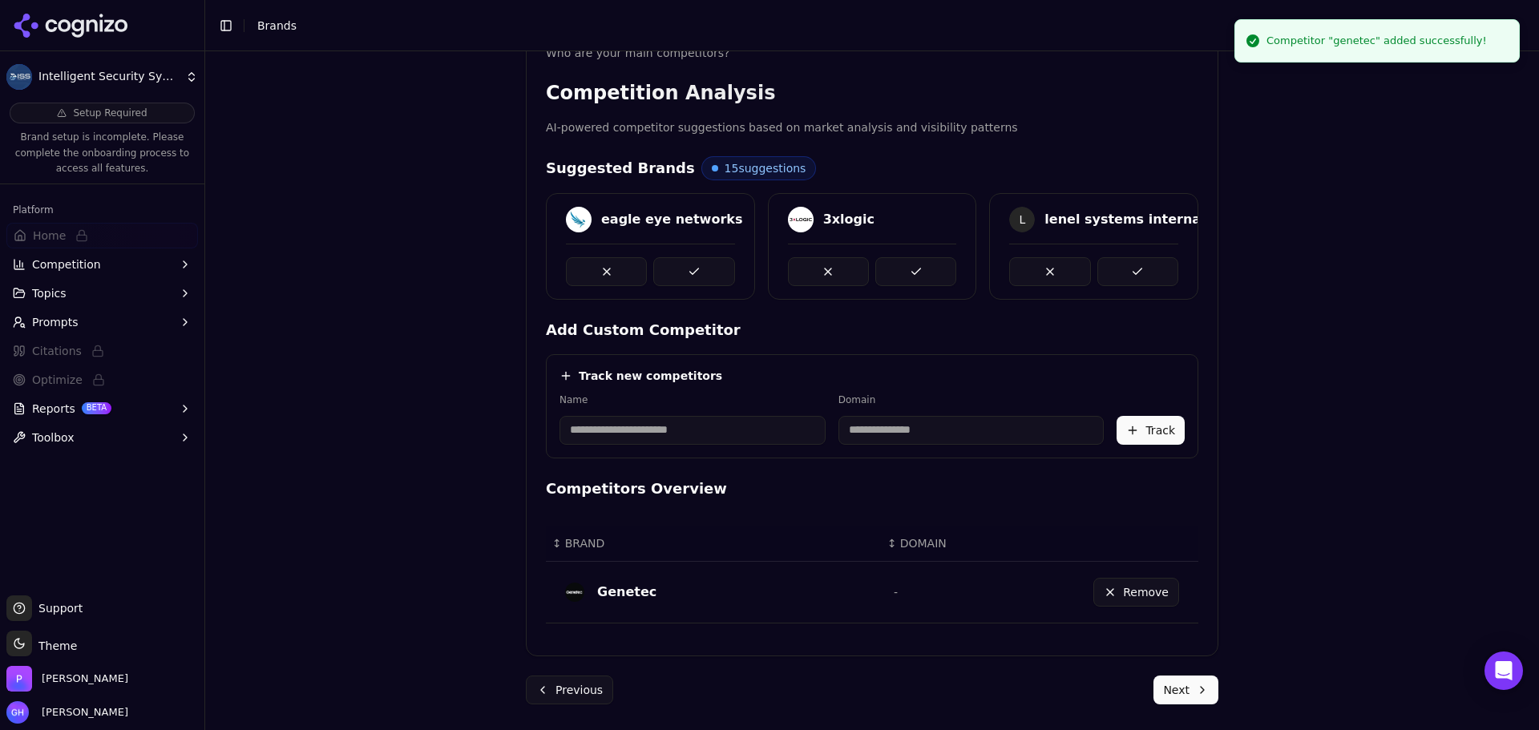
click at [717, 431] on input at bounding box center [693, 430] width 266 height 29
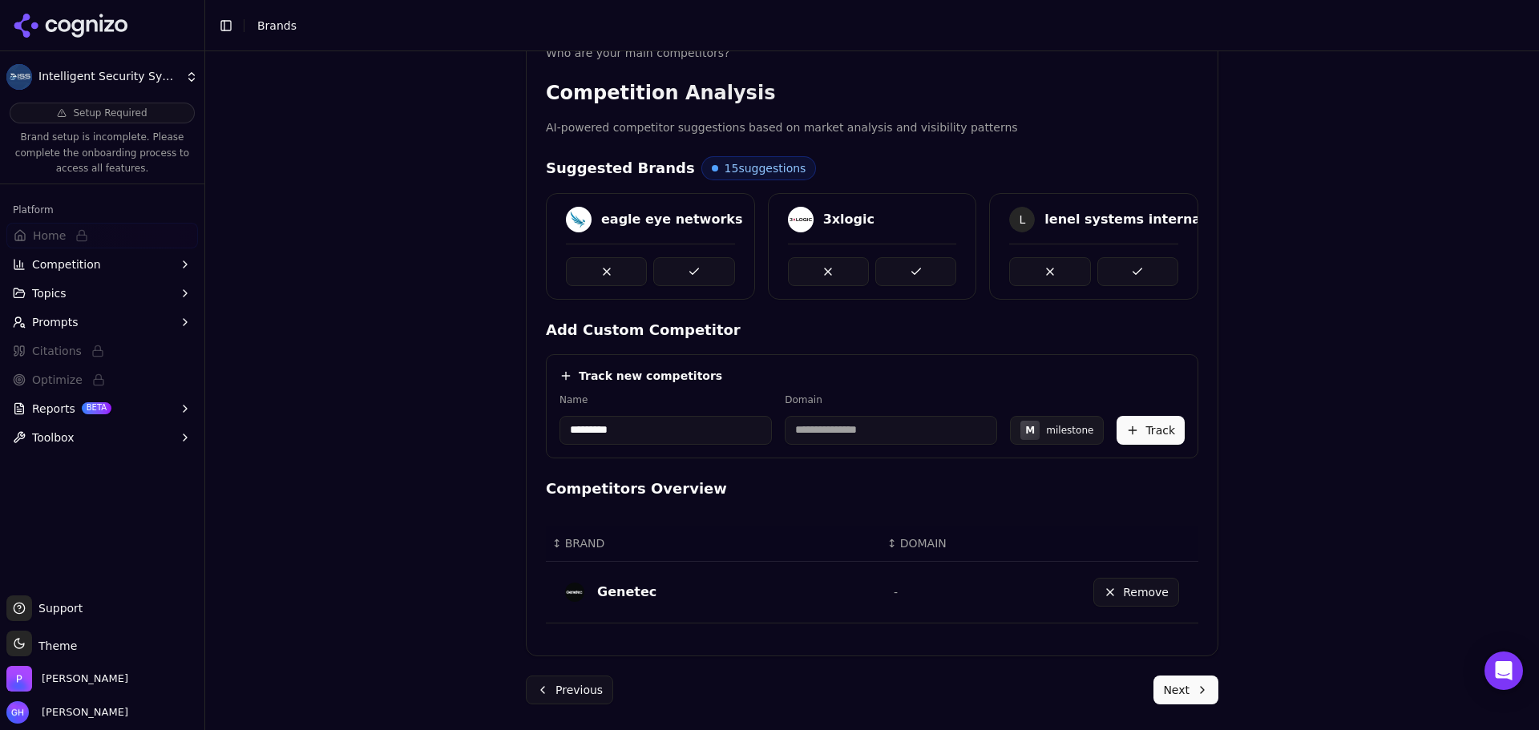
type input "*********"
click at [699, 386] on div "Track new competitors Name ********* Domain M milestone Track" at bounding box center [872, 406] width 653 height 104
drag, startPoint x: 852, startPoint y: 430, endPoint x: 817, endPoint y: 427, distance: 35.4
click at [817, 427] on input "**********" at bounding box center [857, 430] width 190 height 29
type input "**********"
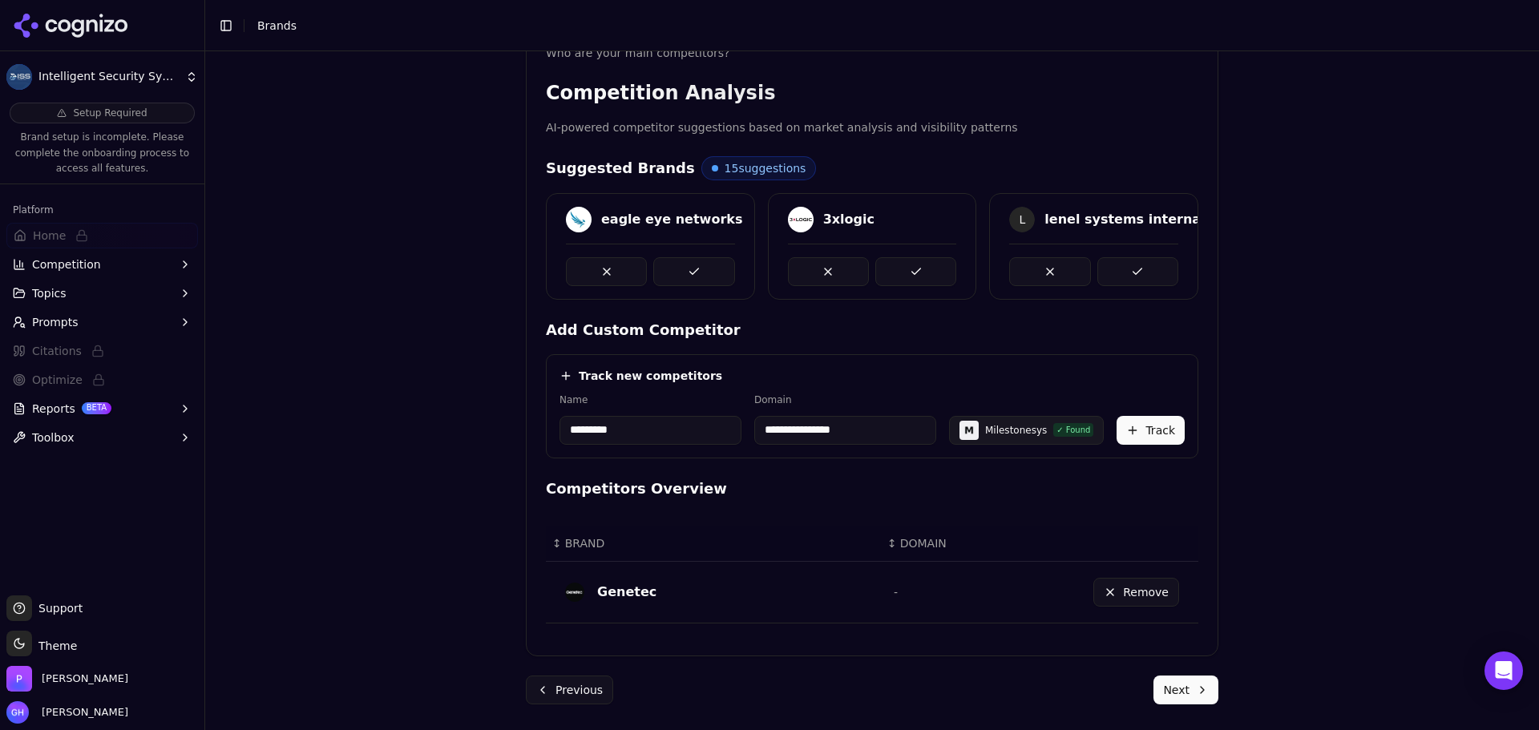
click at [707, 446] on div "**********" at bounding box center [872, 406] width 653 height 104
drag, startPoint x: 703, startPoint y: 433, endPoint x: 480, endPoint y: 431, distance: 222.9
click at [482, 433] on div "**********" at bounding box center [872, 129] width 1334 height 730
type input "**********"
click at [827, 388] on div "**********" at bounding box center [872, 406] width 653 height 104
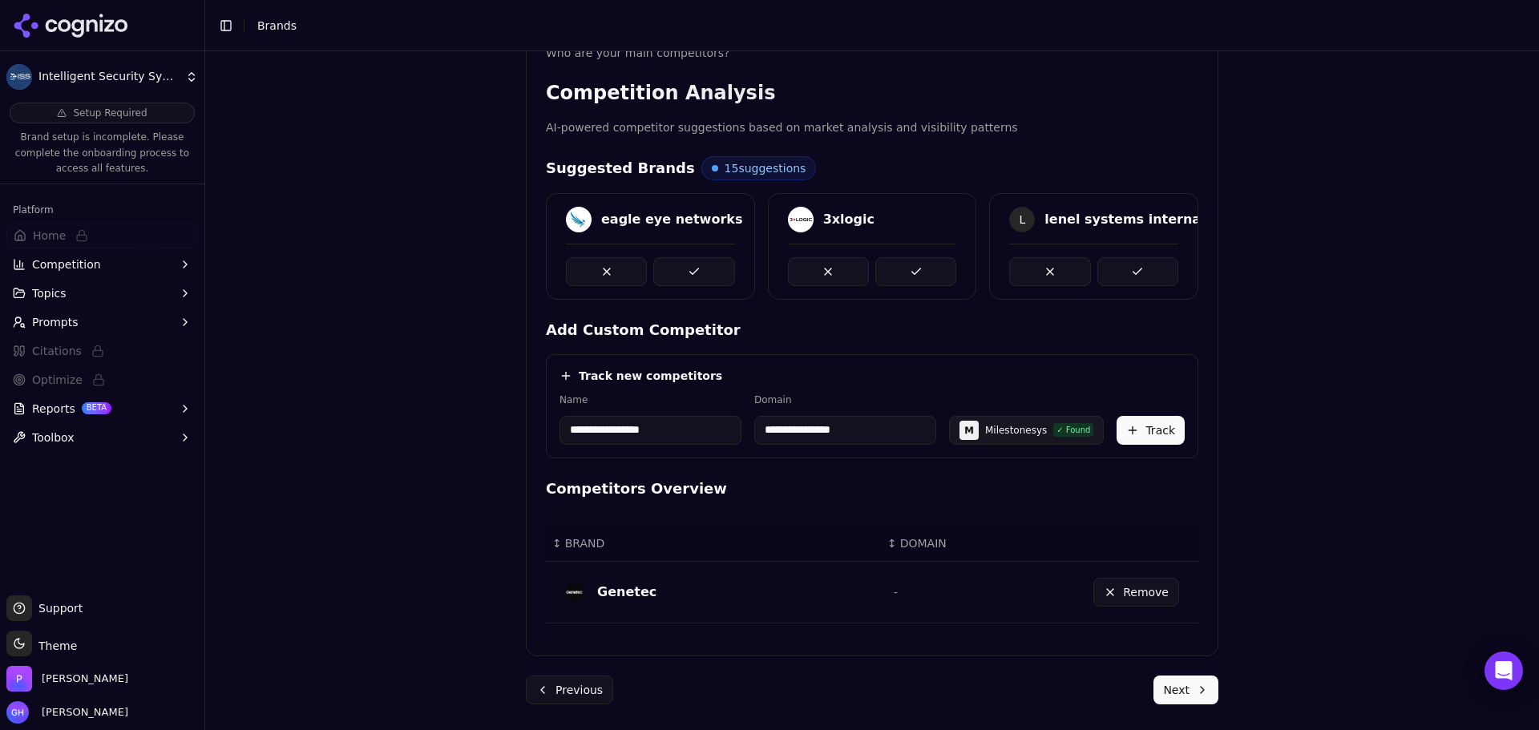
click at [1161, 441] on button "Track" at bounding box center [1151, 430] width 68 height 29
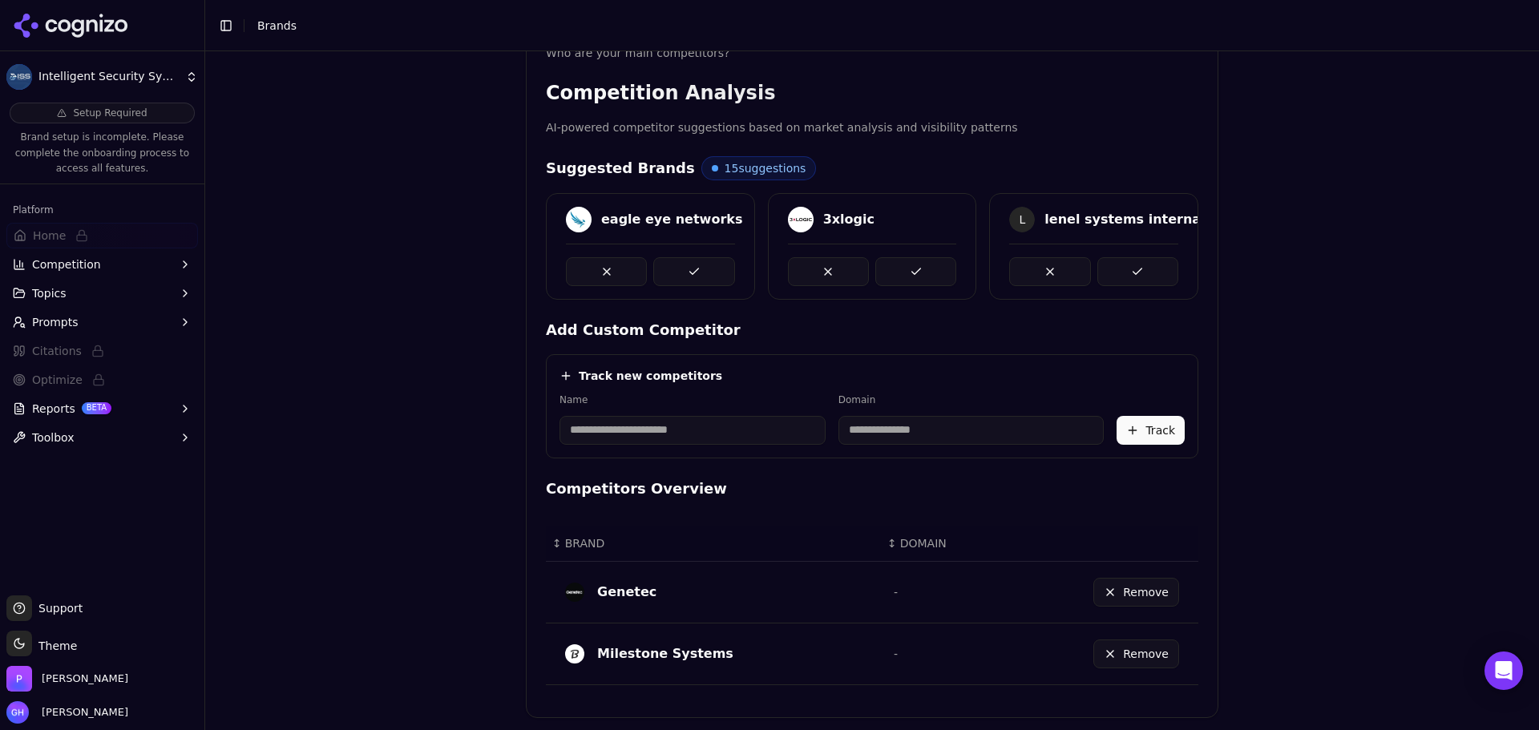
drag, startPoint x: 667, startPoint y: 444, endPoint x: 605, endPoint y: 414, distance: 68.5
click at [667, 444] on input at bounding box center [693, 430] width 266 height 29
type input "********"
click at [754, 385] on div "Track new competitors Name ******** Domain F fortinet Track" at bounding box center [872, 406] width 653 height 104
type input "**********"
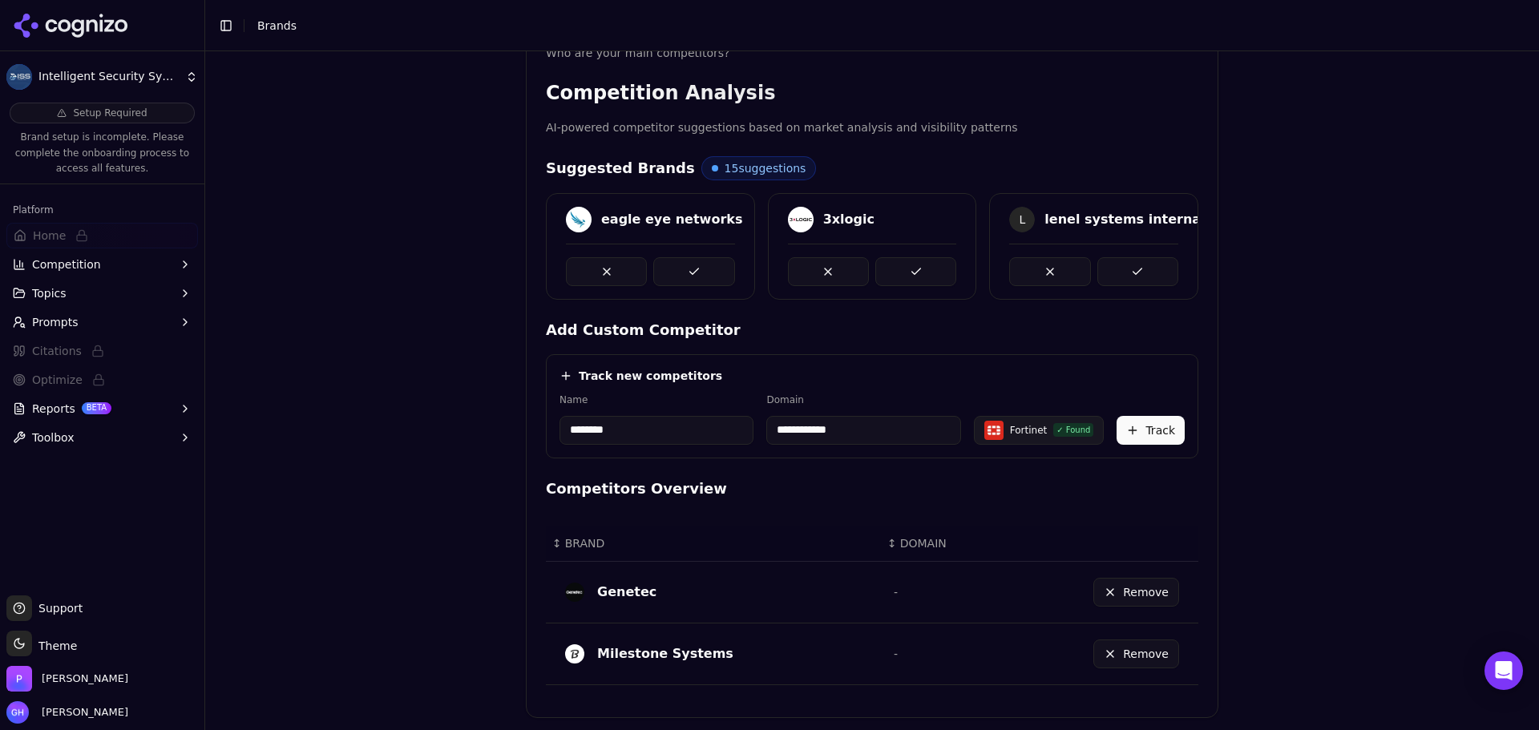
click at [1170, 423] on button "Track" at bounding box center [1151, 430] width 68 height 29
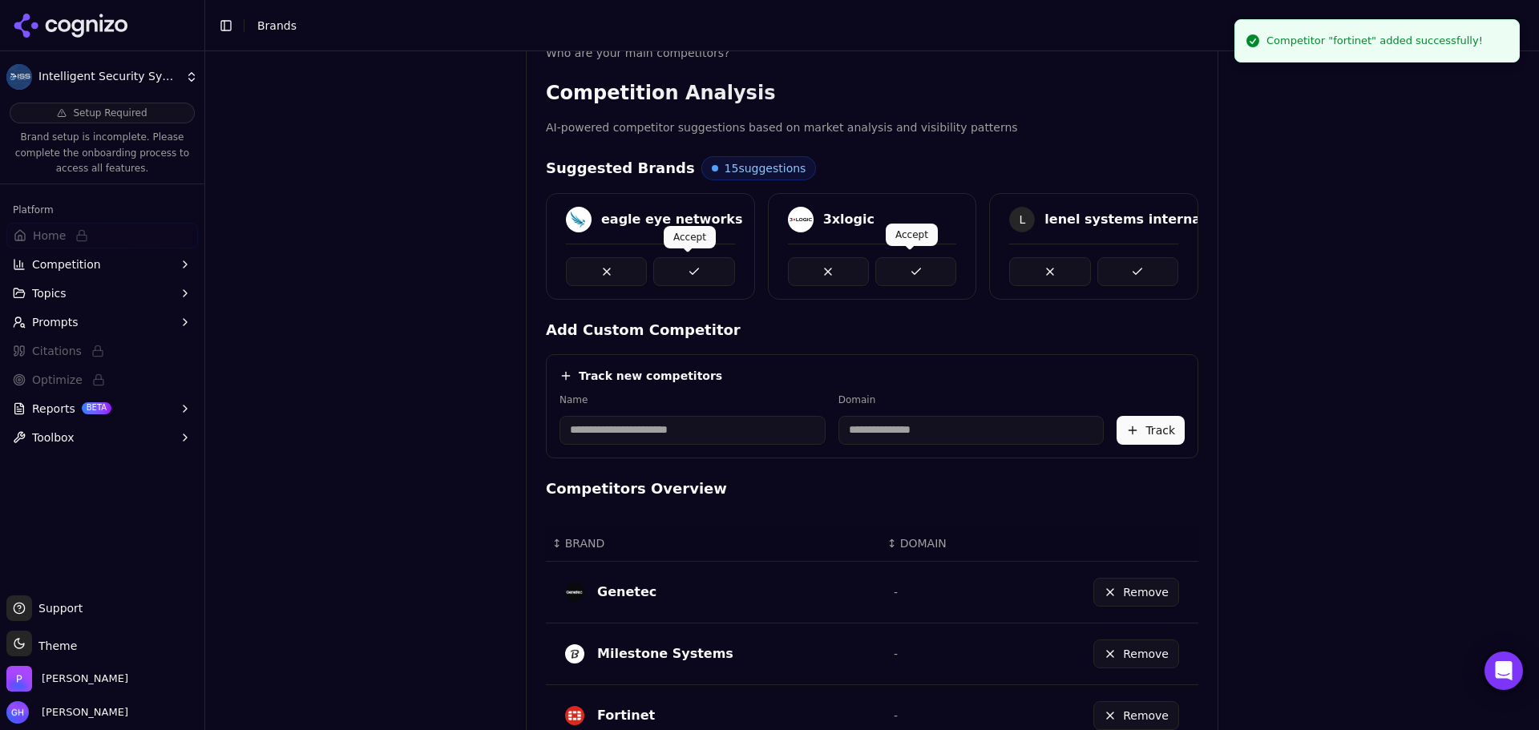
click at [696, 268] on button at bounding box center [693, 271] width 81 height 29
click at [946, 265] on button at bounding box center [915, 271] width 81 height 29
click at [1105, 265] on button at bounding box center [1137, 271] width 81 height 29
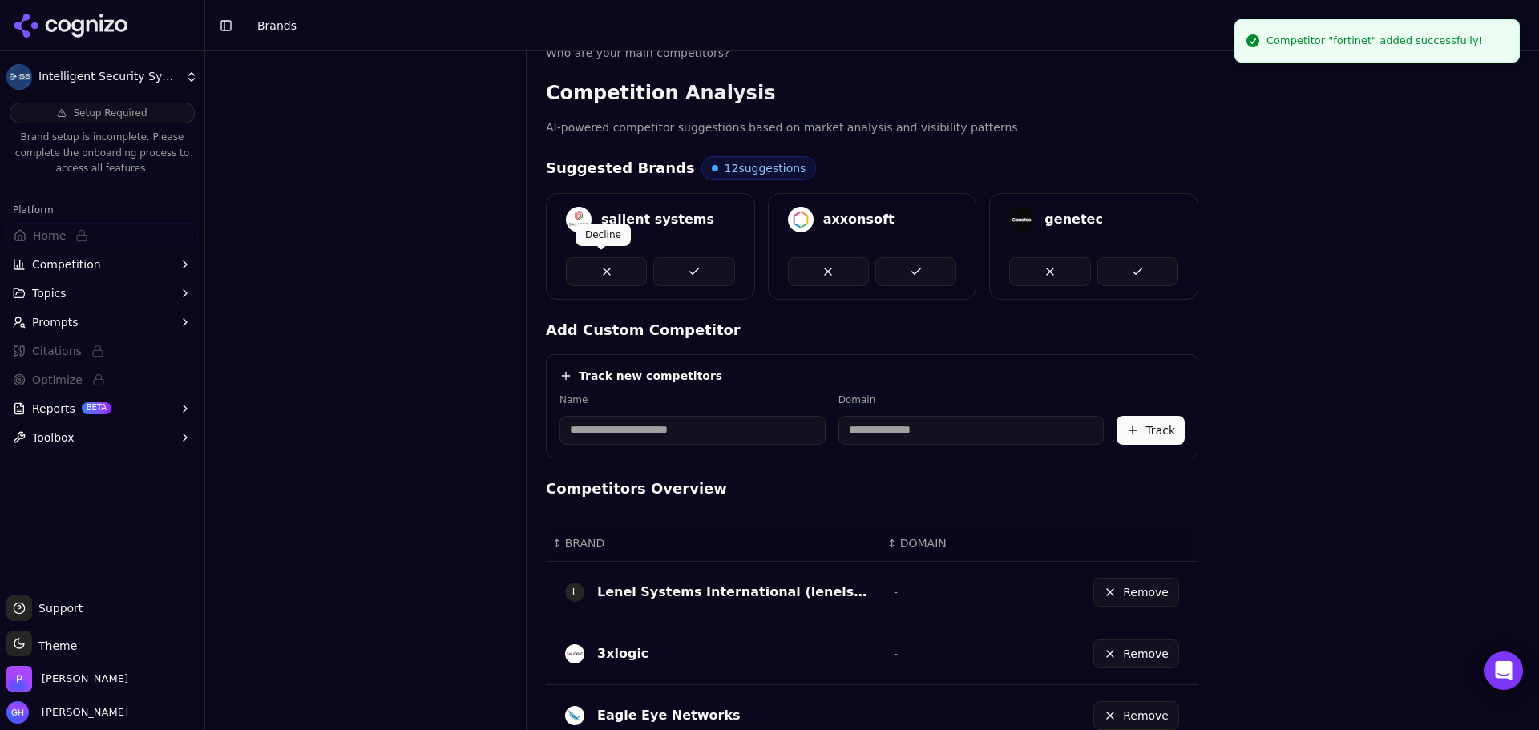
click at [709, 284] on div "salient systems" at bounding box center [650, 246] width 209 height 107
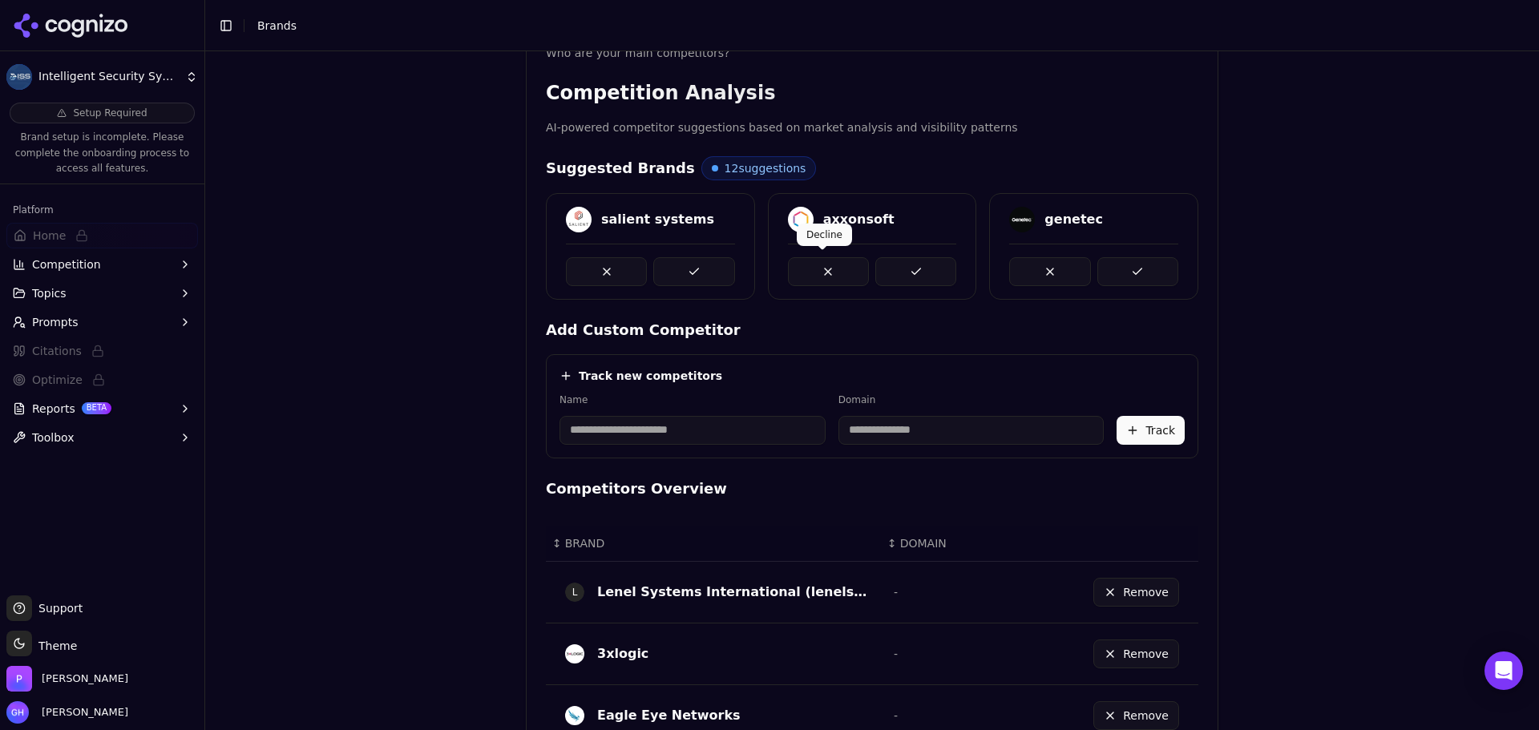
click at [957, 283] on div "axxonsoft" at bounding box center [872, 246] width 209 height 107
click at [916, 262] on button at bounding box center [915, 271] width 81 height 29
click at [1131, 286] on div "genetec" at bounding box center [1093, 246] width 209 height 107
click at [1125, 277] on button at bounding box center [1137, 271] width 81 height 29
click at [683, 272] on button at bounding box center [693, 271] width 81 height 29
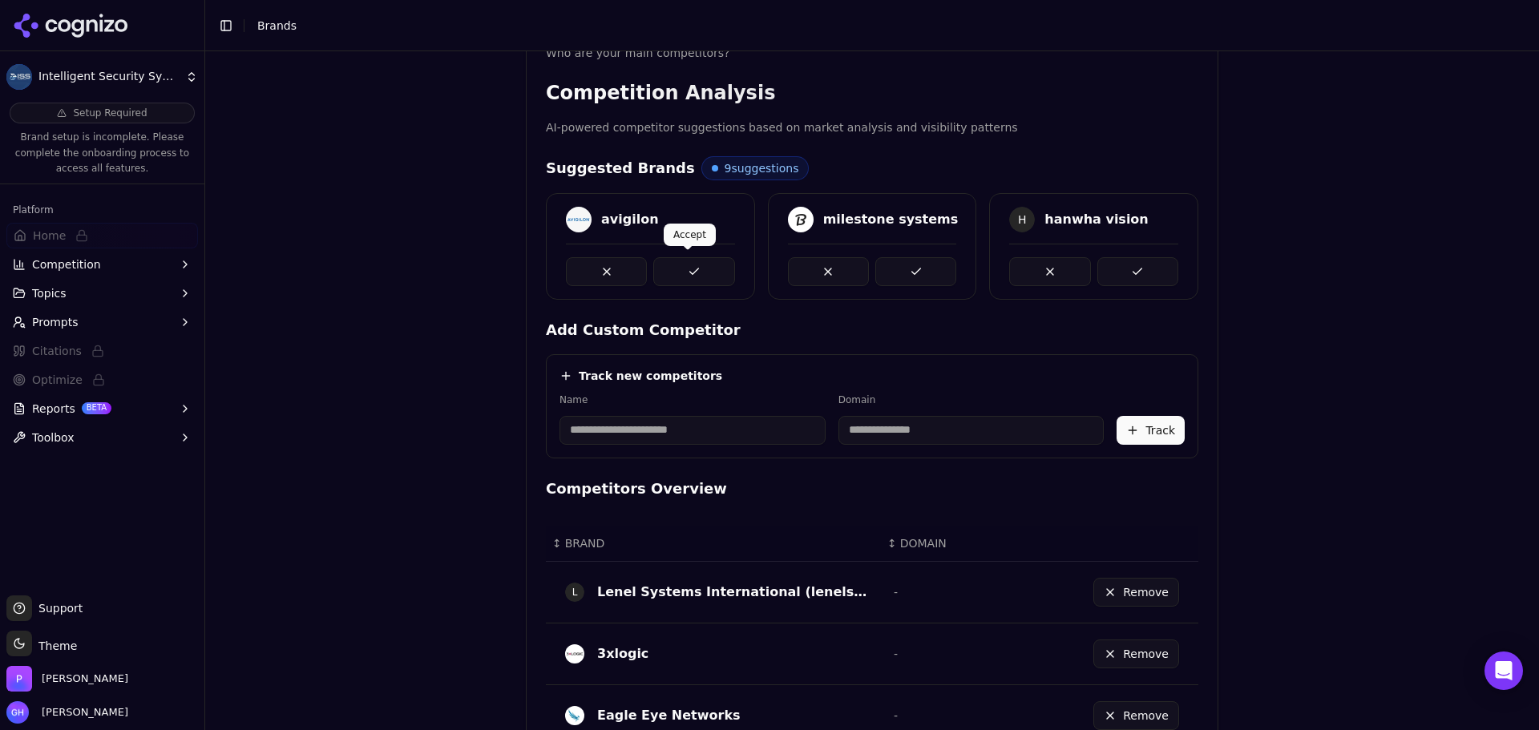
click at [677, 268] on button at bounding box center [693, 271] width 81 height 29
click at [942, 266] on button at bounding box center [915, 271] width 81 height 29
click at [940, 261] on button at bounding box center [915, 271] width 81 height 29
click at [1158, 265] on button at bounding box center [1137, 271] width 81 height 29
click at [661, 266] on button at bounding box center [693, 271] width 81 height 29
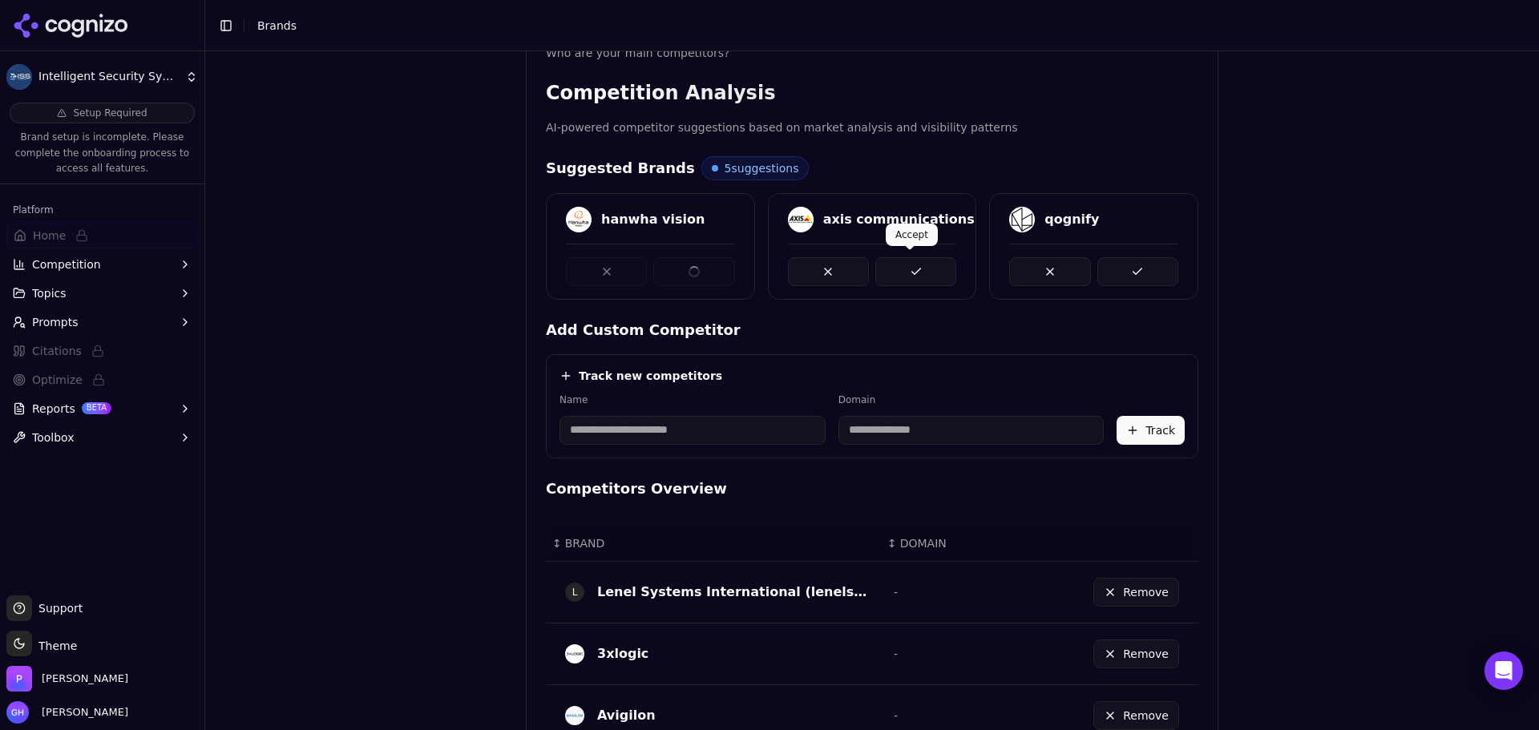
click at [958, 266] on div at bounding box center [873, 265] width 208 height 42
drag, startPoint x: 935, startPoint y: 269, endPoint x: 1124, endPoint y: 269, distance: 189.2
click at [948, 269] on button at bounding box center [915, 271] width 81 height 29
click at [1129, 269] on button at bounding box center [1137, 271] width 81 height 29
click at [926, 277] on button at bounding box center [915, 271] width 81 height 29
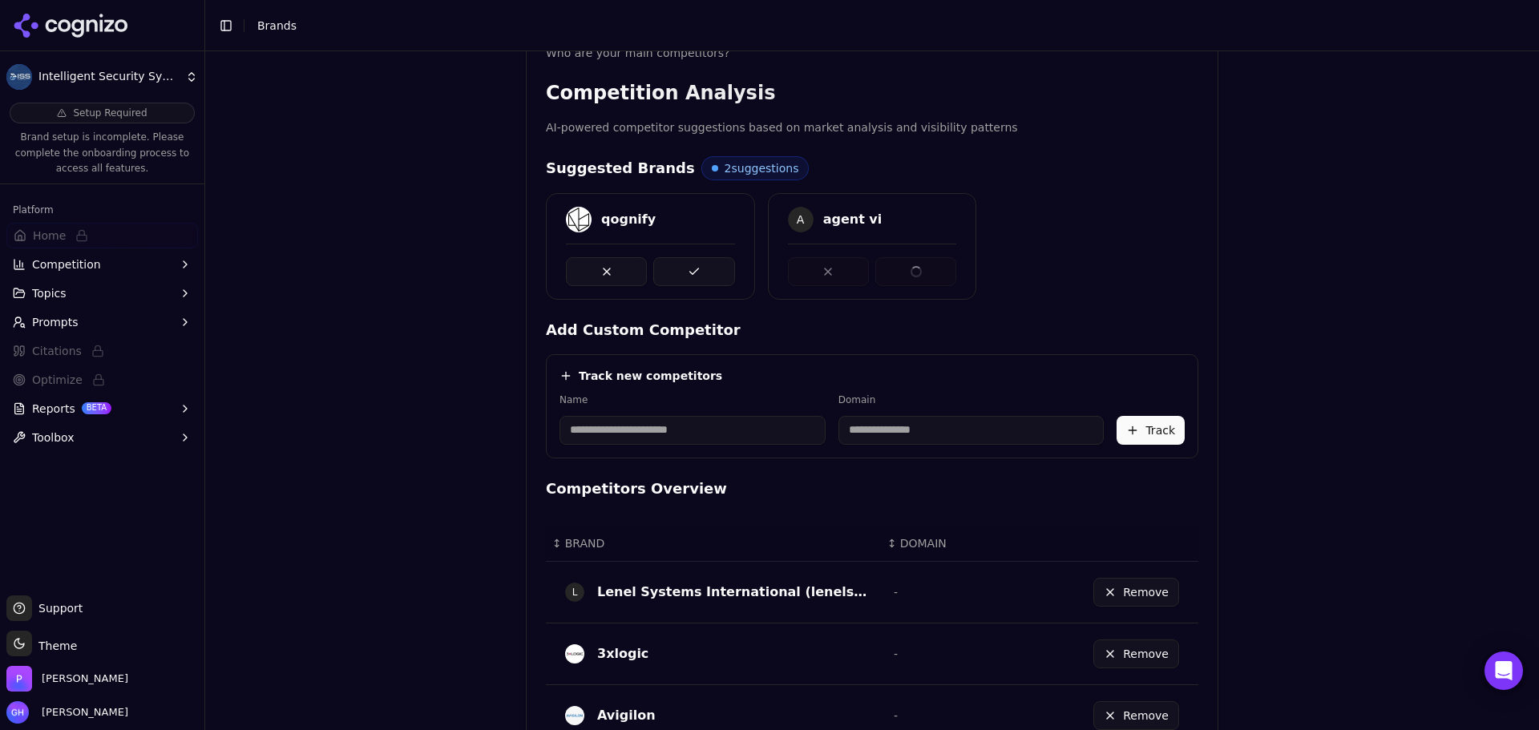
click at [703, 271] on button at bounding box center [693, 271] width 81 height 29
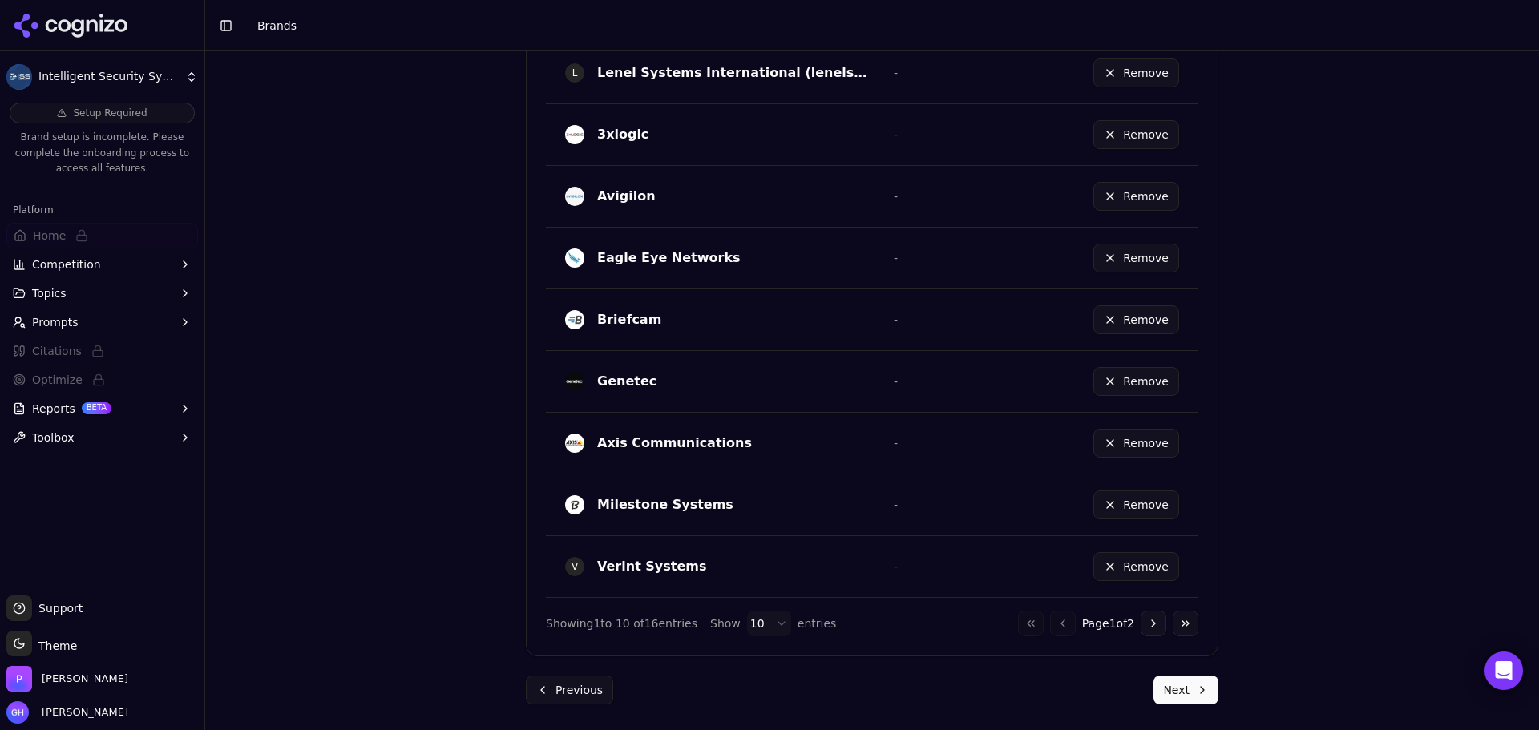
click at [1184, 697] on button "Next" at bounding box center [1186, 690] width 65 height 29
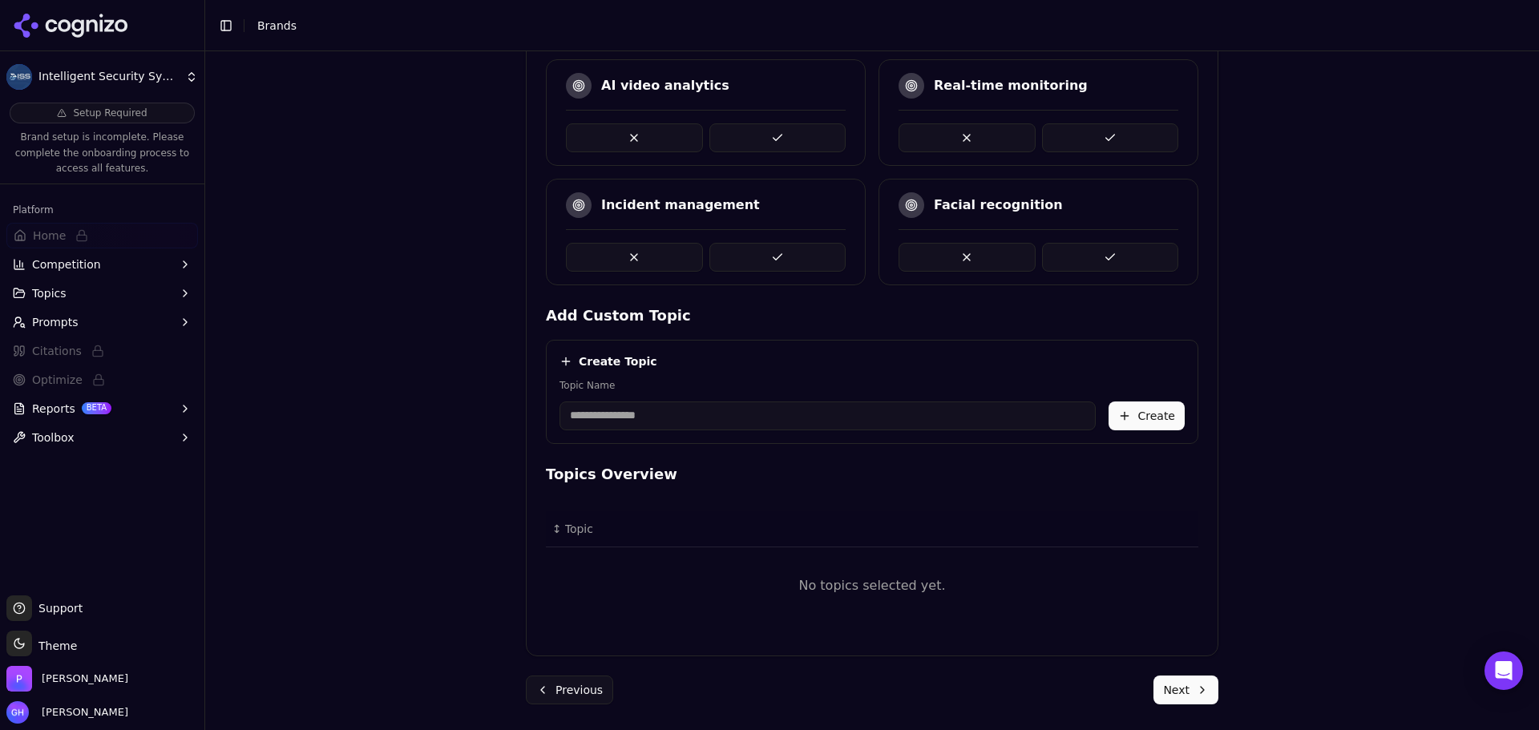
scroll to position [290, 0]
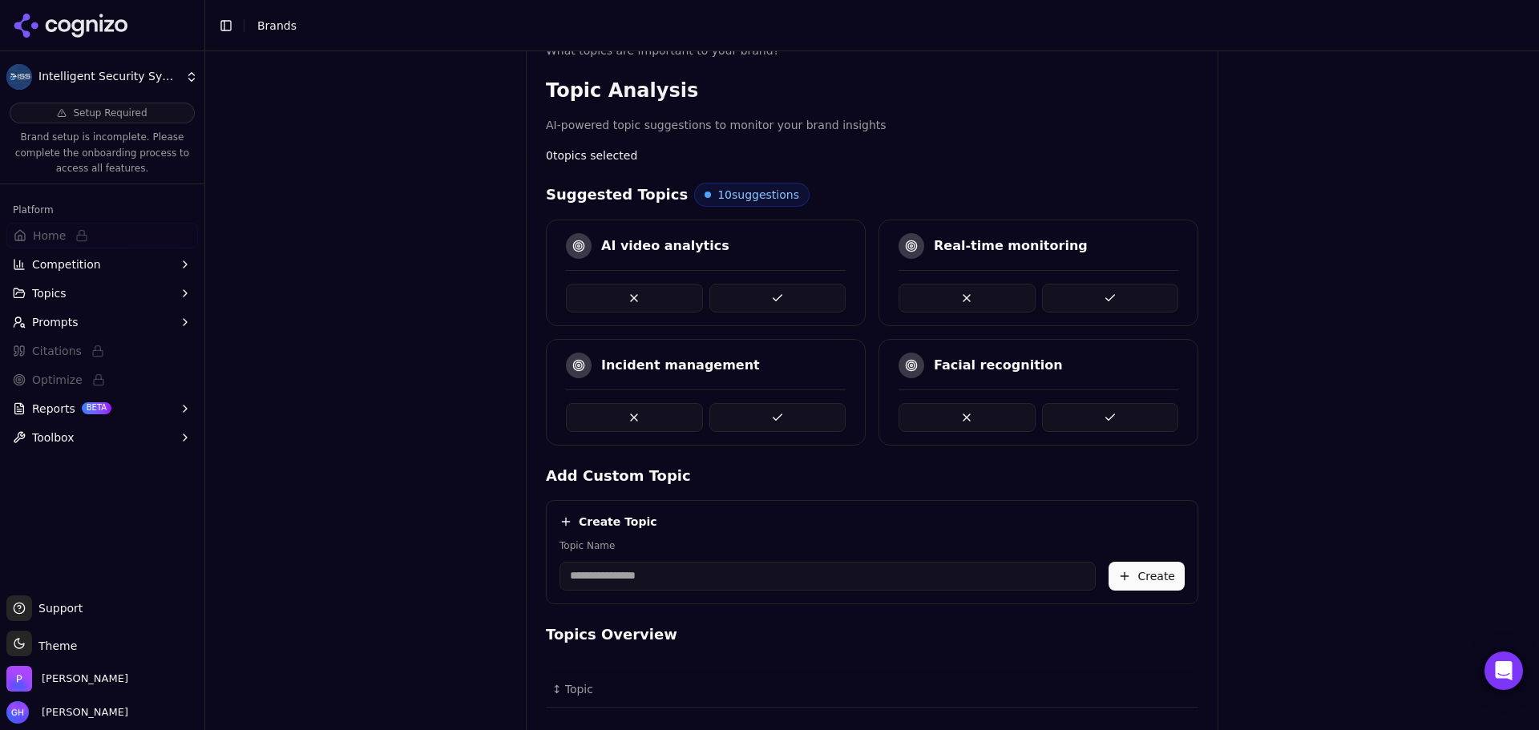
drag, startPoint x: 705, startPoint y: 277, endPoint x: 738, endPoint y: 289, distance: 35.0
click at [705, 277] on div at bounding box center [706, 291] width 280 height 42
click at [738, 289] on button at bounding box center [777, 298] width 137 height 29
click at [776, 427] on button at bounding box center [777, 417] width 137 height 29
click at [746, 290] on button at bounding box center [777, 298] width 137 height 29
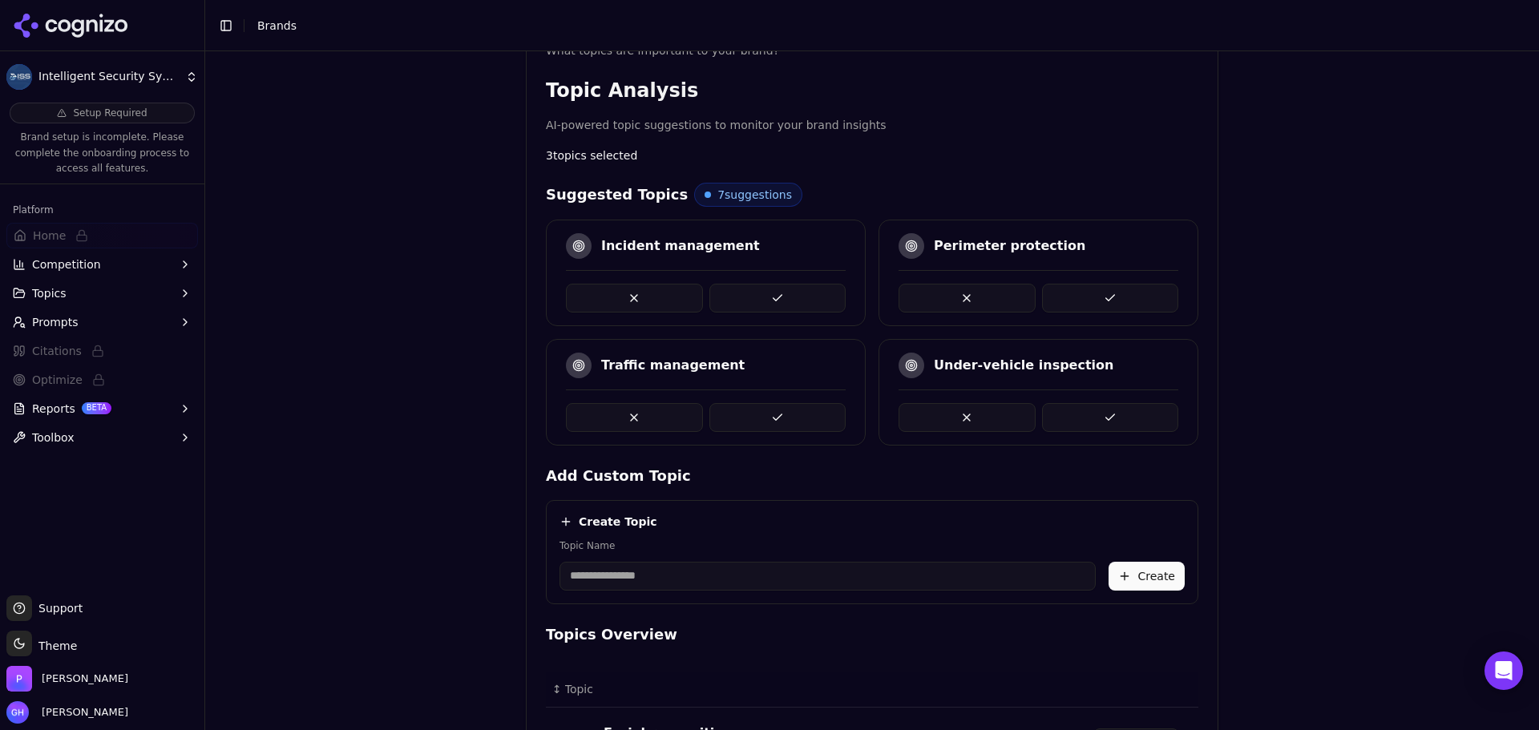
click at [962, 406] on button at bounding box center [967, 417] width 137 height 29
click at [946, 414] on button at bounding box center [967, 417] width 137 height 29
click at [1062, 412] on button at bounding box center [1110, 417] width 137 height 29
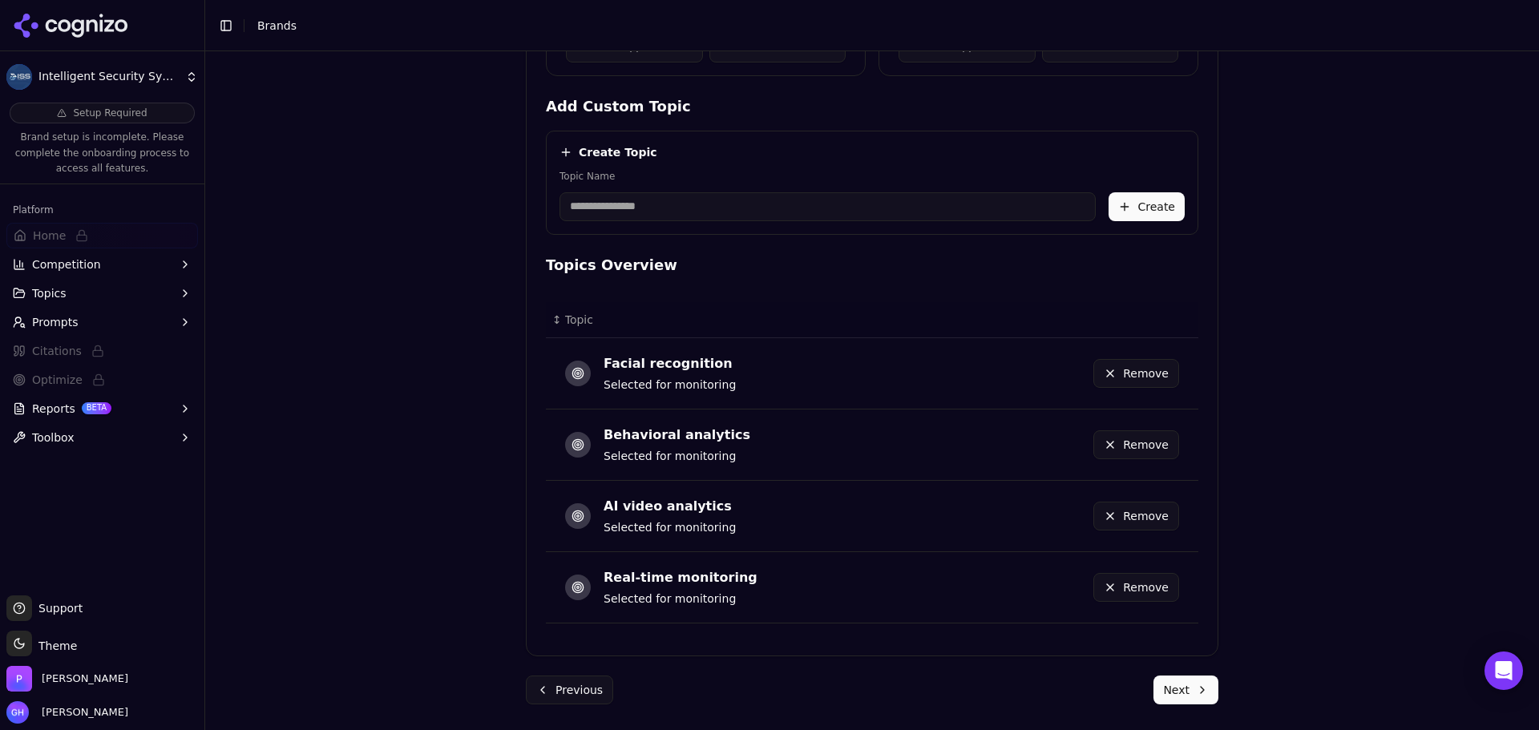
click at [1177, 688] on button "Next" at bounding box center [1186, 690] width 65 height 29
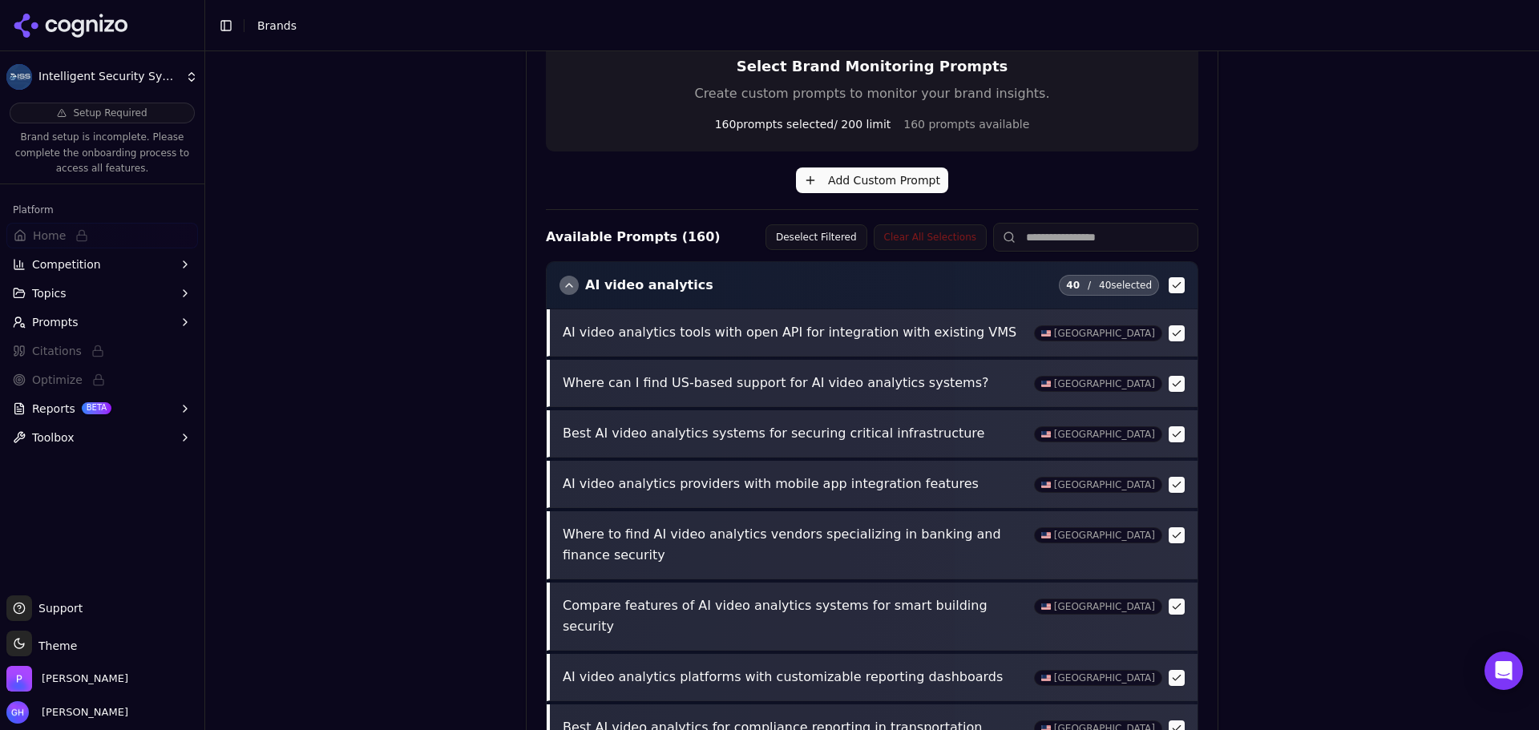
scroll to position [566, 0]
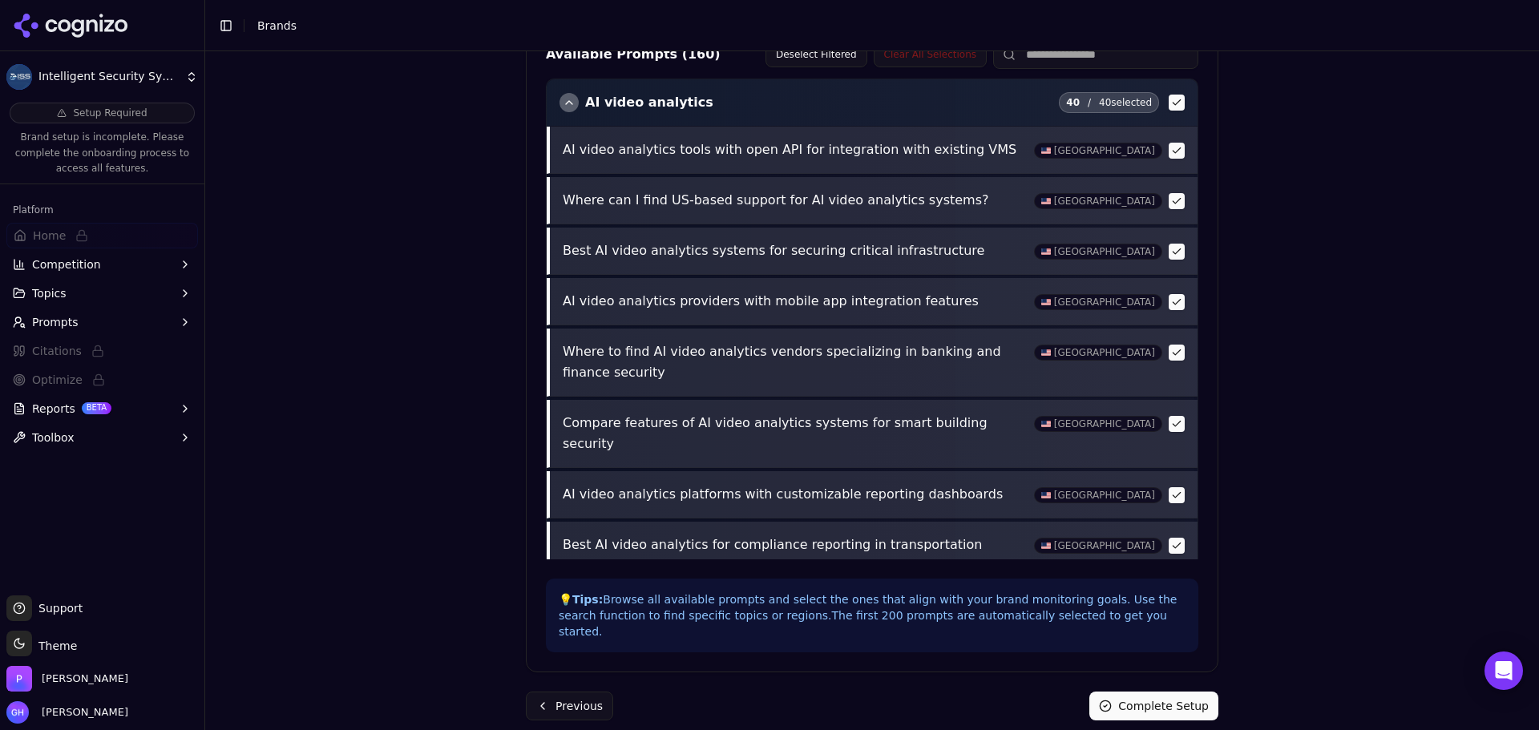
click at [1123, 692] on button "Complete Setup" at bounding box center [1153, 706] width 129 height 29
click at [1399, 354] on div "Brand Onboarding Let's set up your brand monitoring in a few simple steps Step …" at bounding box center [872, 390] width 1334 height 679
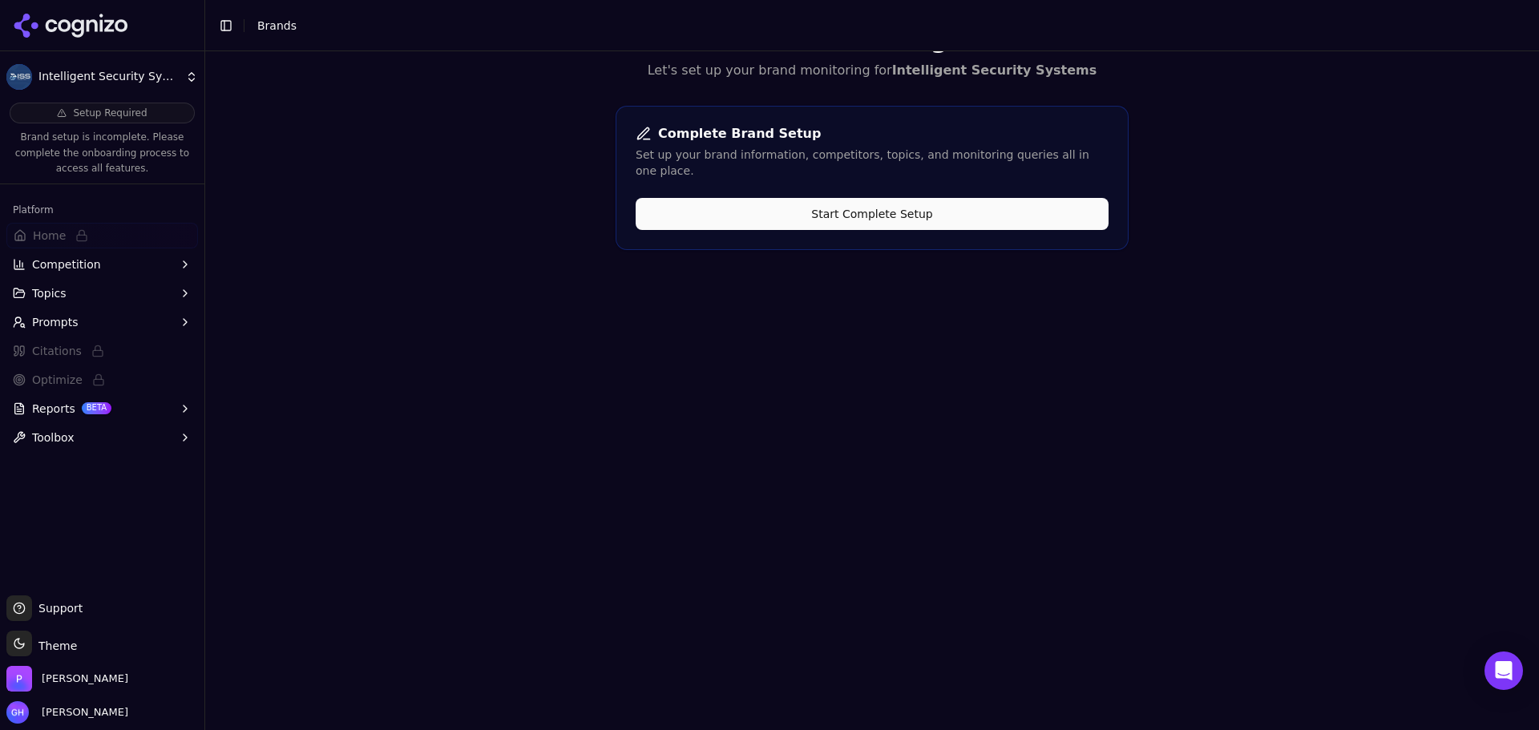
scroll to position [0, 0]
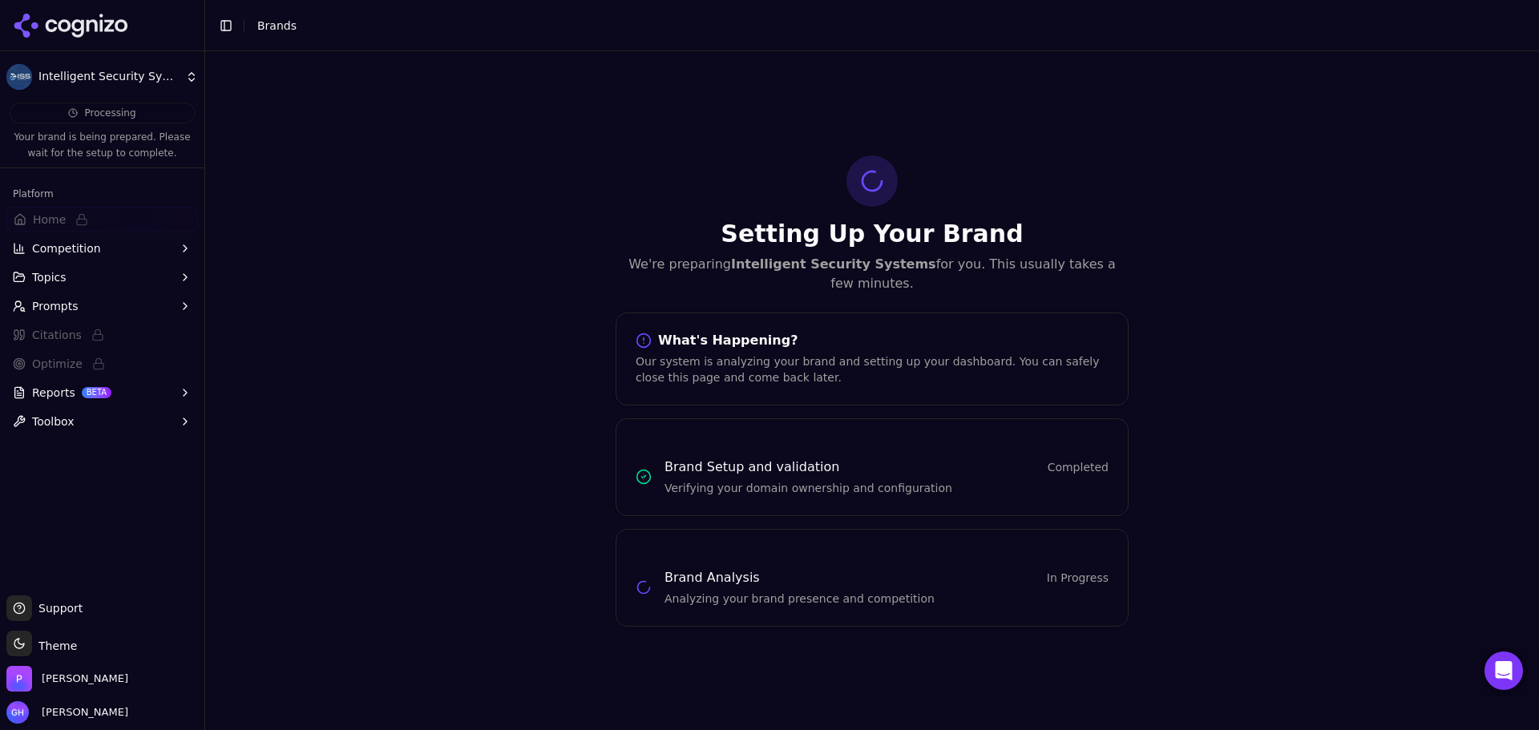
drag, startPoint x: 513, startPoint y: 421, endPoint x: 432, endPoint y: 357, distance: 103.3
click at [513, 418] on div "Setting Up Your Brand We're preparing Intelligent Security Systems for you. Thi…" at bounding box center [872, 390] width 1334 height 679
click at [44, 15] on icon at bounding box center [71, 26] width 116 height 24
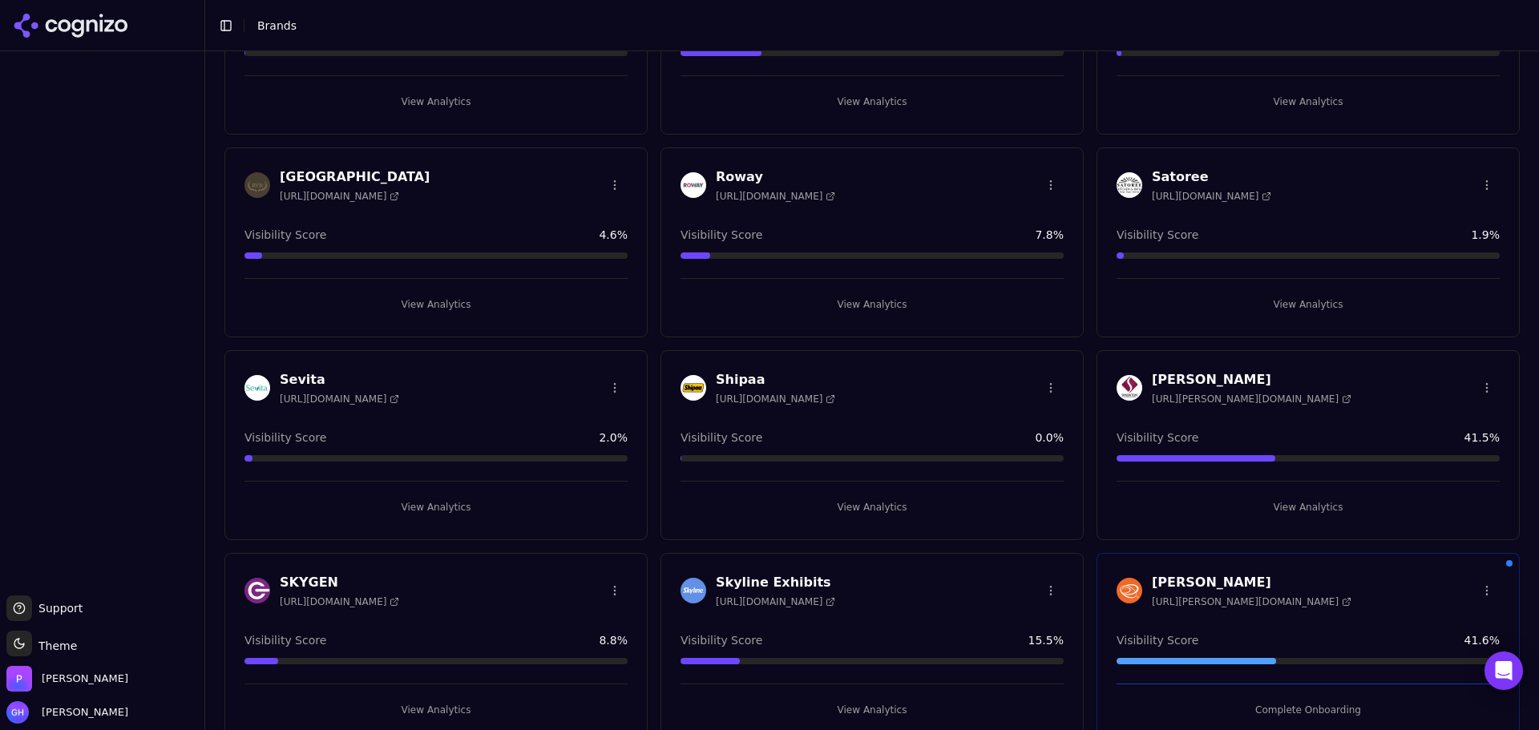
scroll to position [3768, 0]
